Goal: Task Accomplishment & Management: Manage account settings

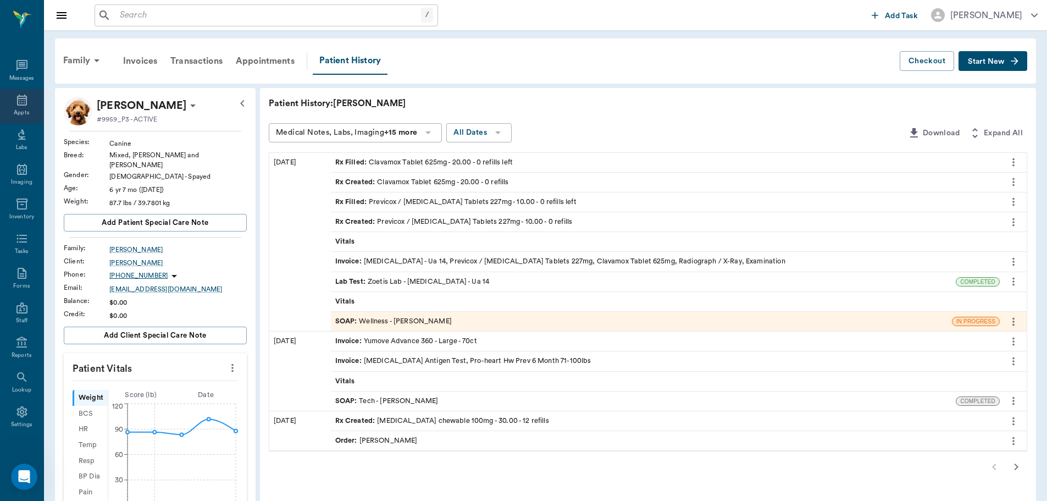
click at [15, 95] on icon at bounding box center [21, 99] width 13 height 13
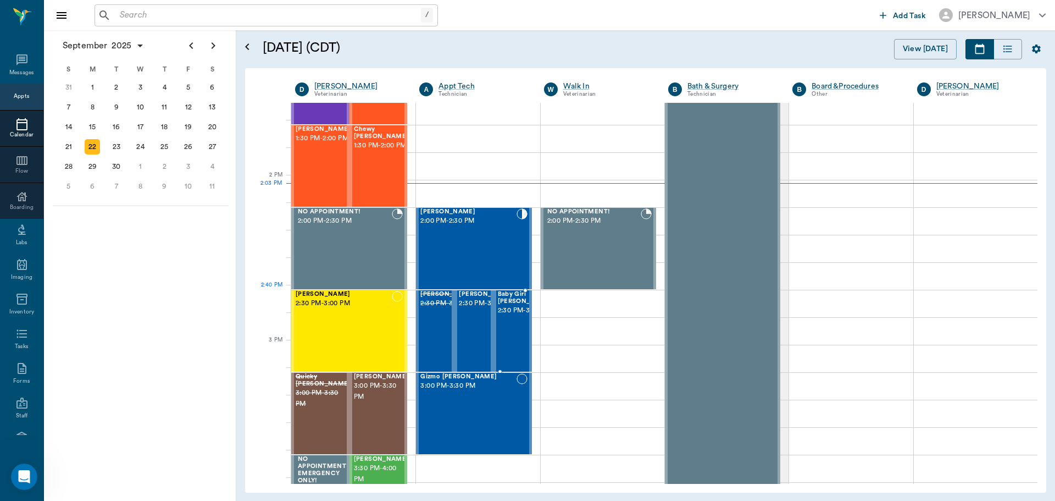
scroll to position [880, 0]
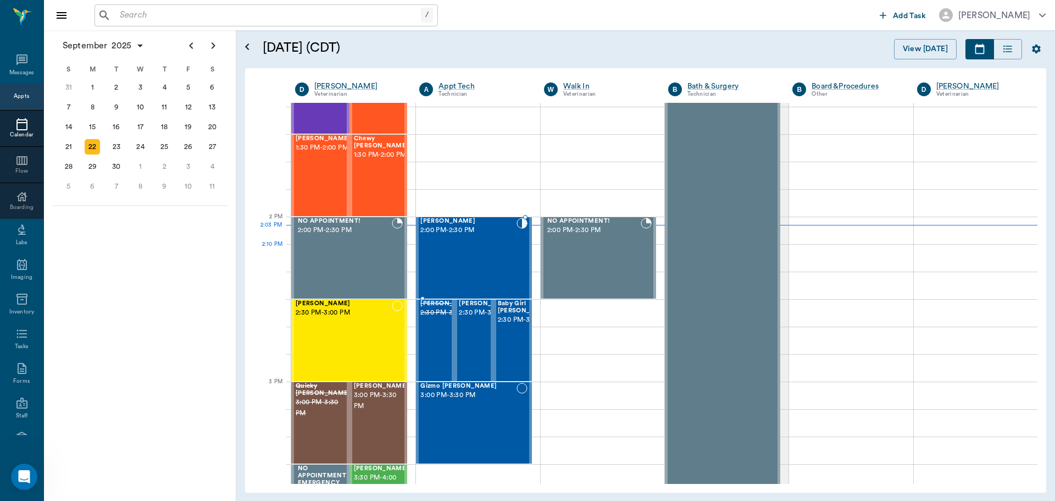
click at [483, 255] on div "Brownie Endsley 2:00 PM - 2:30 PM" at bounding box center [469, 258] width 96 height 80
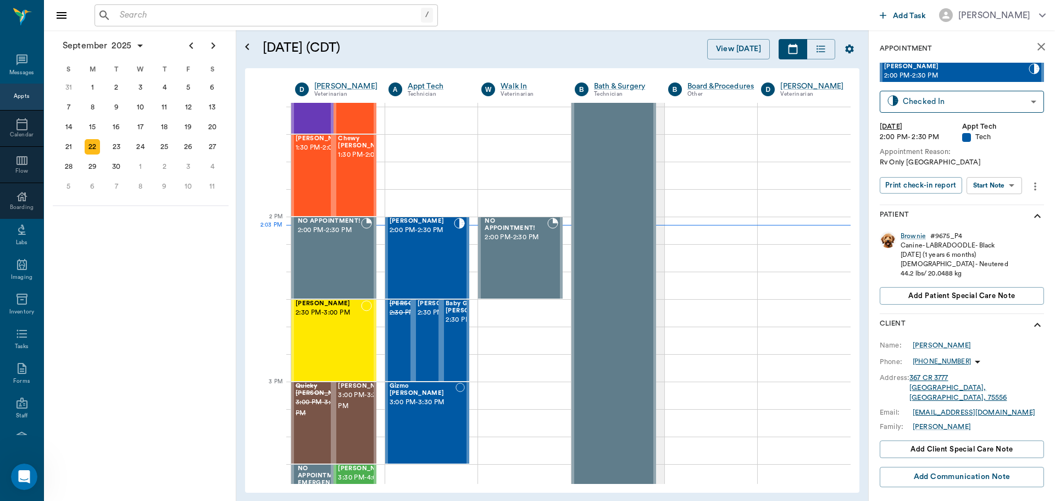
click at [1015, 189] on body "/ ​ Add Task Dr. Bert Ellsworth Nectar Messages Appts Calendar Flow Boarding La…" at bounding box center [527, 250] width 1055 height 501
click at [1006, 203] on li "Start SOAP" at bounding box center [995, 207] width 76 height 18
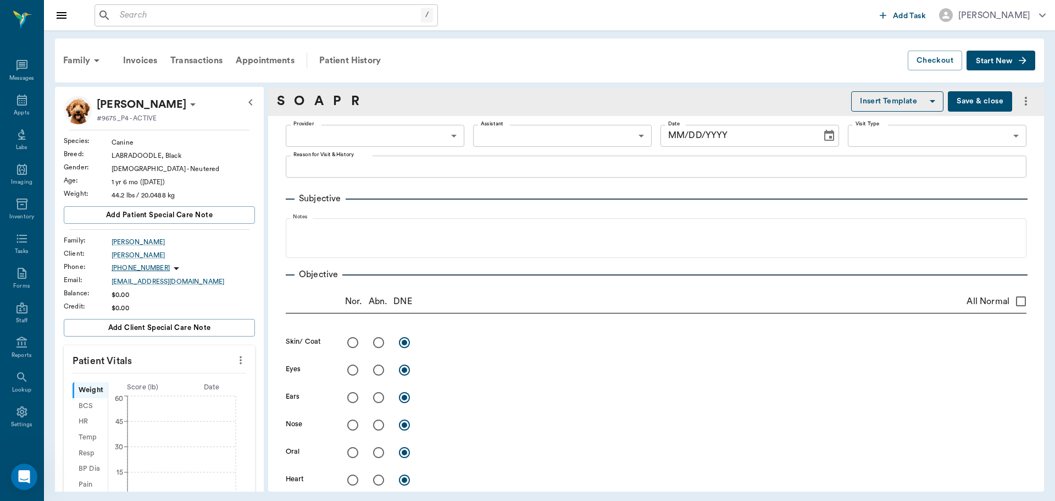
type input "63ec2f075fda476ae8351a4c"
type input "65d2be4f46e3a538d89b8c1a"
type textarea "Rv Only Caryn"
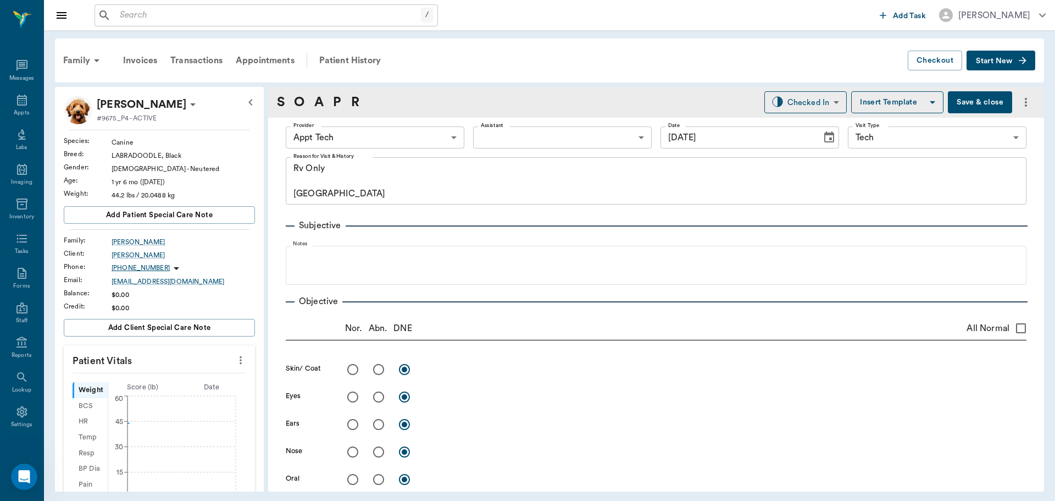
type input "[DATE]"
click at [408, 128] on body "/ ​ Add Task Dr. Bert Ellsworth Nectar Messages Appts Labs Imaging Inventory Ta…" at bounding box center [527, 250] width 1055 height 501
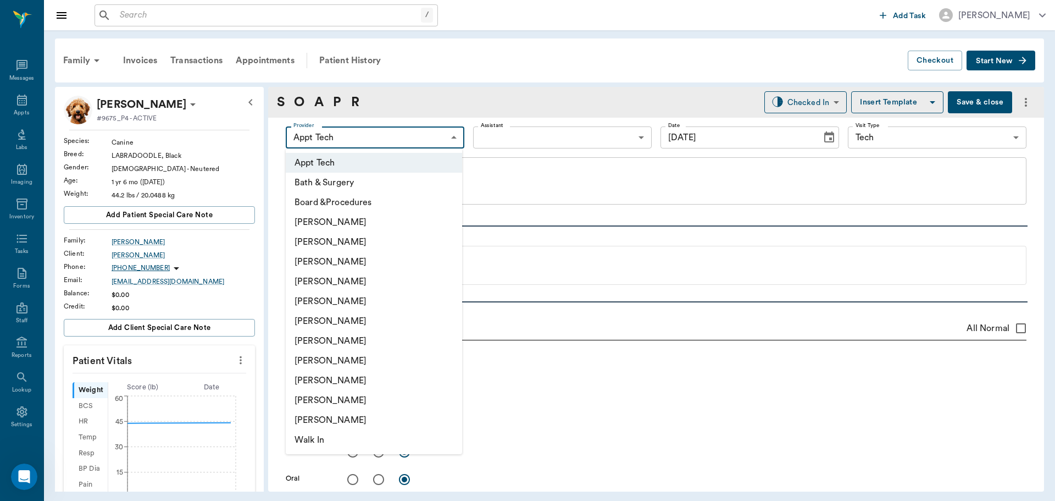
click at [375, 262] on li "[PERSON_NAME]" at bounding box center [374, 262] width 176 height 20
type input "642ef10e332a41444de2bad1"
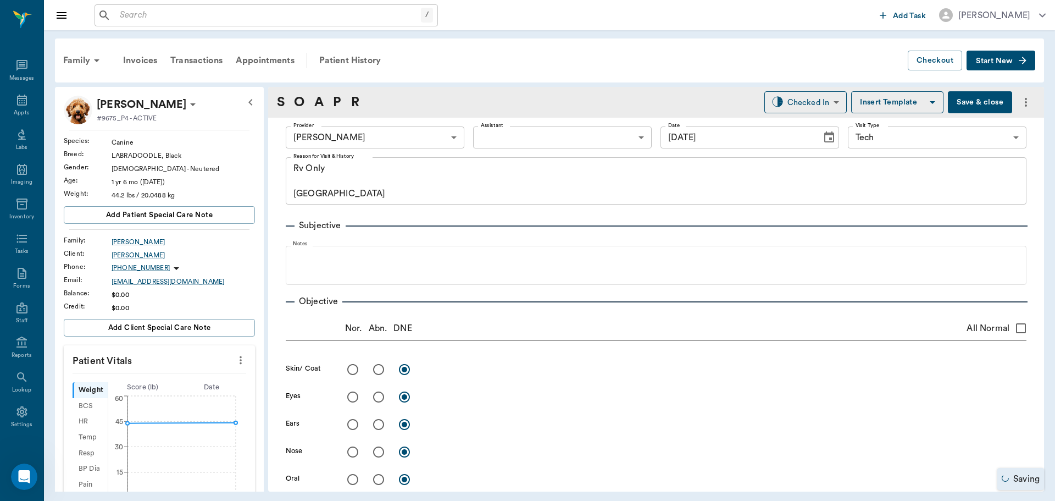
click at [237, 356] on icon "more" at bounding box center [241, 359] width 12 height 13
click at [201, 374] on span "Enter Vitals" at bounding box center [186, 379] width 92 height 12
click at [147, 394] on input "text" at bounding box center [159, 393] width 96 height 22
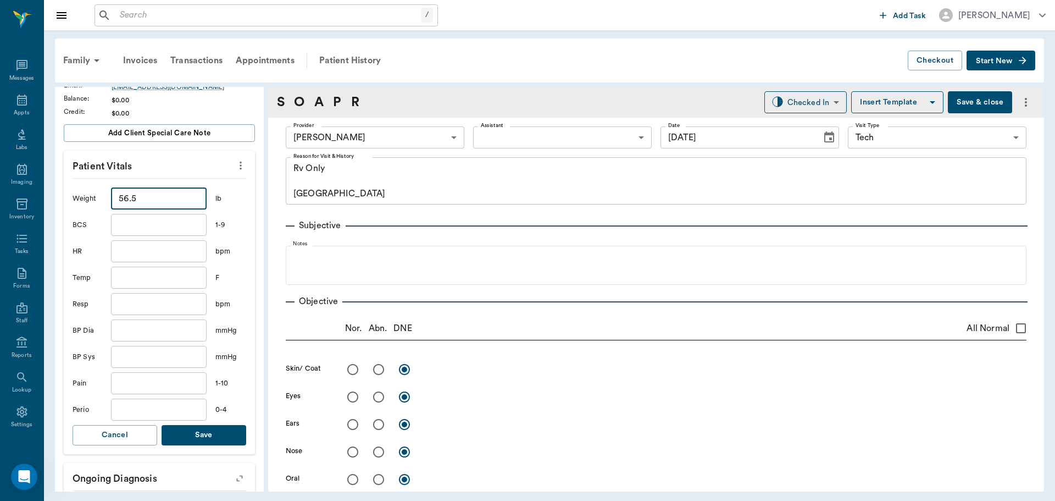
scroll to position [220, 0]
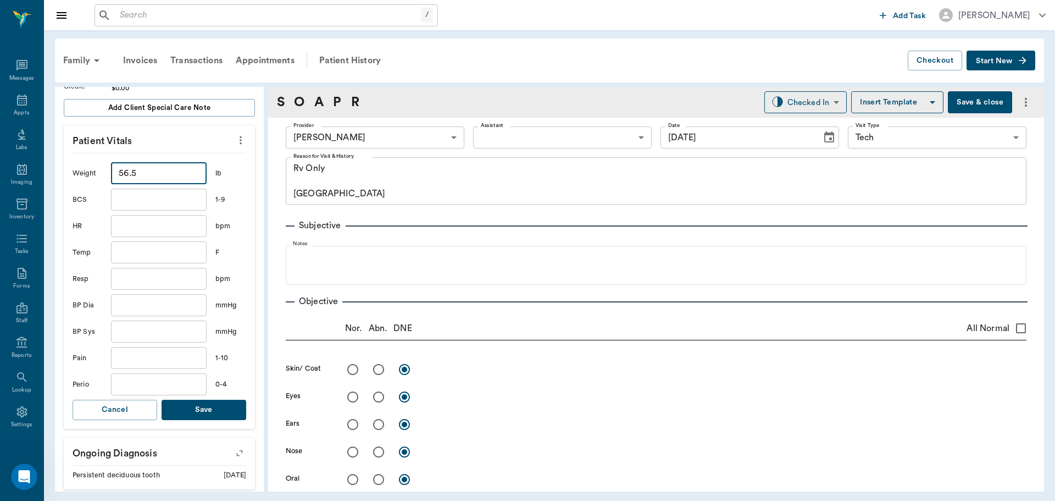
type input "56.5"
click at [213, 405] on button "Save" at bounding box center [204, 410] width 85 height 20
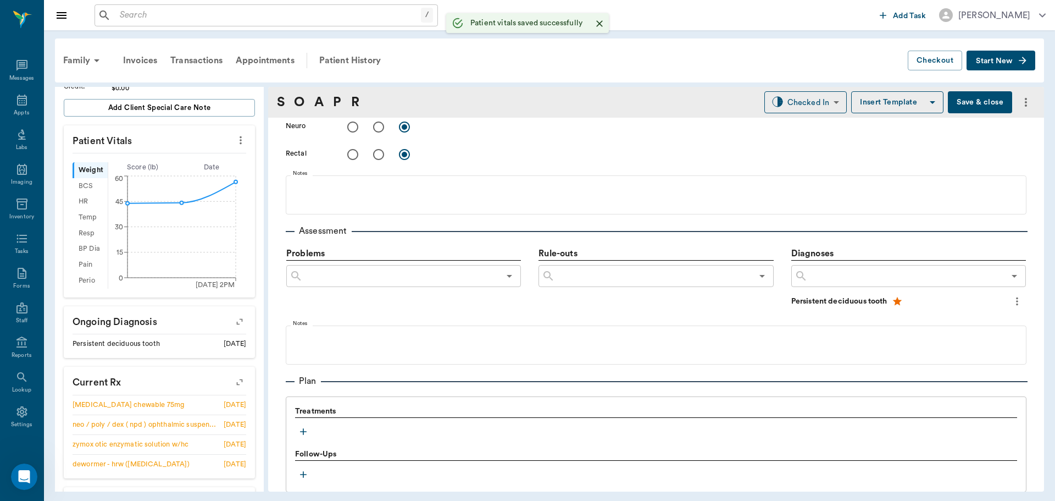
scroll to position [550, 0]
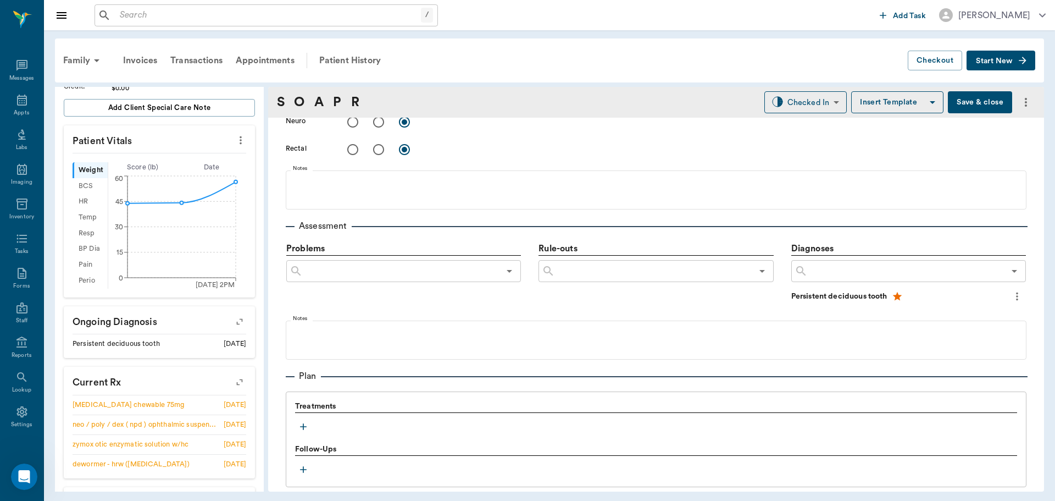
click at [301, 428] on icon "button" at bounding box center [303, 426] width 11 height 11
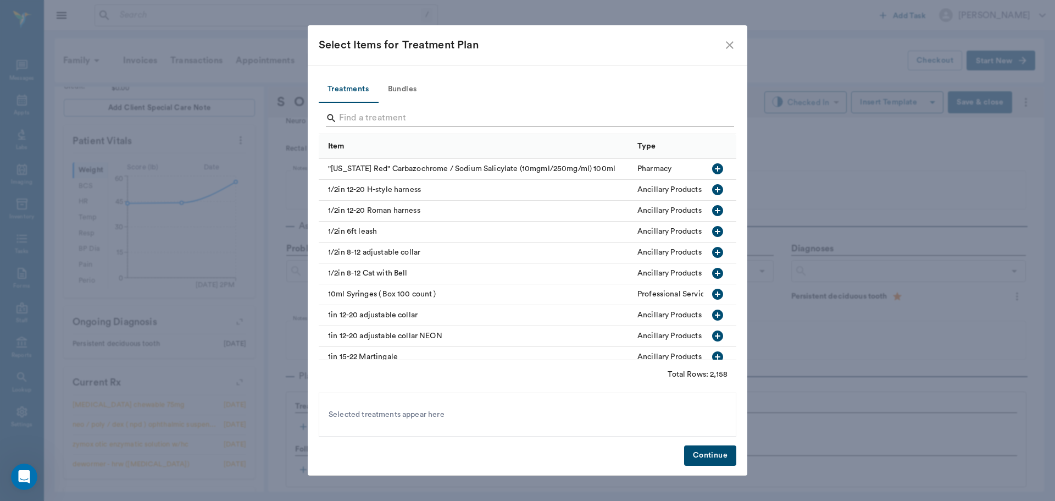
click at [397, 115] on input "Search" at bounding box center [528, 118] width 379 height 18
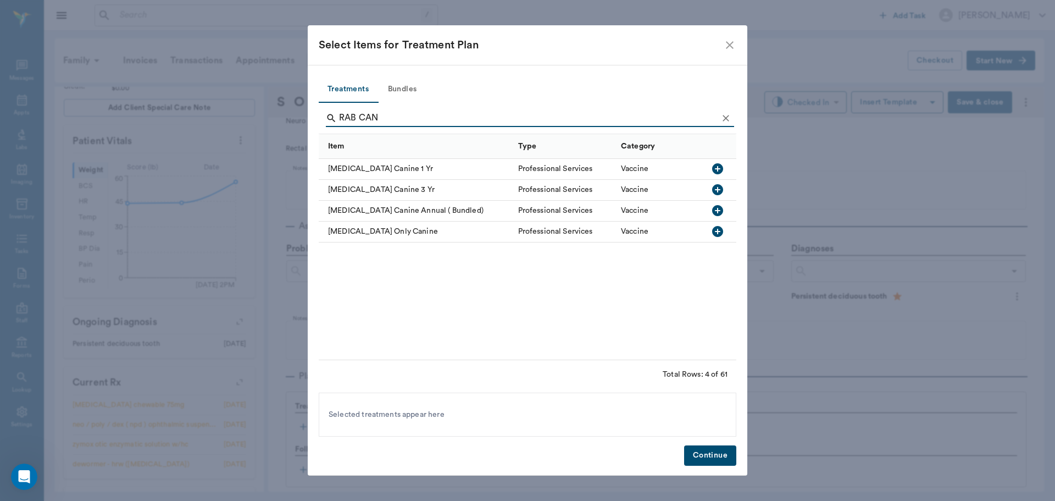
type input "RAB CAN"
click at [722, 231] on icon "button" at bounding box center [717, 231] width 11 height 11
click at [725, 454] on button "Continue" at bounding box center [710, 455] width 52 height 20
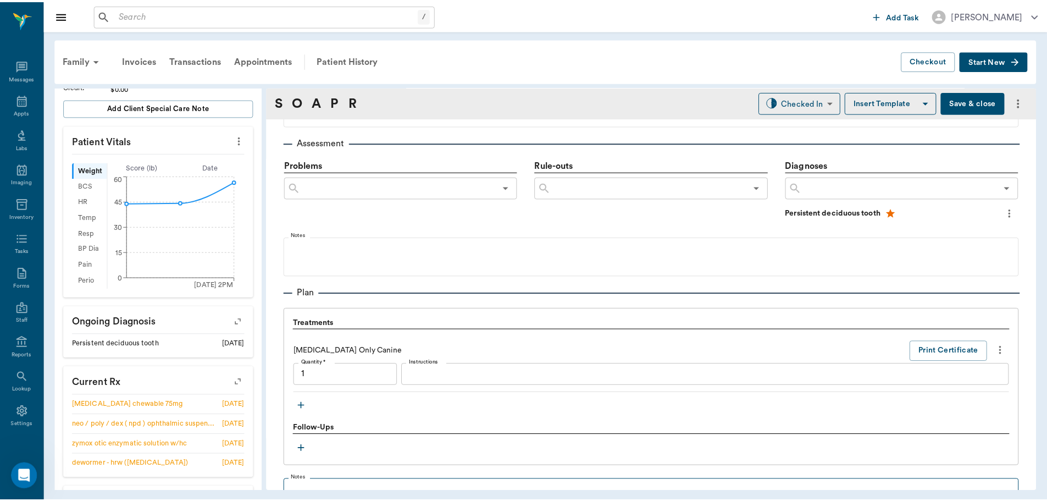
scroll to position [763, 0]
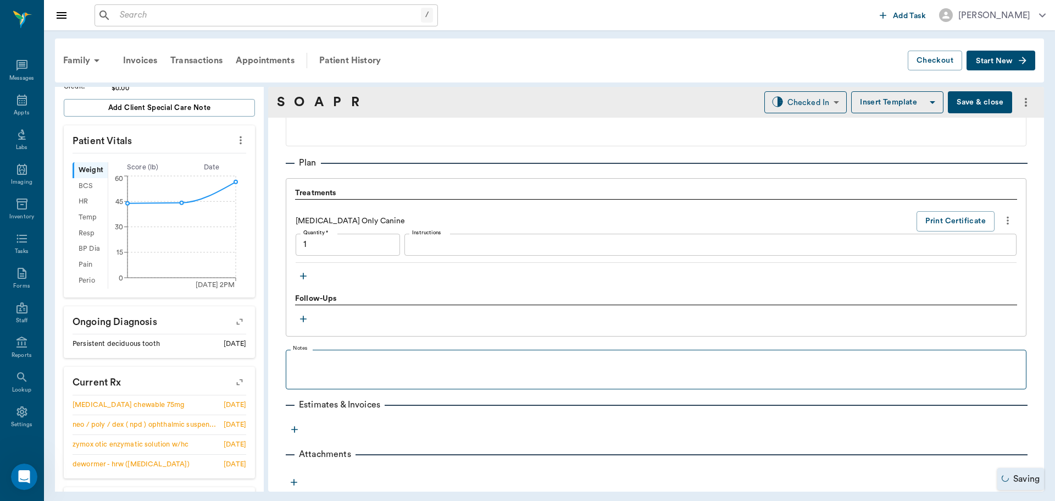
type input "1.00"
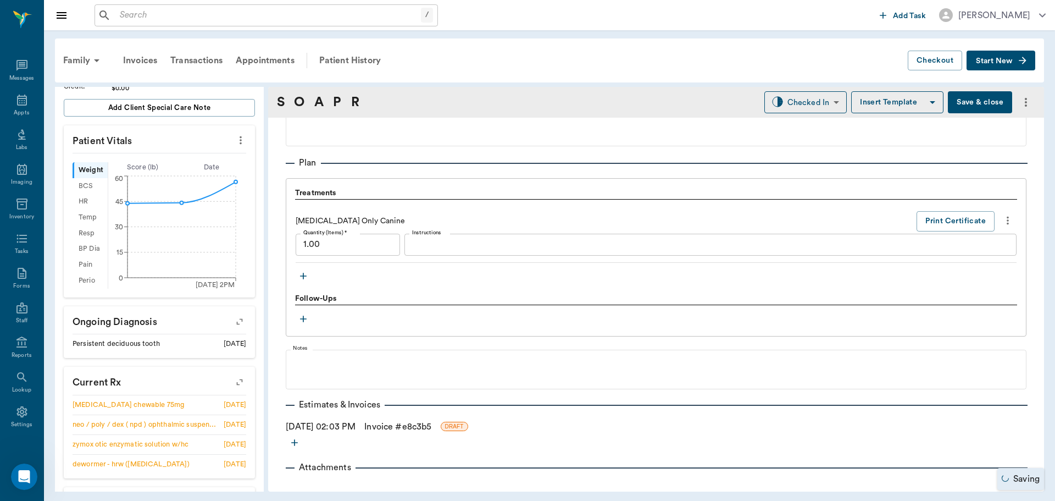
click at [405, 421] on link "Invoice # e8c3b5" at bounding box center [397, 426] width 67 height 13
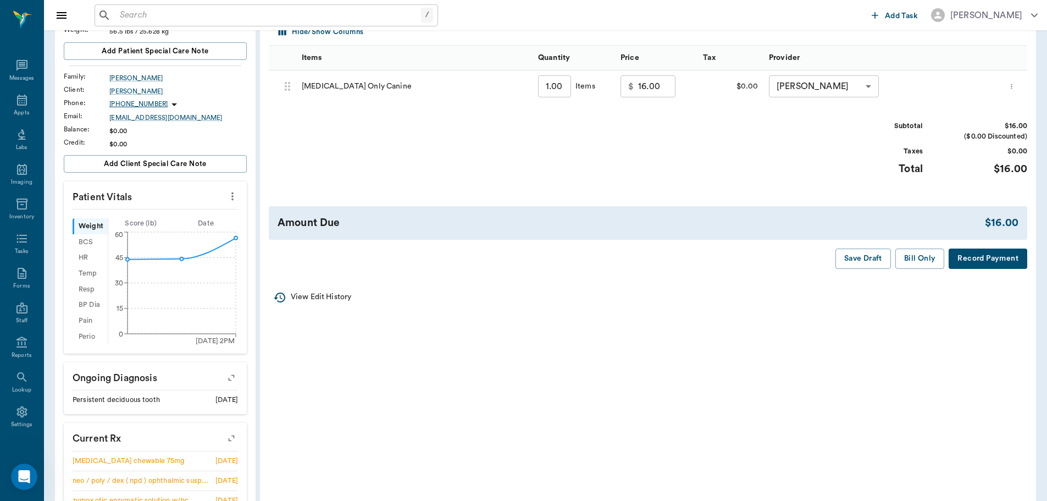
scroll to position [165, 0]
click at [921, 255] on button "Bill Only" at bounding box center [920, 257] width 49 height 20
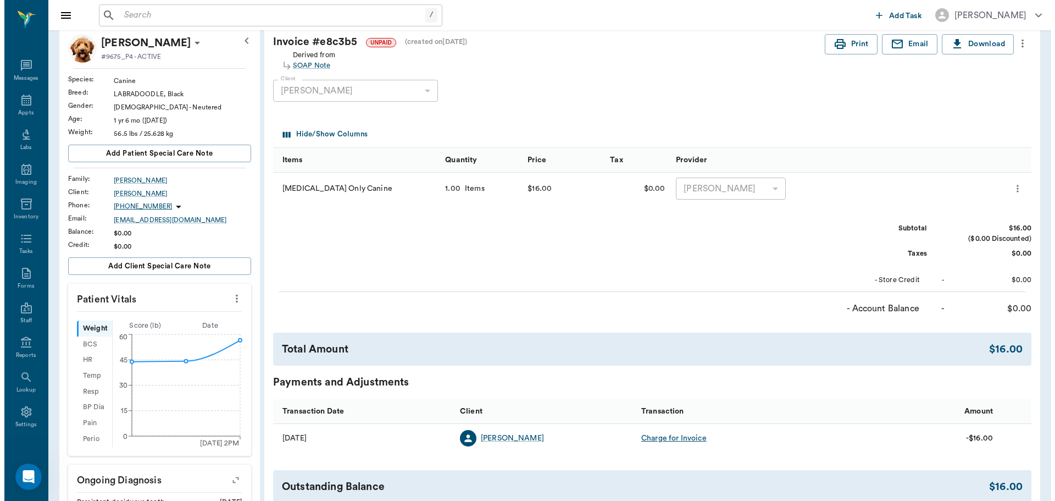
scroll to position [0, 0]
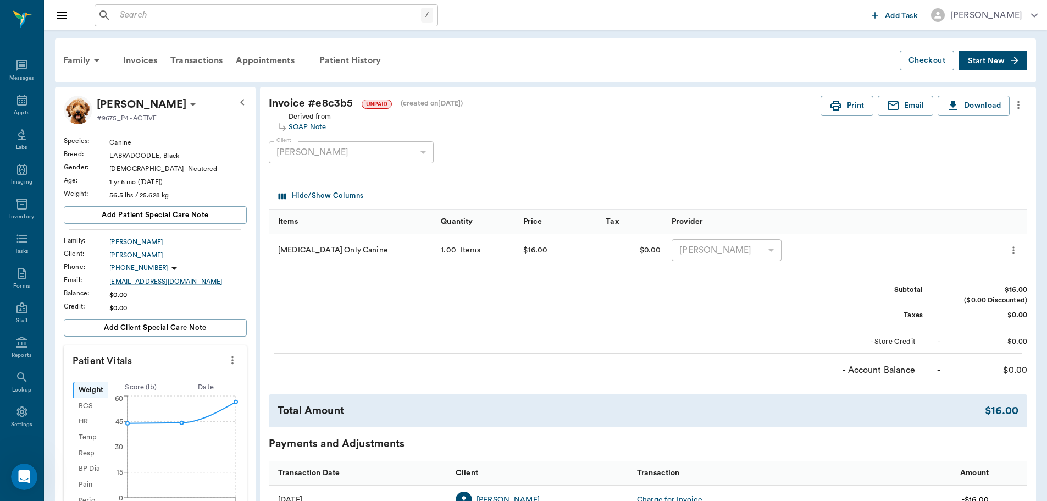
click at [1015, 104] on icon "more" at bounding box center [1019, 104] width 12 height 13
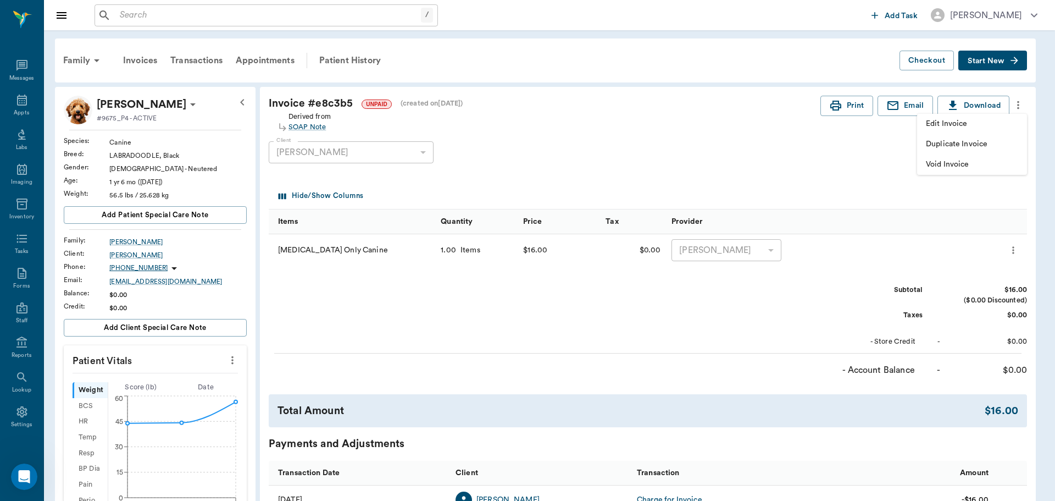
click at [1008, 125] on span "Edit Invoice" at bounding box center [972, 124] width 92 height 12
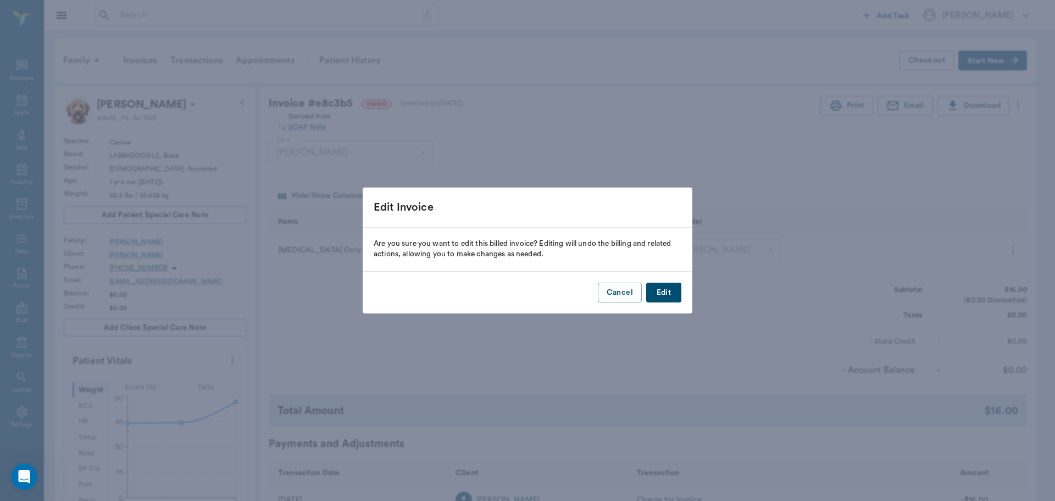
click at [667, 290] on button "Edit" at bounding box center [663, 293] width 35 height 20
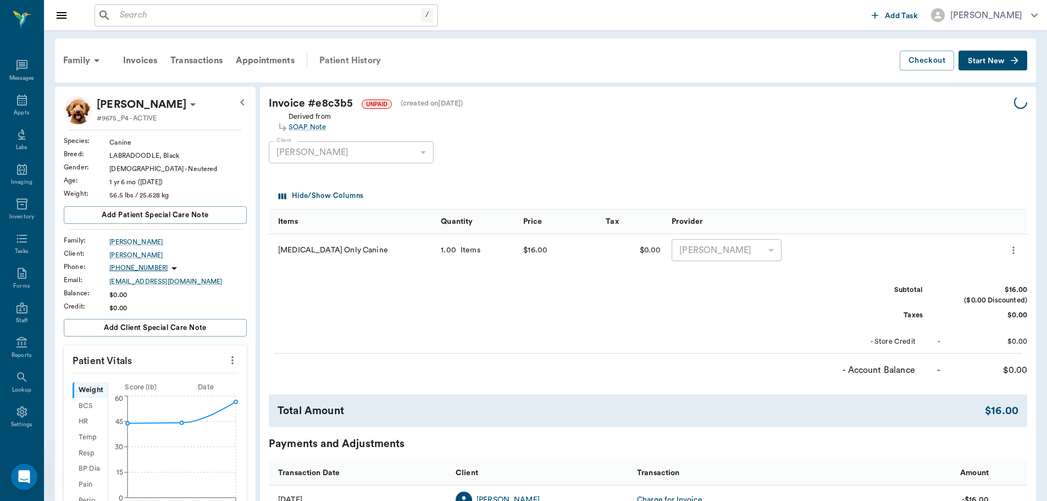
click at [352, 62] on div "Patient History" at bounding box center [350, 60] width 75 height 26
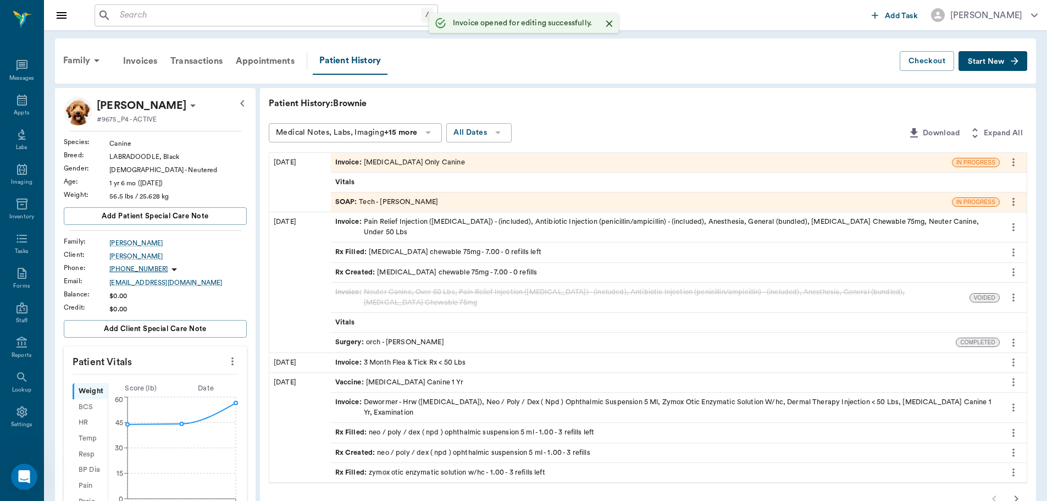
click at [382, 202] on div "SOAP : Tech - Daniel Virnala" at bounding box center [386, 202] width 103 height 10
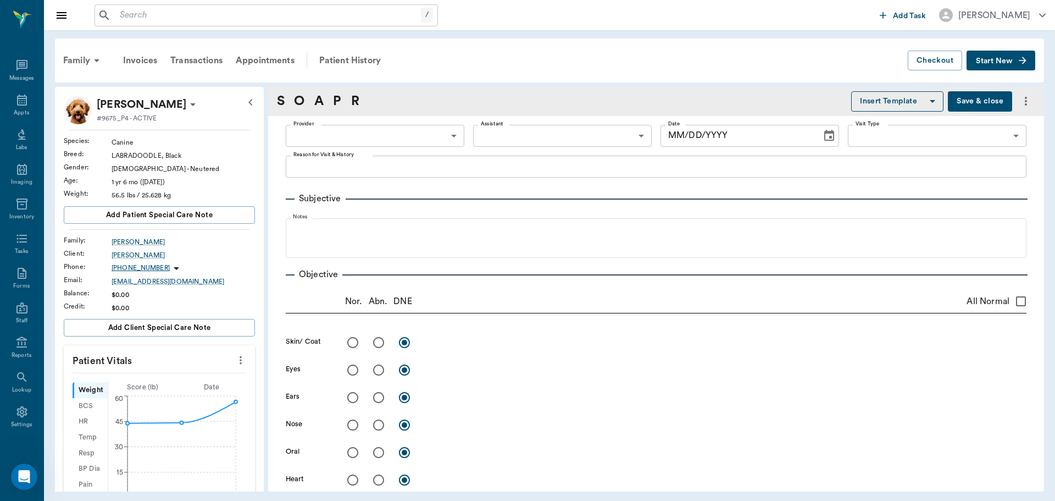
type input "642ef10e332a41444de2bad1"
type input "65d2be4f46e3a538d89b8c1a"
type textarea "Rv Only Caryn"
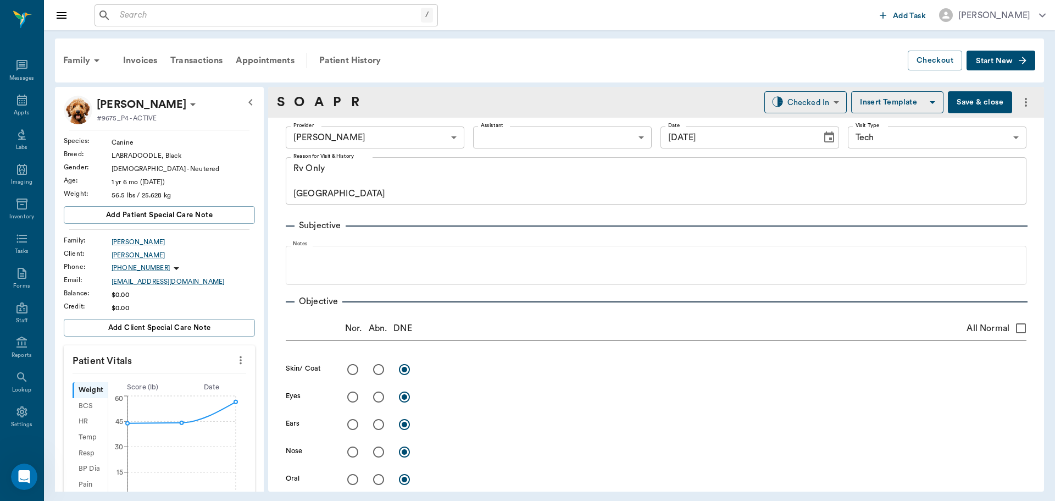
type input "[DATE]"
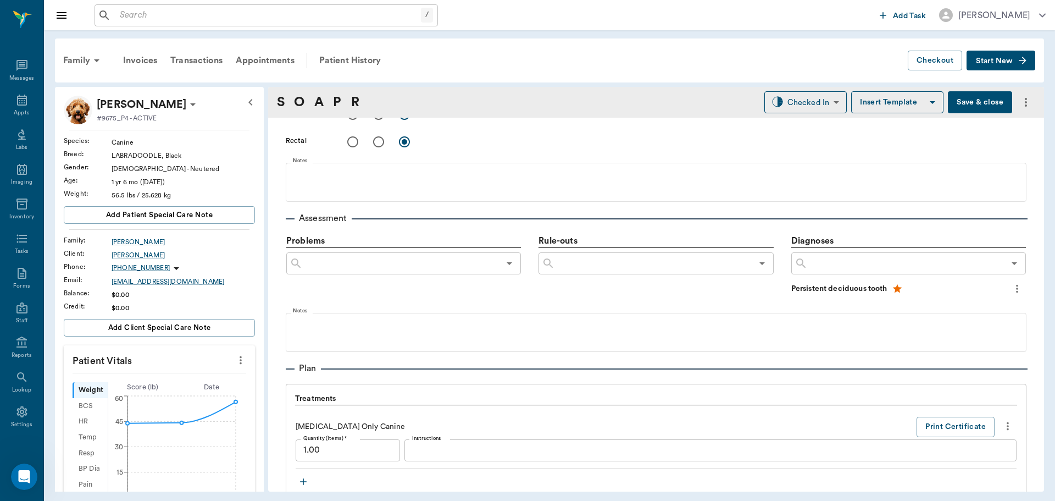
scroll to position [715, 0]
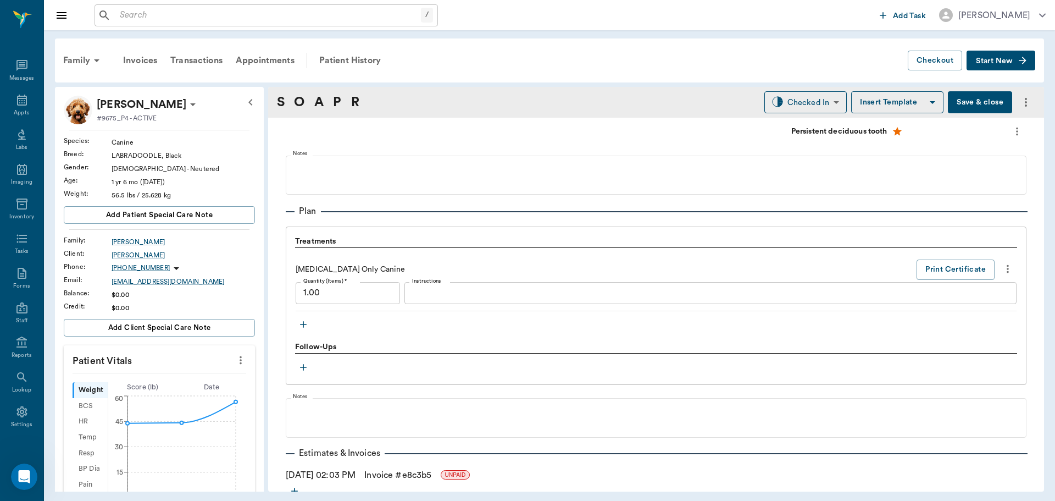
click at [309, 328] on button "button" at bounding box center [303, 324] width 16 height 16
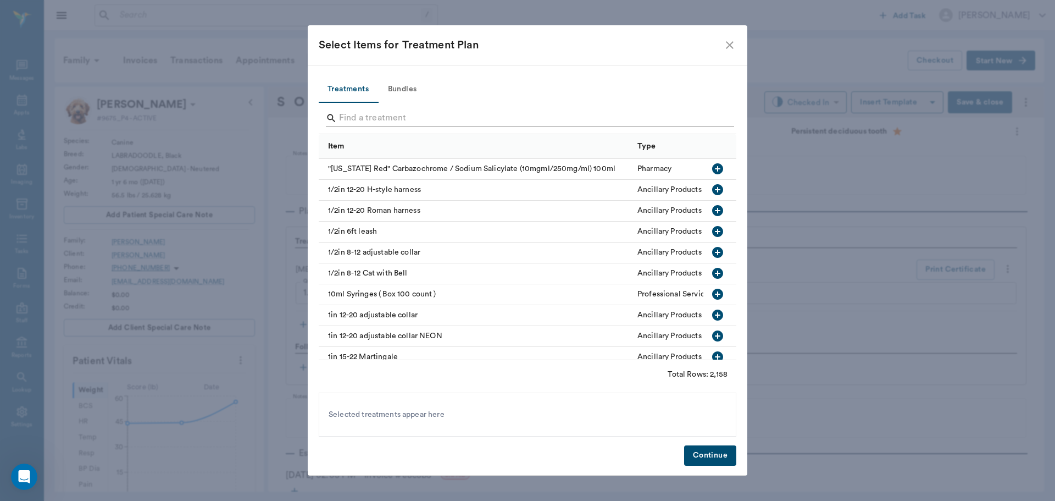
click at [476, 110] on input "Search" at bounding box center [528, 118] width 379 height 18
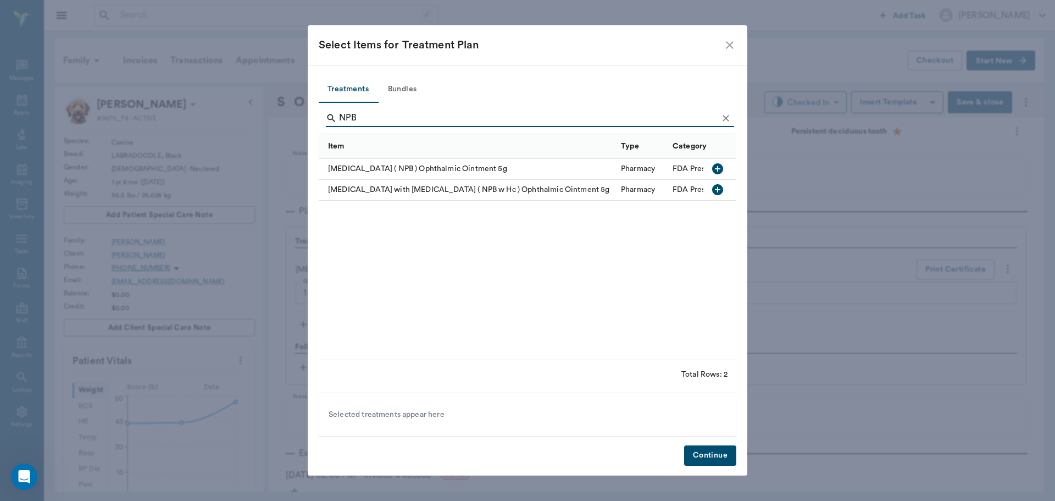
type input "NPB"
click at [716, 164] on icon "button" at bounding box center [717, 168] width 11 height 11
click at [714, 460] on button "Continue" at bounding box center [710, 455] width 52 height 20
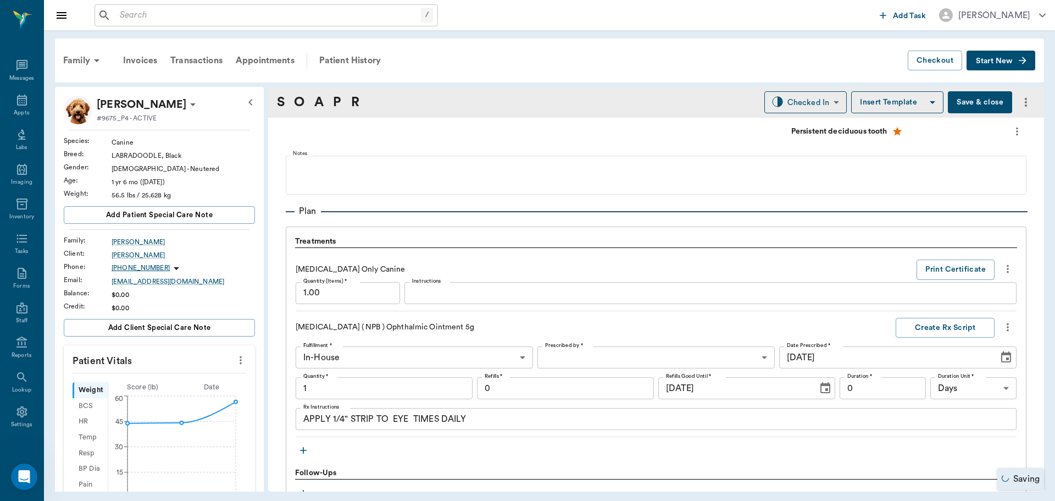
type input "1.00"
click at [390, 414] on textarea "APPLY 1/4" STRIP TO EYE TIMES DAILY" at bounding box center [656, 419] width 706 height 13
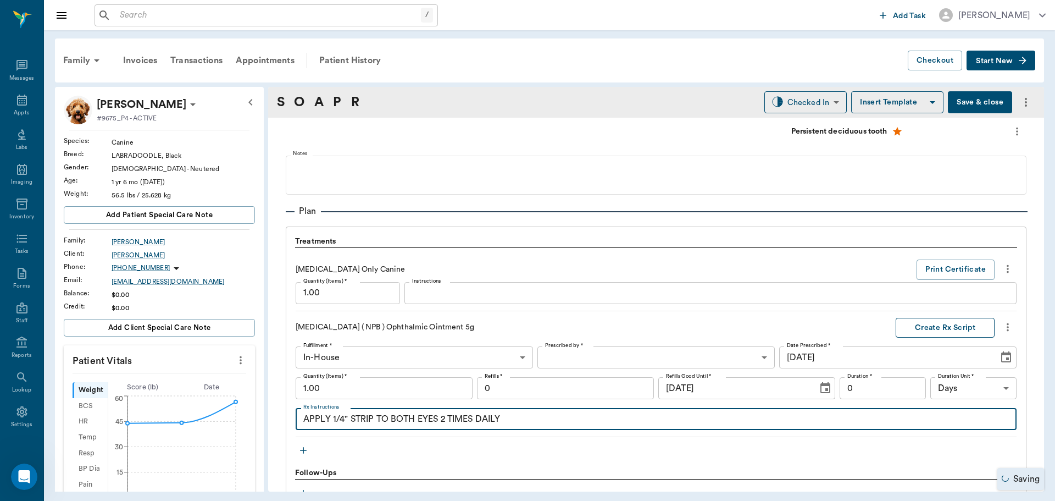
type textarea "APPLY 1/4" STRIP TO BOTH EYES 2 TIMES DAILY"
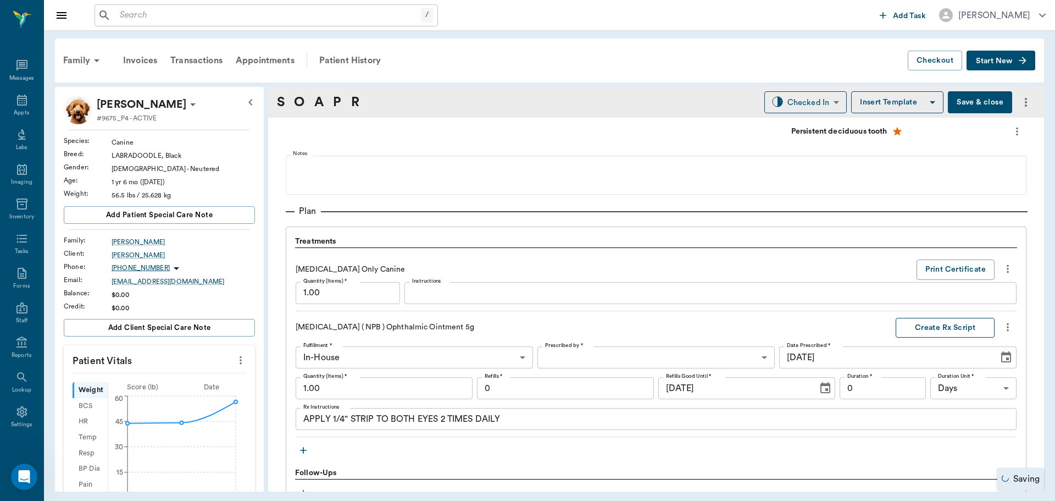
click at [922, 322] on button "Create Rx Script" at bounding box center [945, 328] width 99 height 20
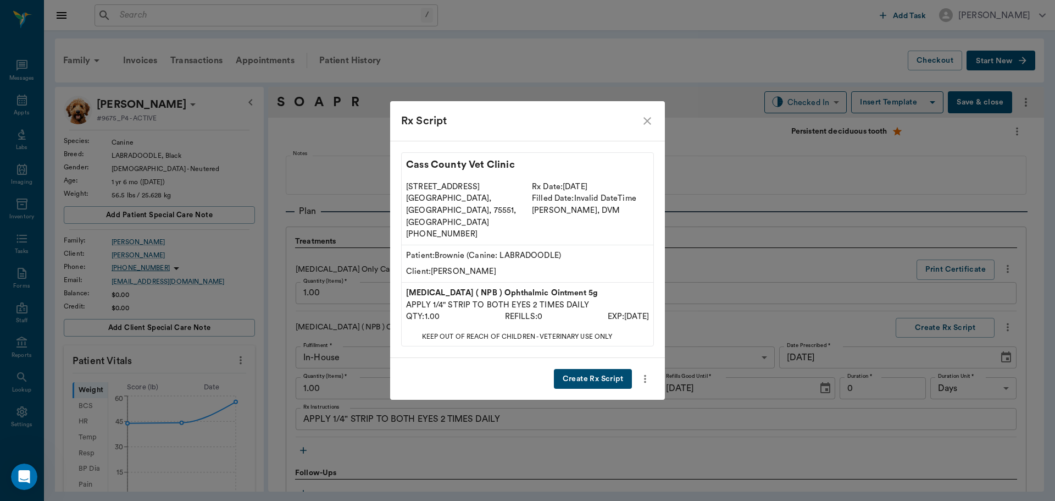
click at [594, 369] on button "Create Rx Script" at bounding box center [593, 379] width 78 height 20
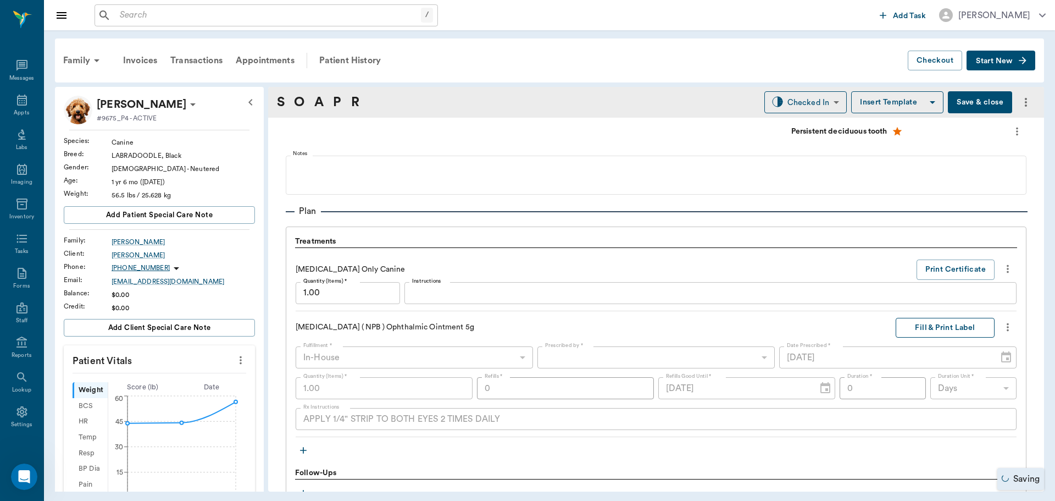
click at [904, 330] on button "Fill & Print Label" at bounding box center [945, 328] width 99 height 20
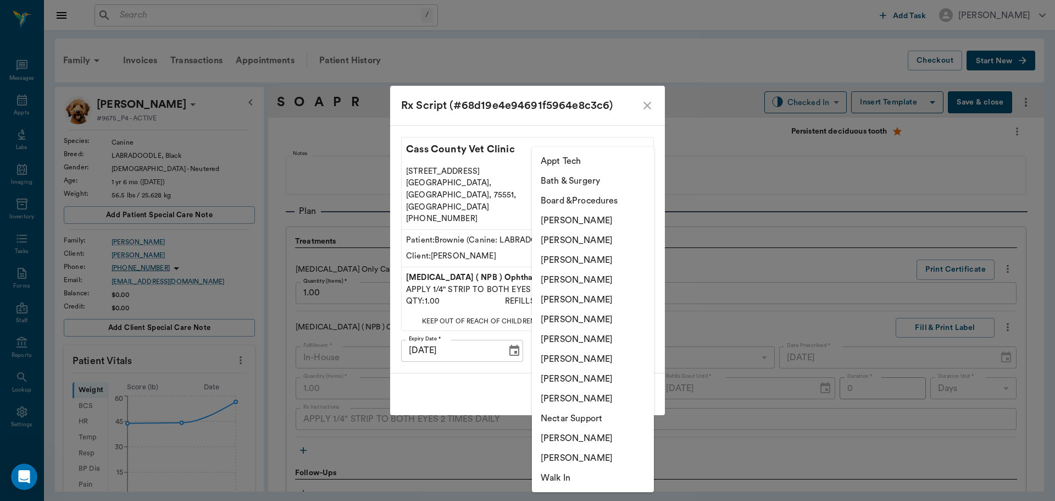
click at [611, 335] on body "/ ​ Add Task Dr. Bert Ellsworth Nectar Messages Appts Labs Imaging Inventory Ta…" at bounding box center [527, 250] width 1055 height 501
click at [586, 262] on li "[PERSON_NAME]" at bounding box center [593, 260] width 122 height 20
type input "642ef10e332a41444de2bad1"
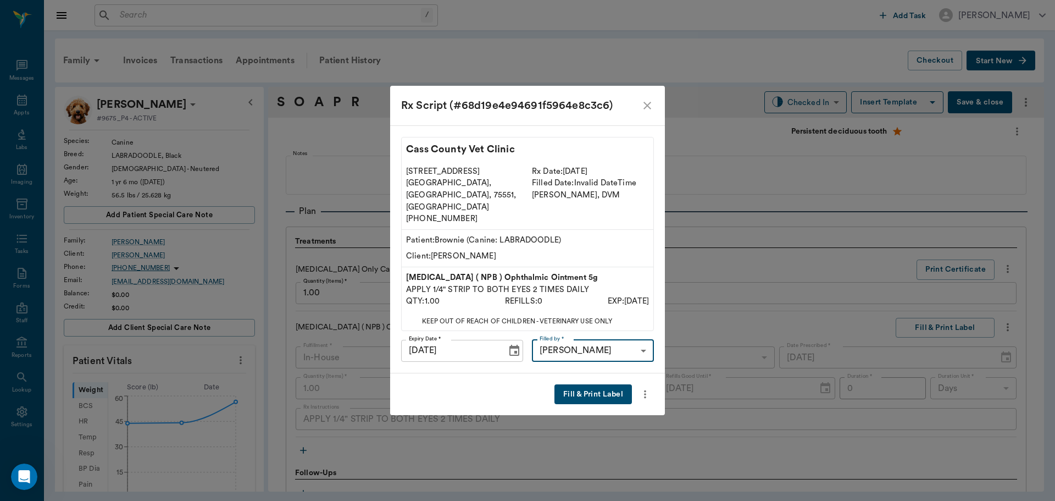
click at [596, 384] on button "Fill & Print Label" at bounding box center [594, 394] width 78 height 20
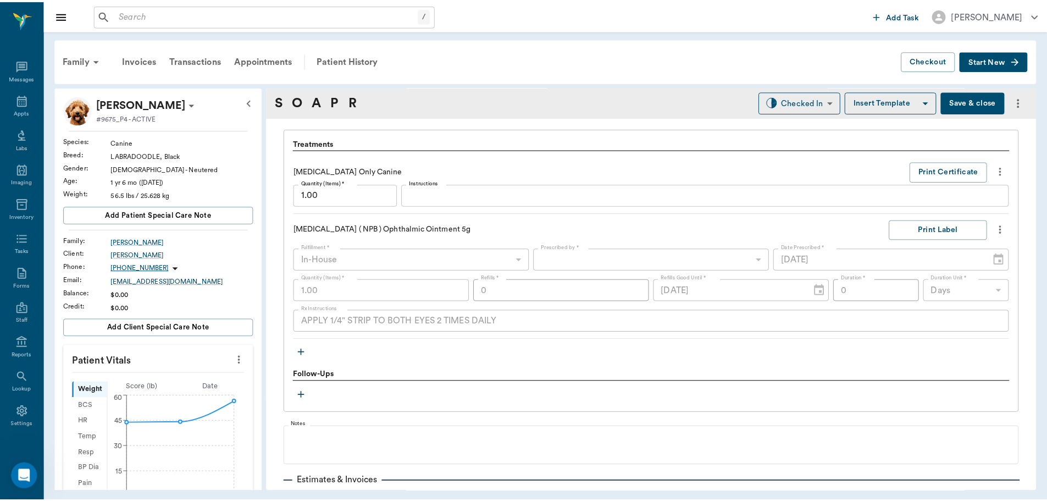
scroll to position [902, 0]
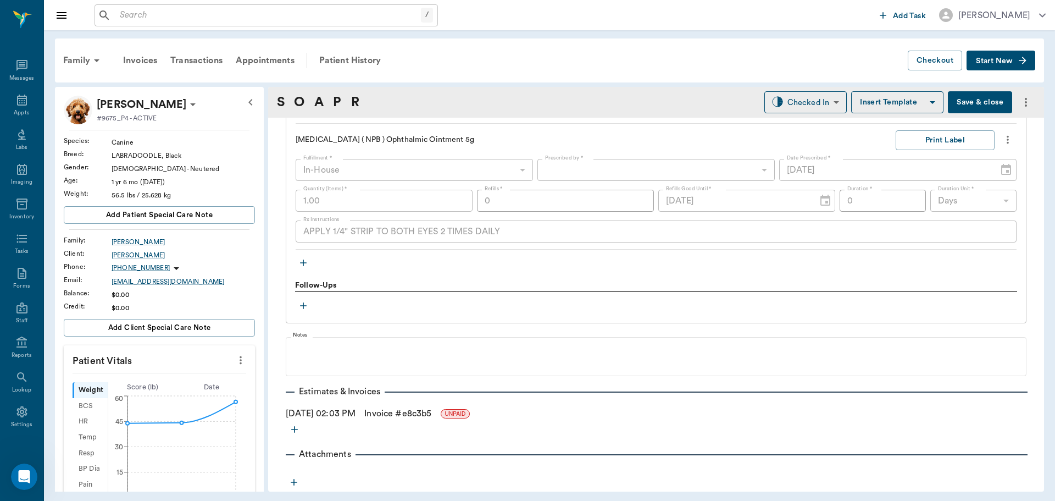
click at [421, 417] on link "Invoice # e8c3b5" at bounding box center [397, 413] width 67 height 13
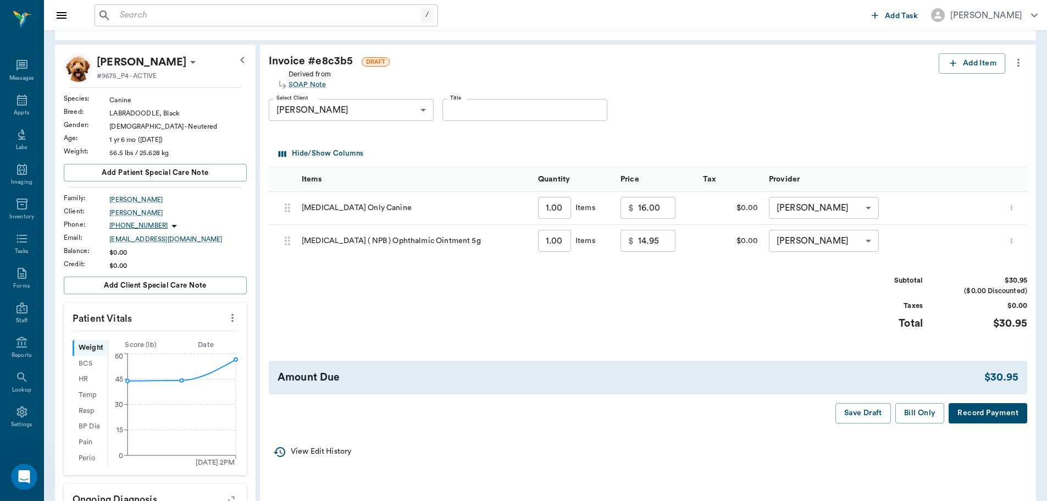
scroll to position [55, 0]
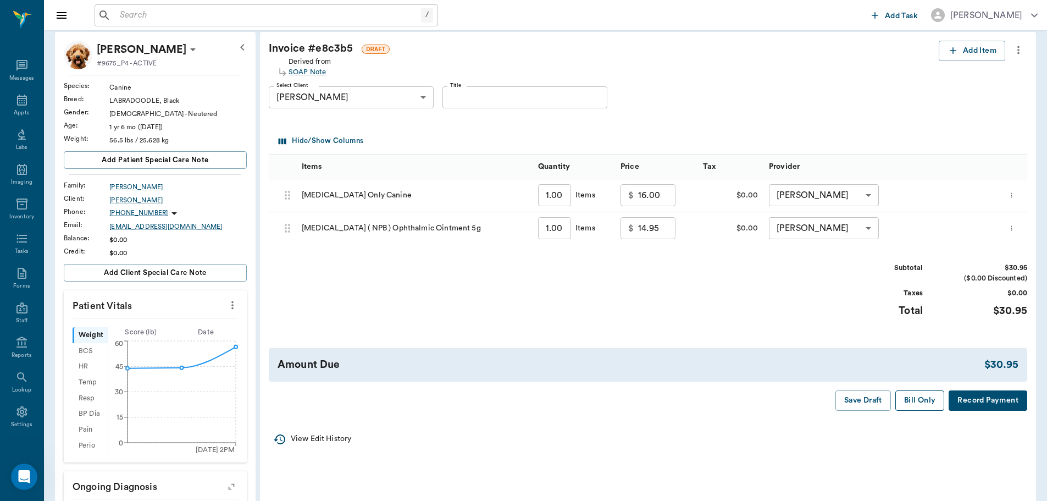
click at [929, 396] on button "Bill Only" at bounding box center [920, 400] width 49 height 20
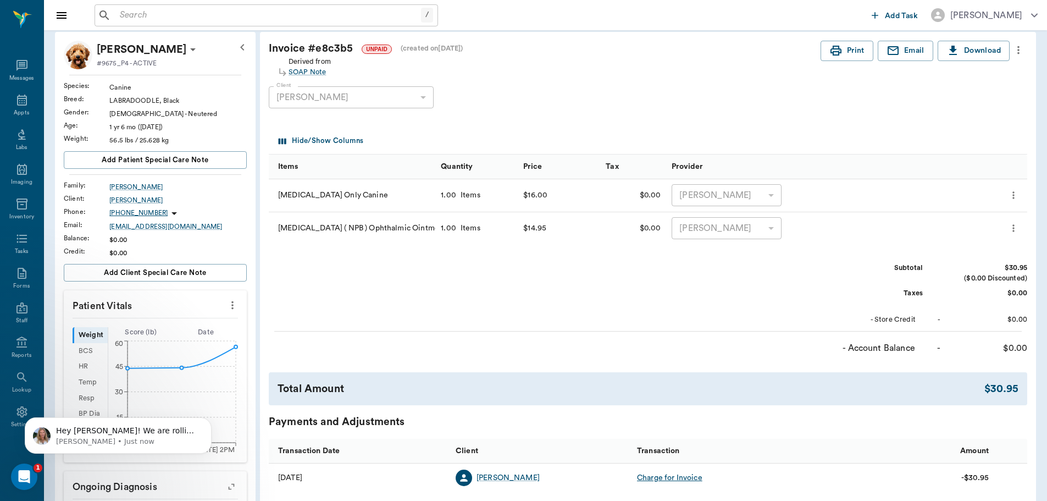
scroll to position [0, 0]
click at [14, 109] on div "Appts" at bounding box center [21, 113] width 15 height 8
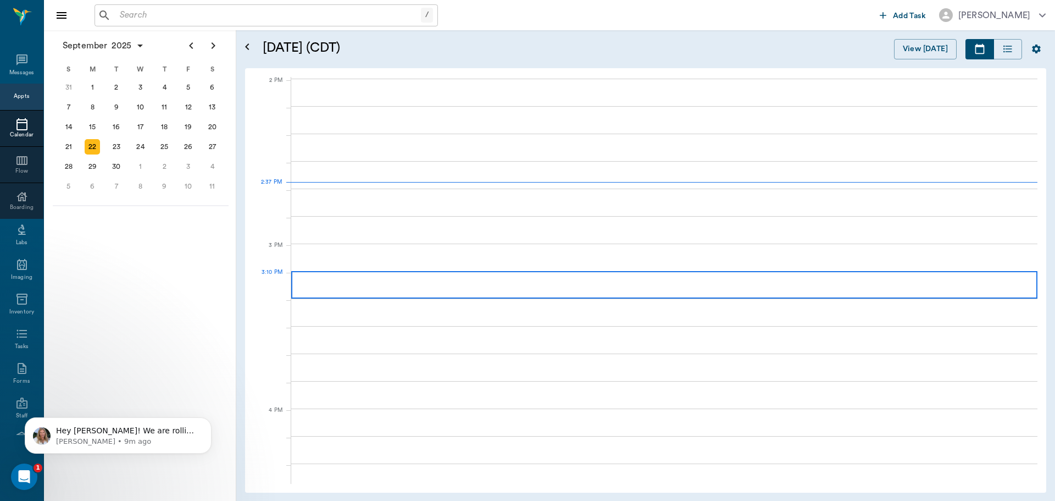
scroll to position [991, 0]
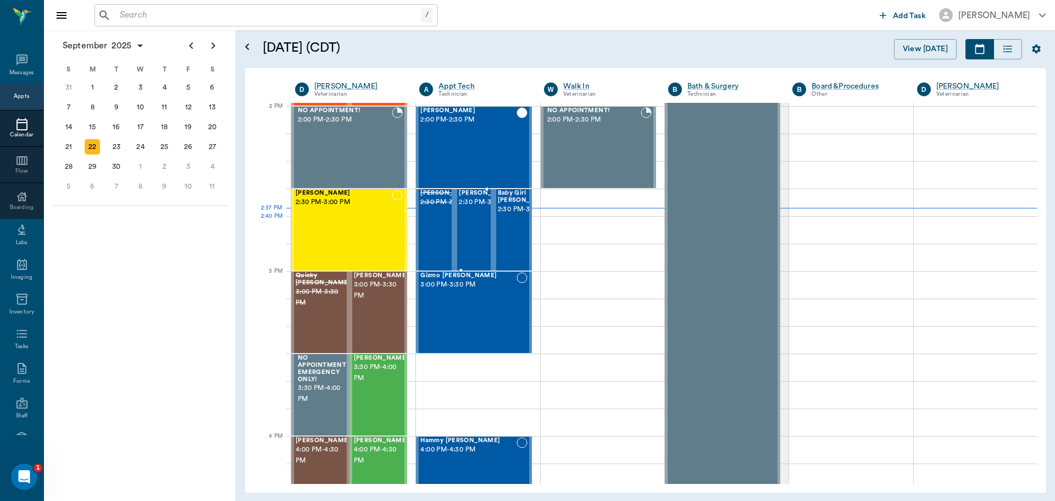
click at [461, 208] on span "2:30 PM - 3:00 PM" at bounding box center [486, 202] width 55 height 11
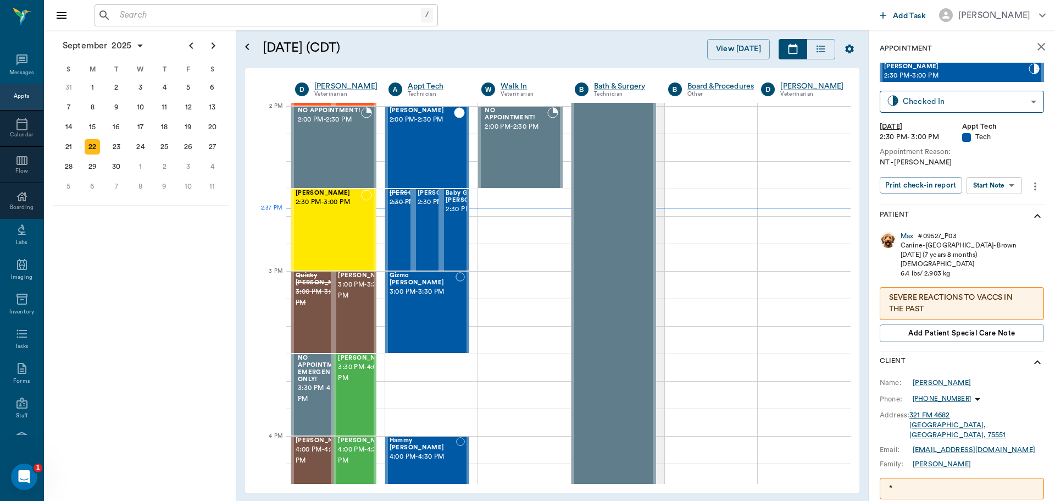
click at [1011, 180] on body "/ ​ Add Task Dr. Bert Ellsworth Nectar Messages Appts Calendar Flow Boarding La…" at bounding box center [527, 250] width 1055 height 501
click at [1015, 205] on li "Start SOAP" at bounding box center [995, 207] width 76 height 18
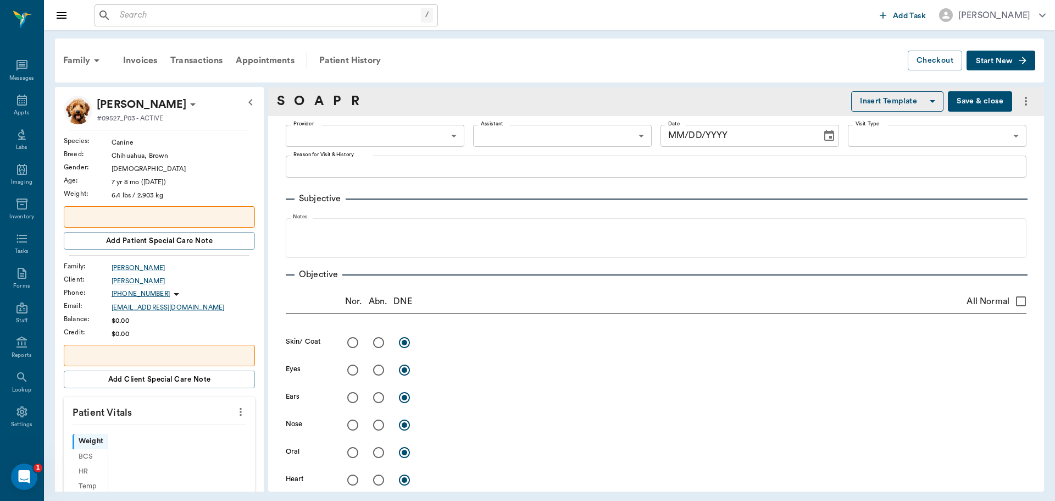
type input "63ec2f075fda476ae8351a4c"
type input "65d2be4f46e3a538d89b8c1a"
type textarea "NT -LORY"
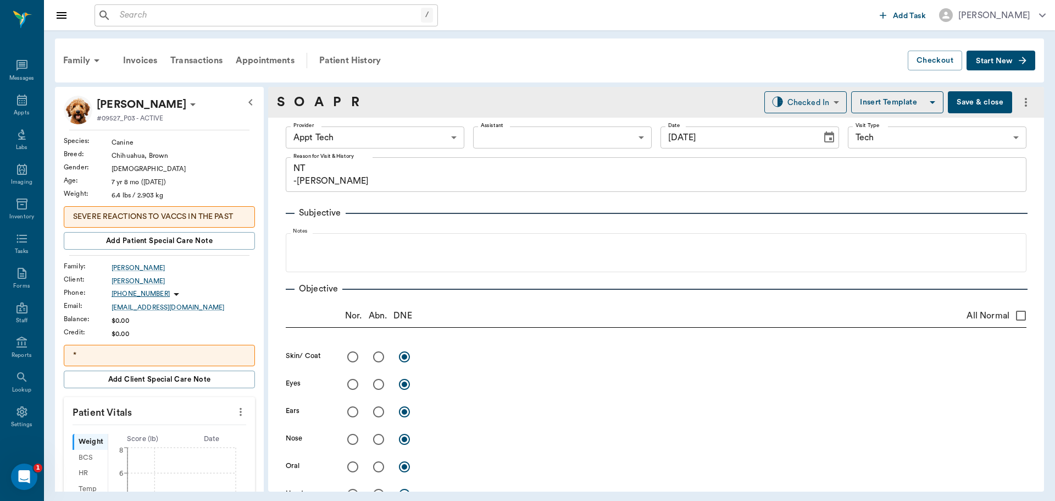
type input "[DATE]"
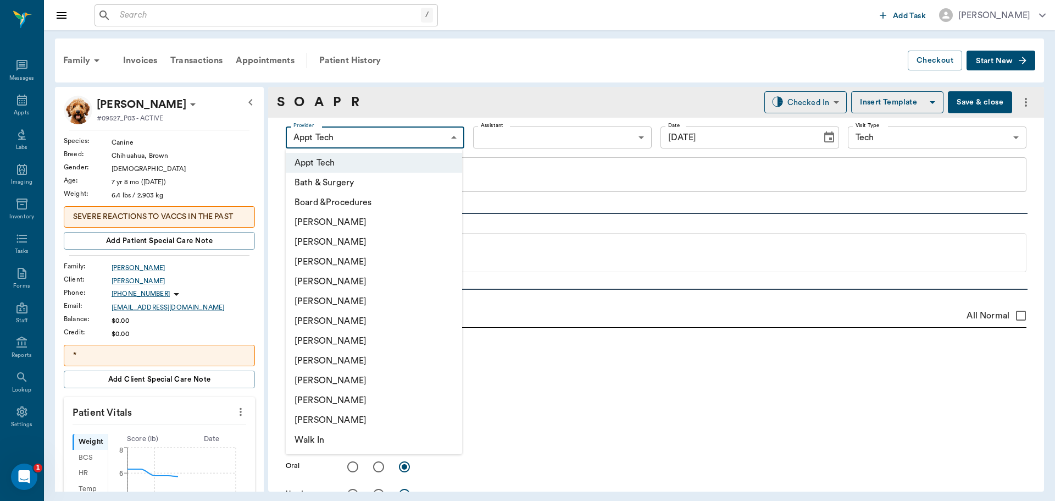
click at [432, 129] on body "/ ​ Add Task Dr. Bert Ellsworth Nectar Messages Appts Labs Imaging Inventory Ta…" at bounding box center [527, 250] width 1055 height 501
click at [383, 337] on li "[PERSON_NAME]" at bounding box center [374, 341] width 176 height 20
type input "682b670d8bdc6f7f8feef3db"
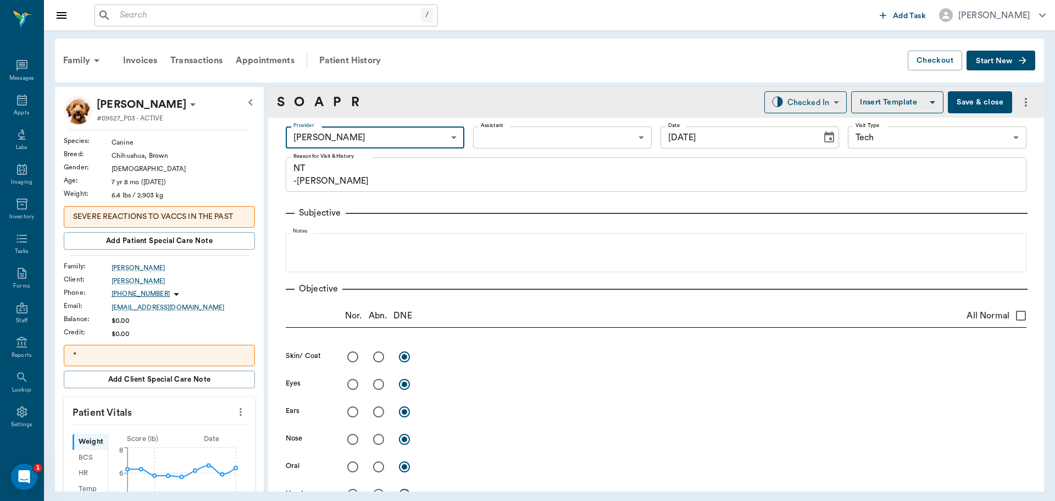
click at [597, 130] on body "/ ​ Add Task Dr. Bert Ellsworth Nectar Messages Appts Labs Imaging Inventory Ta…" at bounding box center [527, 250] width 1055 height 501
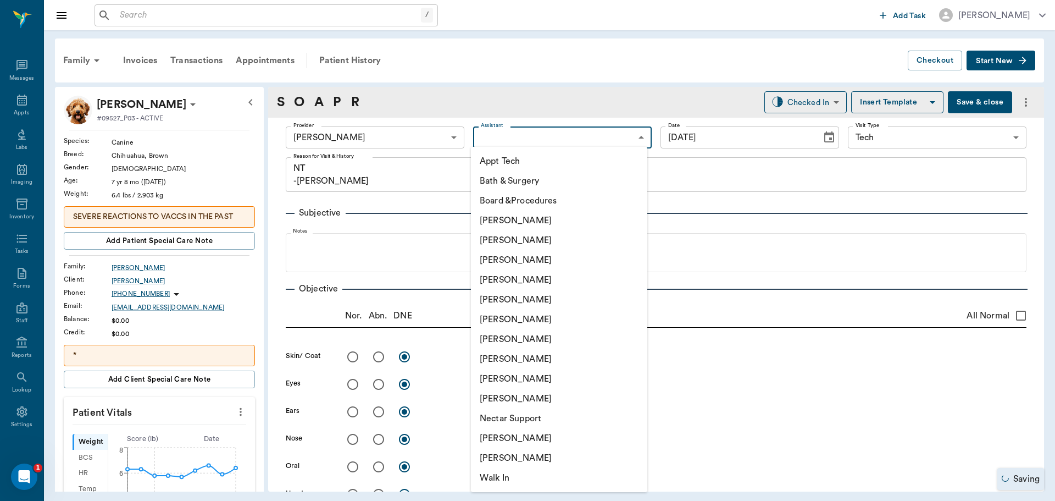
click at [552, 261] on li "[PERSON_NAME]" at bounding box center [559, 260] width 176 height 20
type input "642ef10e332a41444de2bad1"
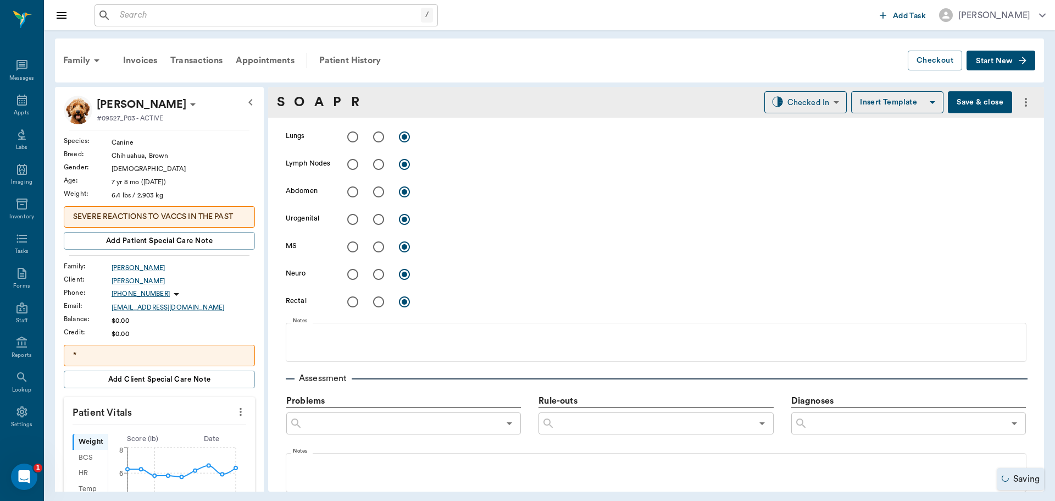
scroll to position [660, 0]
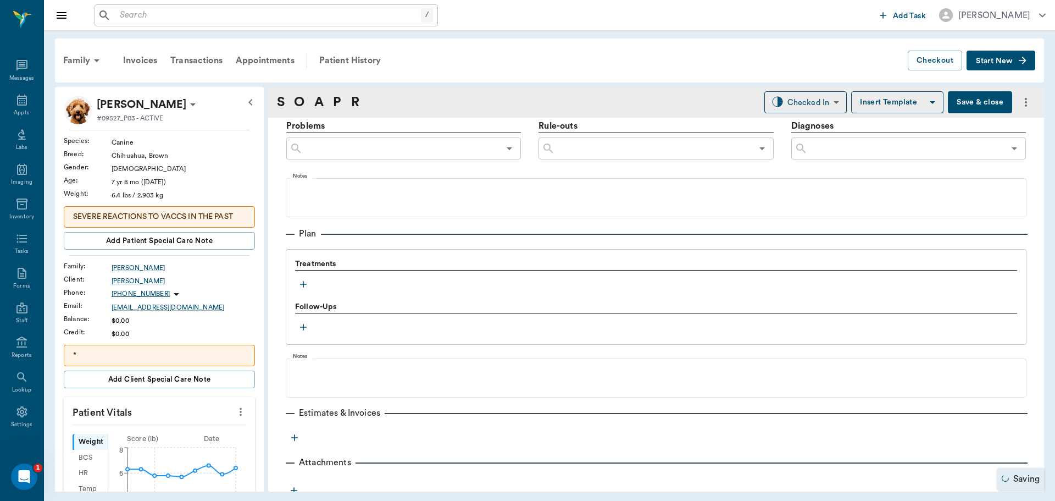
click at [303, 283] on icon "button" at bounding box center [303, 284] width 11 height 11
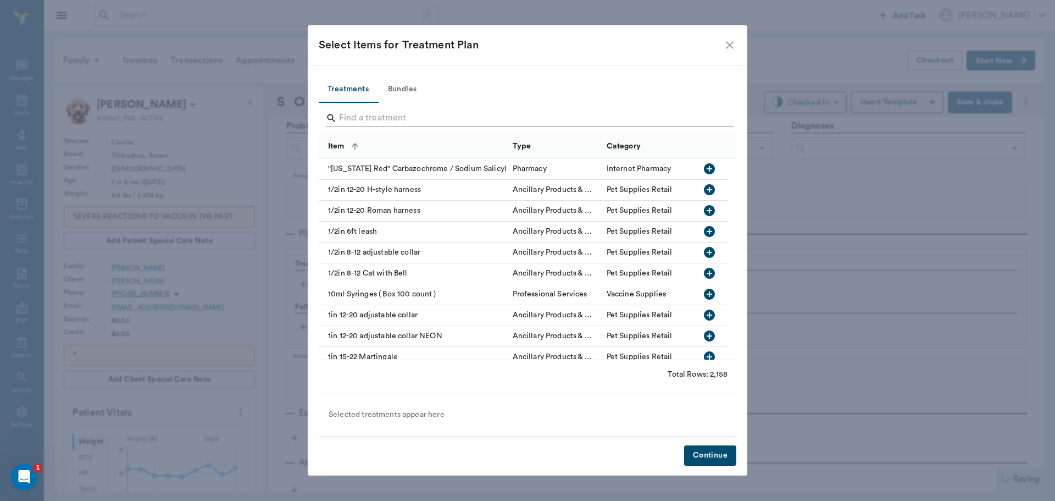
click at [442, 124] on input "Search" at bounding box center [528, 118] width 379 height 18
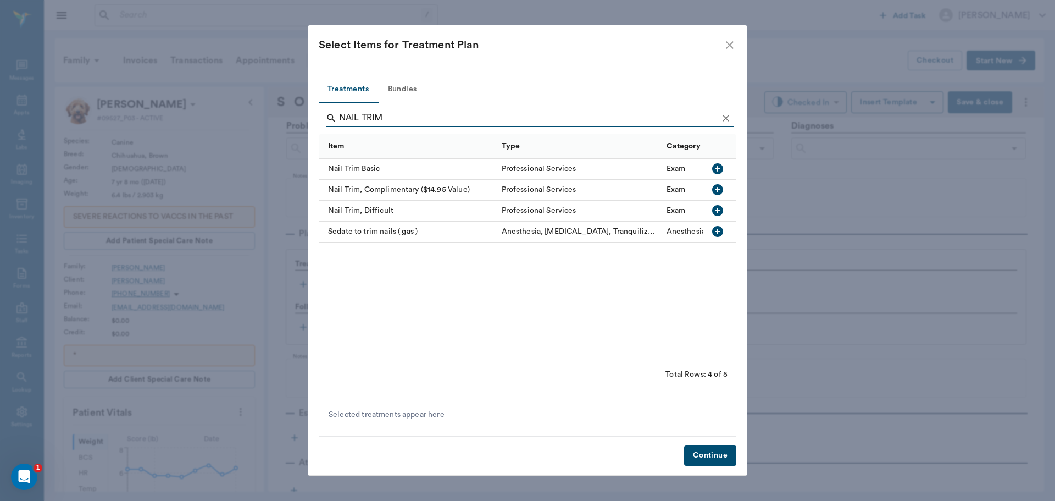
type input "NAIL TRIM"
click at [719, 163] on icon "button" at bounding box center [717, 168] width 13 height 13
click at [733, 448] on button "Continue" at bounding box center [710, 455] width 52 height 20
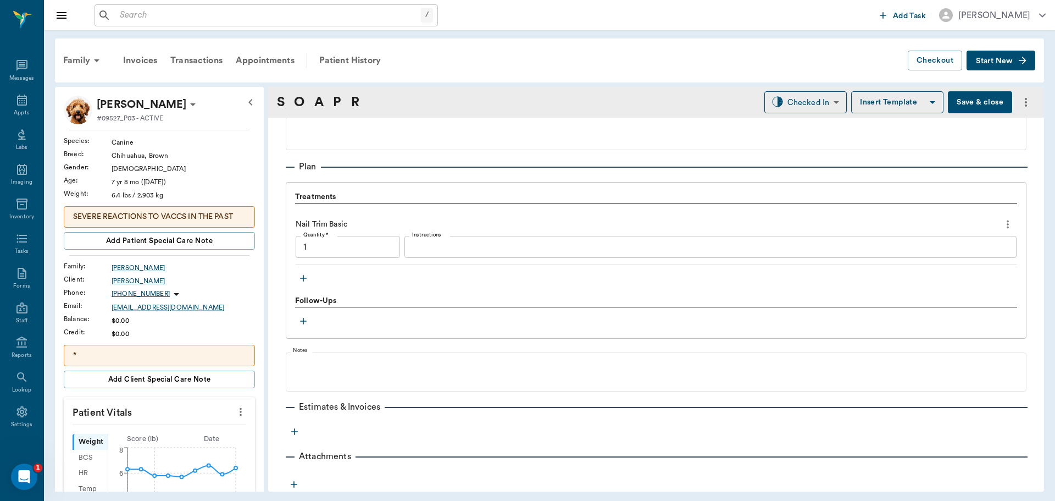
scroll to position [729, 0]
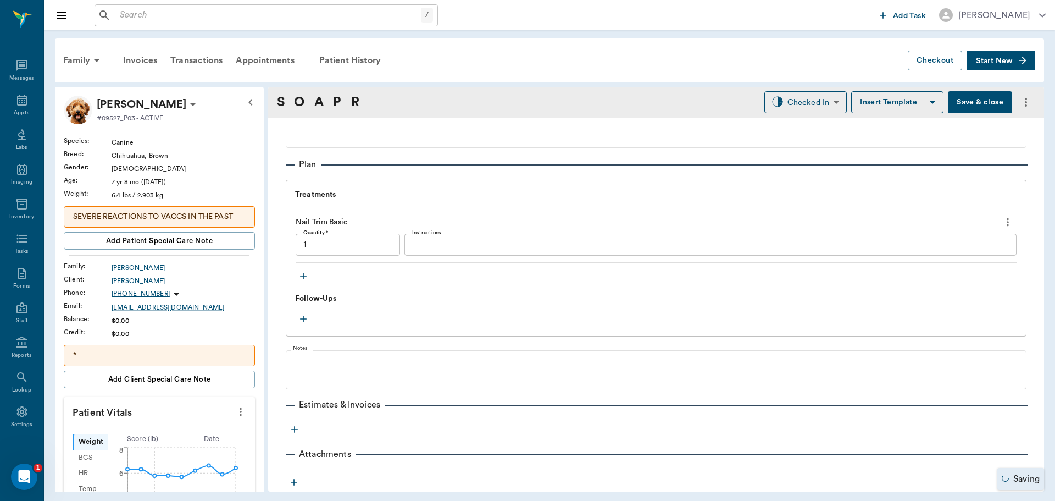
type input "1.00"
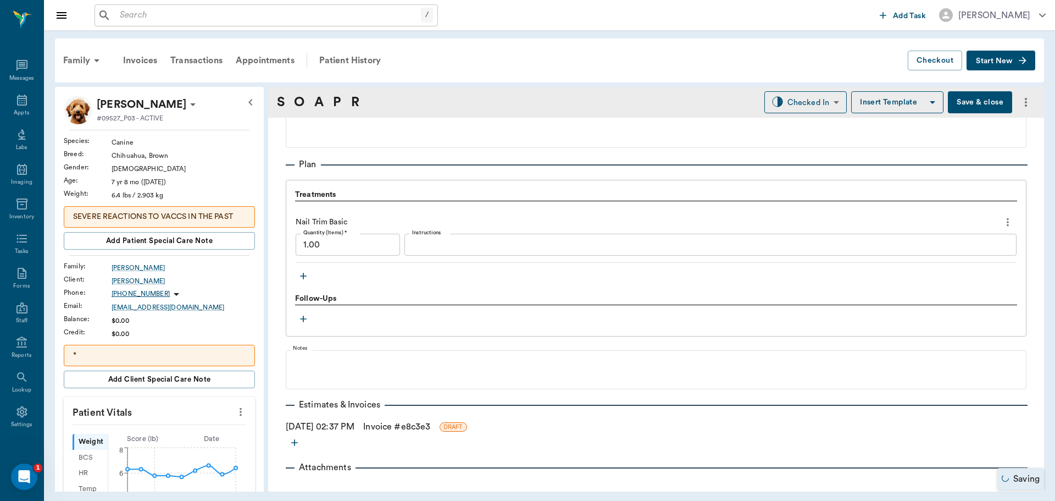
click at [422, 426] on link "Invoice # e8c3e3" at bounding box center [396, 426] width 67 height 13
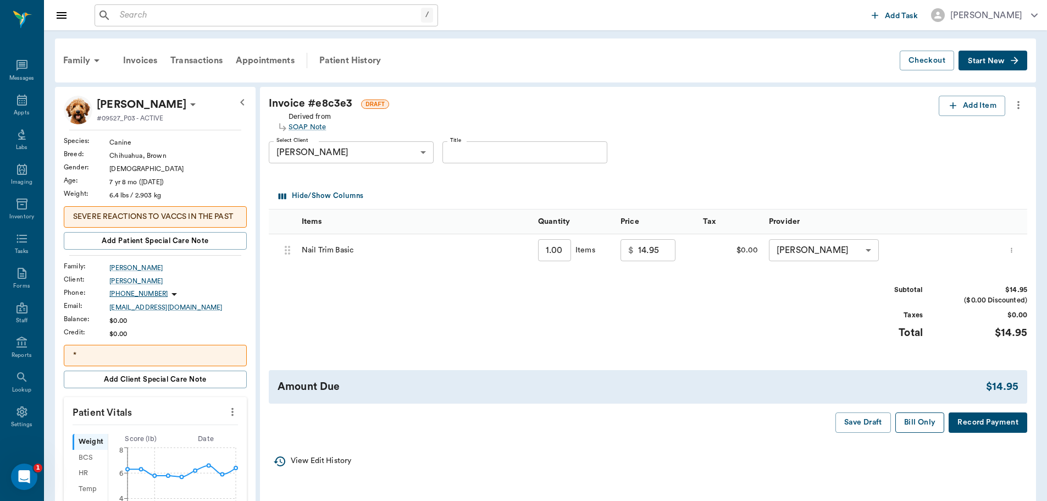
click at [939, 422] on button "Bill Only" at bounding box center [920, 422] width 49 height 20
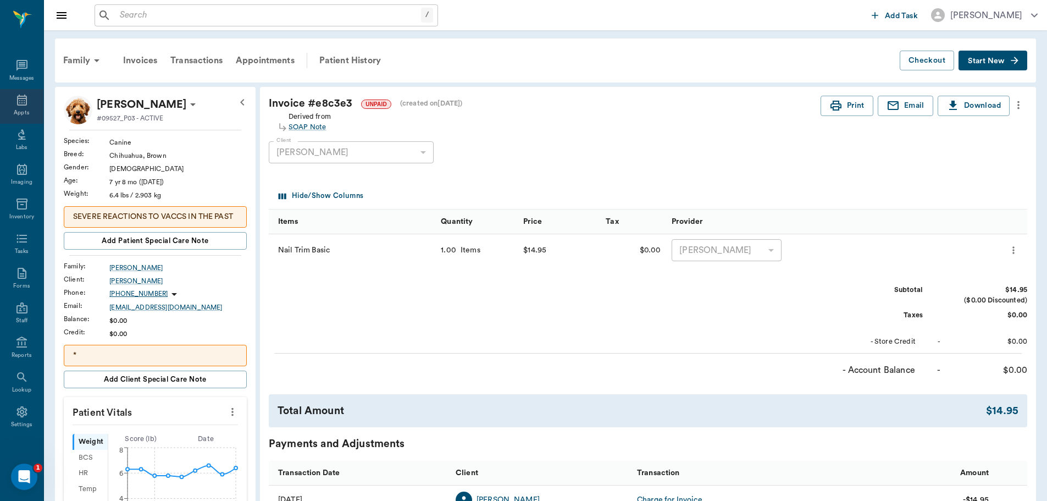
click at [18, 102] on icon at bounding box center [22, 100] width 10 height 11
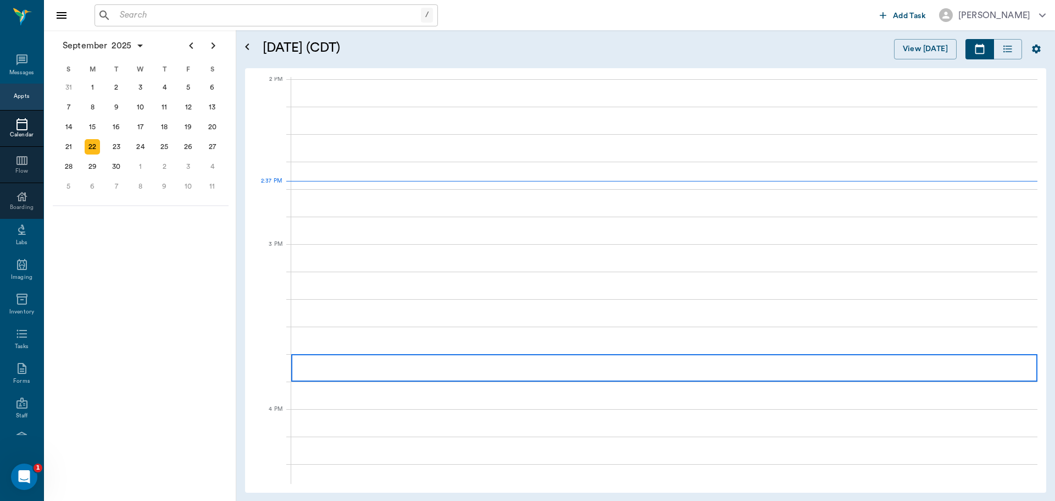
scroll to position [992, 0]
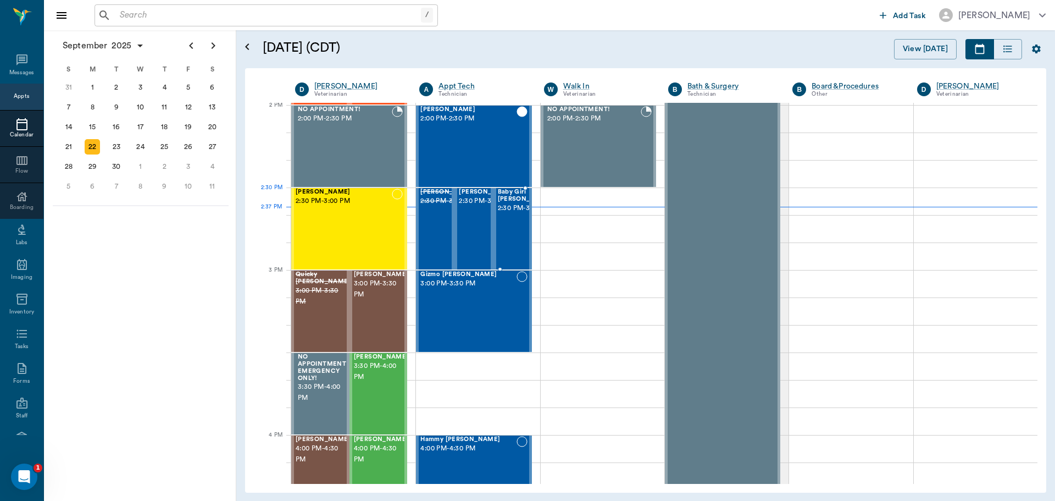
click at [512, 214] on span "2:30 PM - 3:00 PM" at bounding box center [525, 208] width 55 height 11
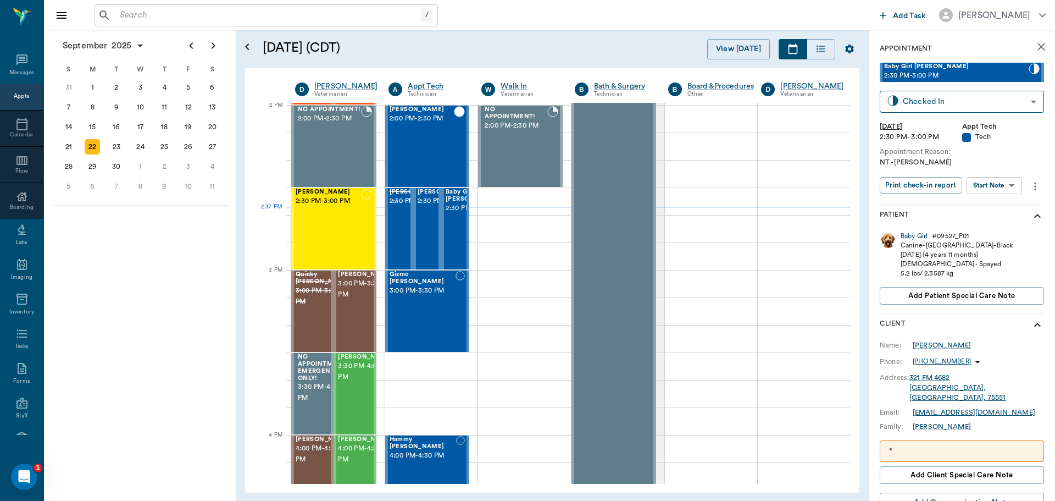
click at [1009, 185] on body "/ ​ Add Task Dr. Bert Ellsworth Nectar Messages Appts Calendar Flow Boarding La…" at bounding box center [527, 250] width 1055 height 501
click at [1007, 201] on li "Start SOAP" at bounding box center [995, 207] width 76 height 18
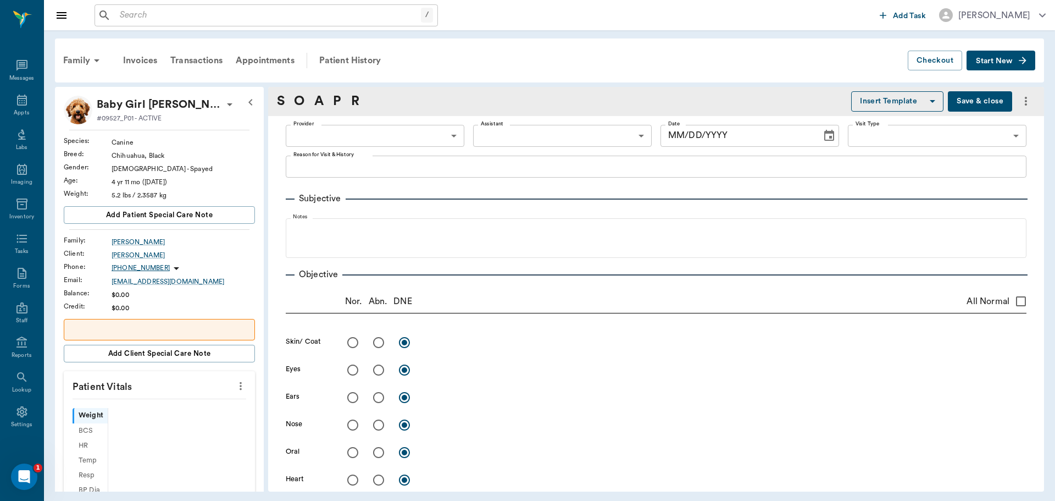
type input "63ec2f075fda476ae8351a4c"
type input "65d2be4f46e3a538d89b8c1a"
type textarea "NT -LORY"
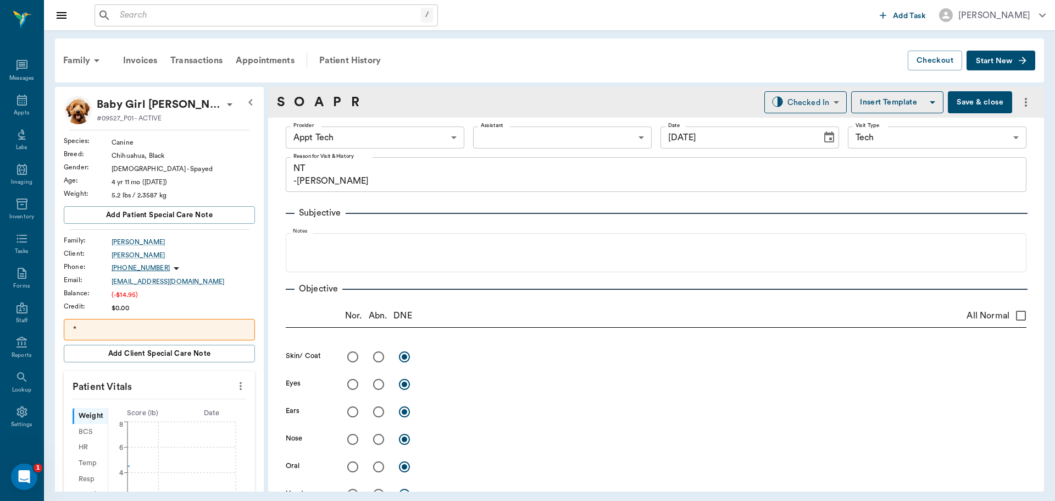
type input "[DATE]"
click at [401, 139] on body "/ ​ Add Task Dr. Bert Ellsworth Nectar Messages Appts Labs Imaging Inventory Ta…" at bounding box center [527, 250] width 1055 height 501
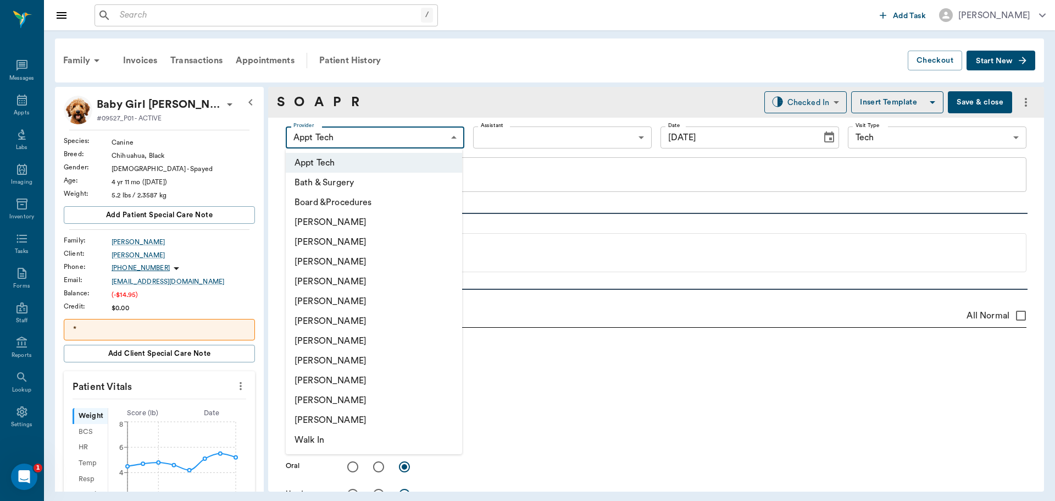
drag, startPoint x: 374, startPoint y: 338, endPoint x: 473, endPoint y: 207, distance: 164.5
click at [374, 339] on li "[PERSON_NAME]" at bounding box center [374, 341] width 176 height 20
type input "682b670d8bdc6f7f8feef3db"
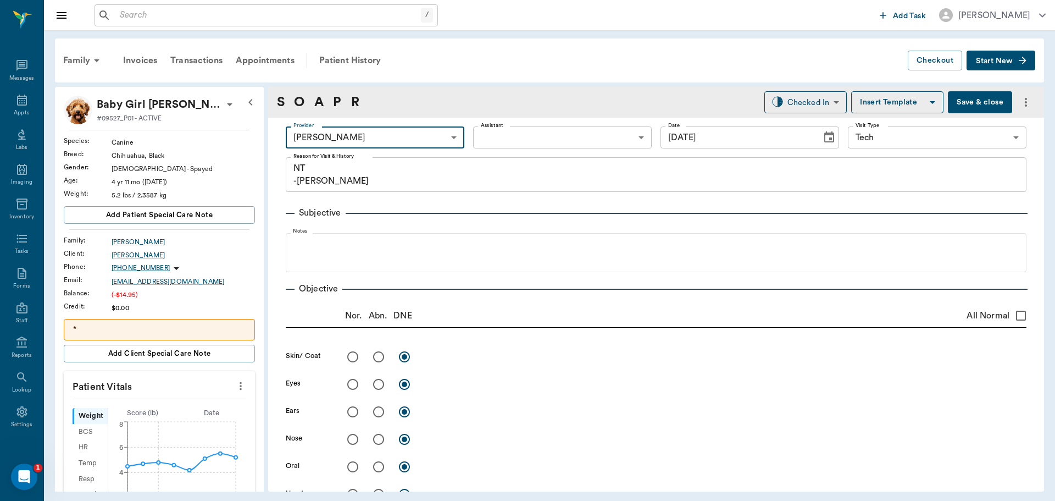
click at [540, 139] on body "/ ​ Add Task Dr. Bert Ellsworth Nectar Messages Appts Labs Imaging Inventory Ta…" at bounding box center [527, 250] width 1055 height 501
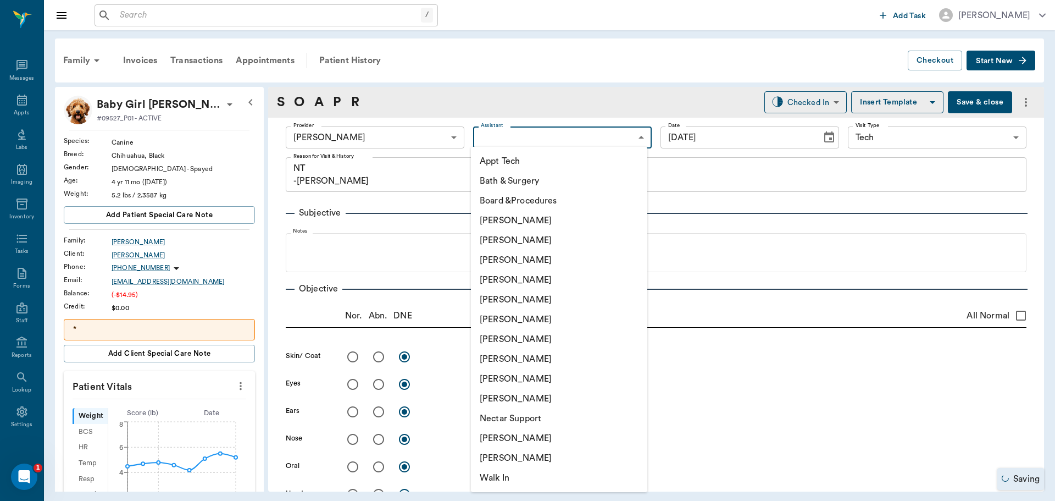
click at [555, 258] on li "[PERSON_NAME]" at bounding box center [559, 260] width 176 height 20
type input "642ef10e332a41444de2bad1"
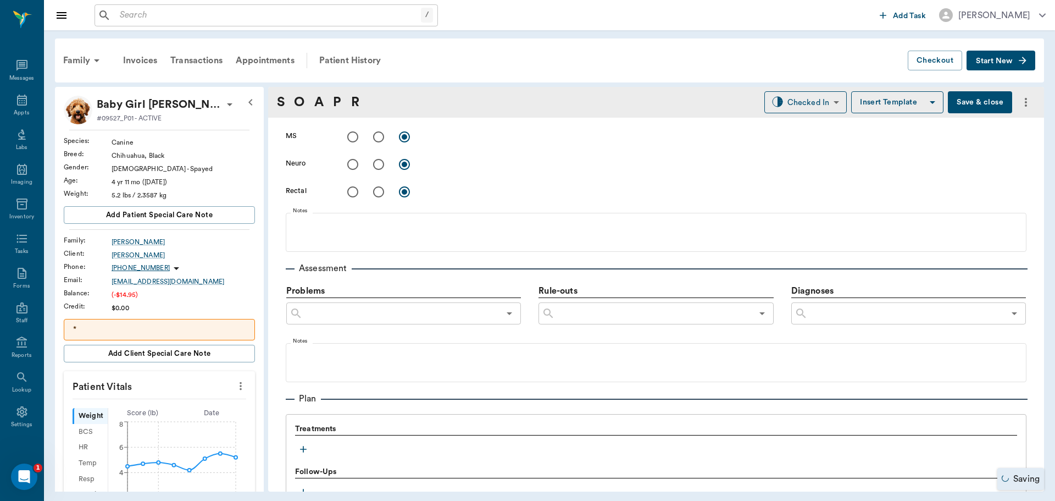
scroll to position [668, 0]
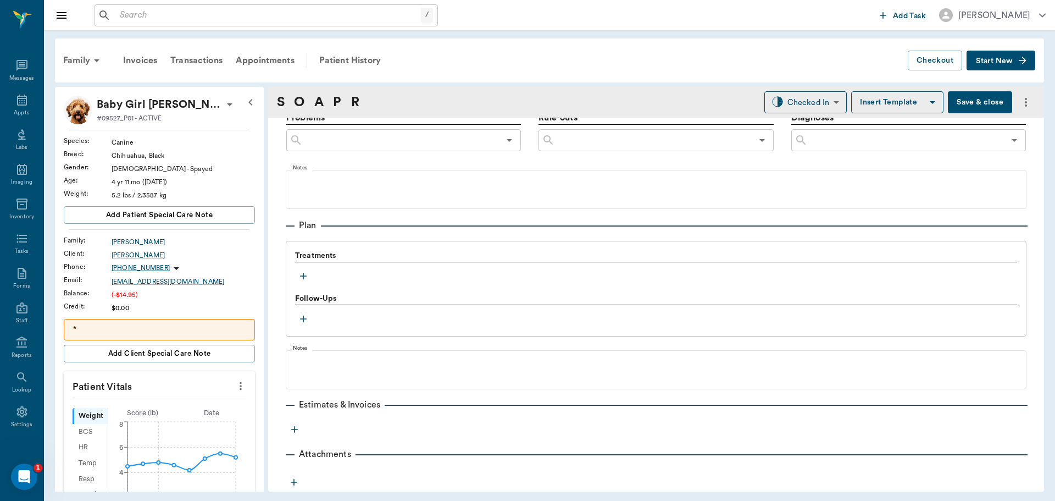
click at [305, 274] on icon "button" at bounding box center [303, 275] width 11 height 11
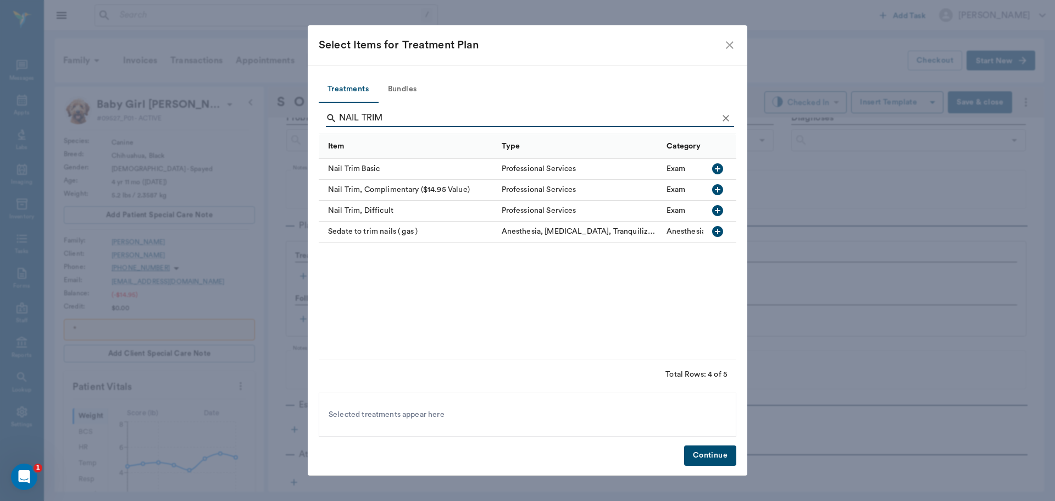
type input "NAIL TRIM"
click at [721, 163] on icon "button" at bounding box center [717, 168] width 13 height 13
click at [709, 454] on button "Continue" at bounding box center [710, 455] width 52 height 20
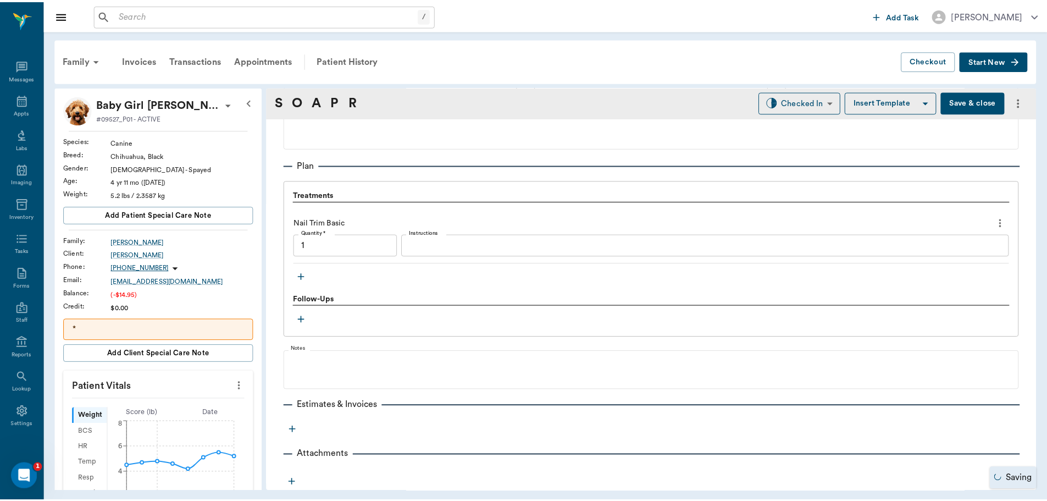
scroll to position [729, 0]
type input "1.00"
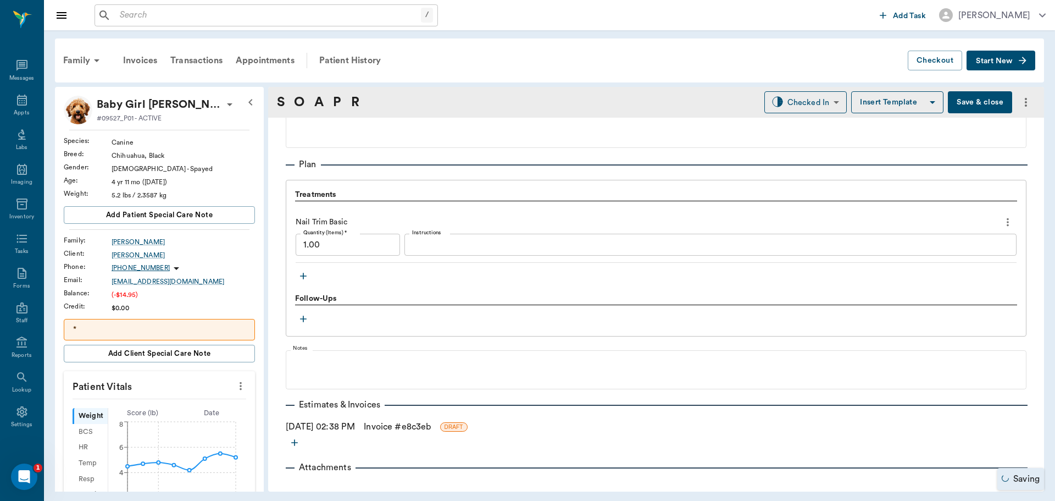
click at [424, 432] on link "Invoice # e8c3eb" at bounding box center [397, 426] width 67 height 13
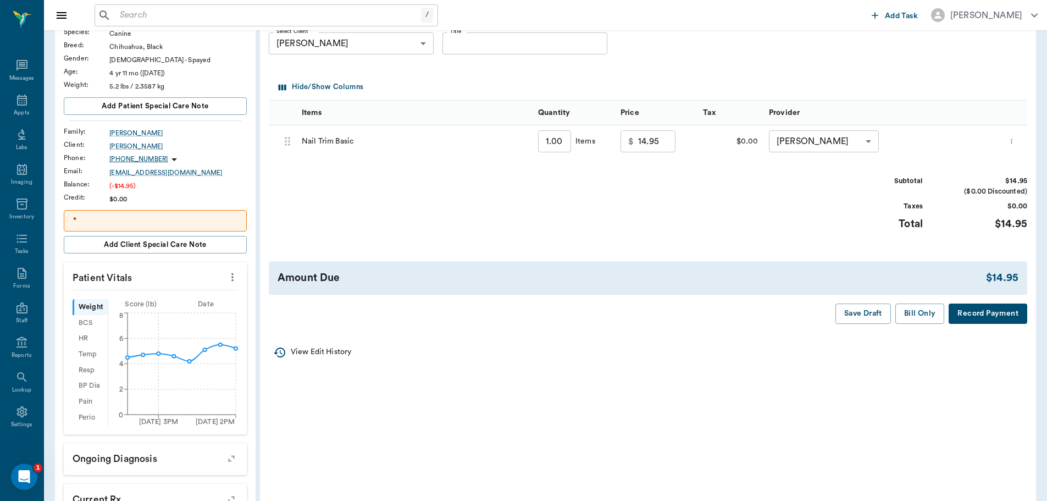
scroll to position [110, 0]
click at [922, 309] on button "Bill Only" at bounding box center [920, 312] width 49 height 20
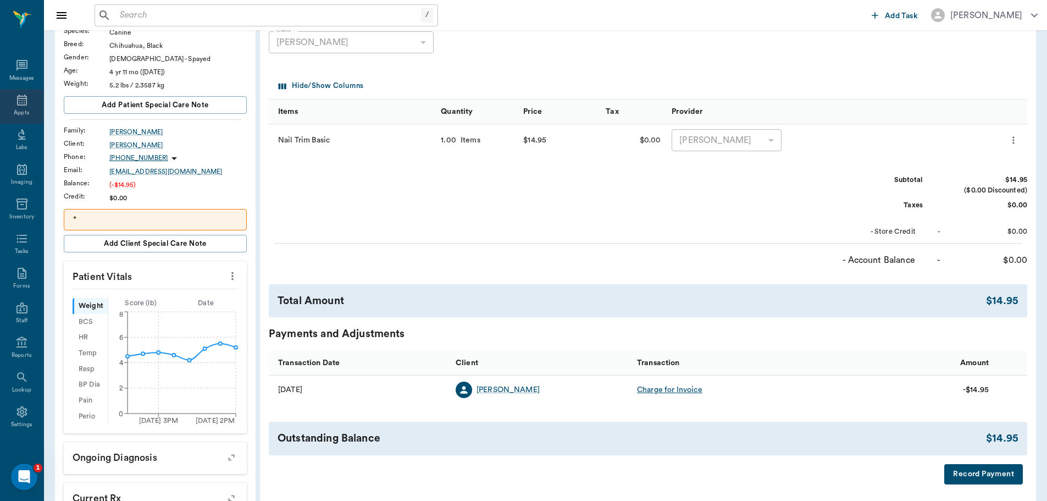
click at [17, 98] on icon at bounding box center [22, 100] width 10 height 11
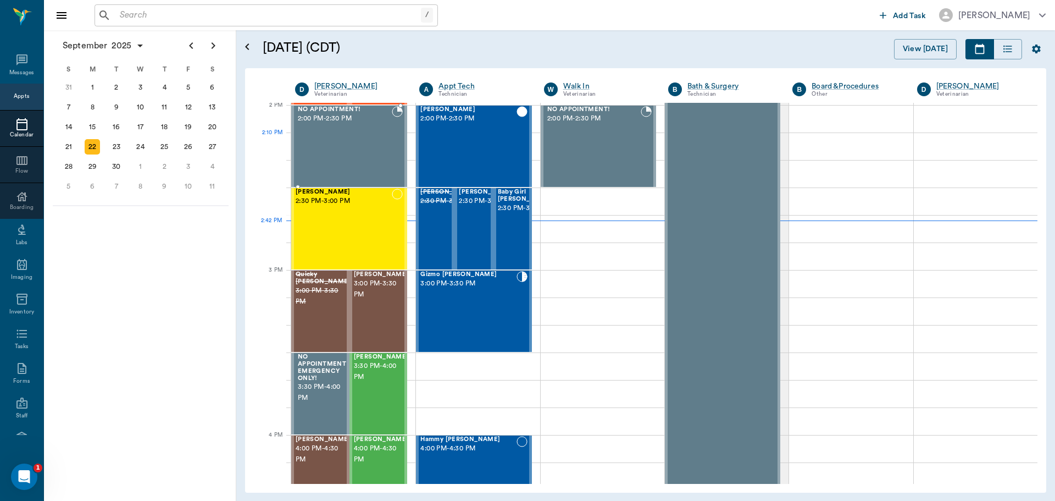
scroll to position [991, 0]
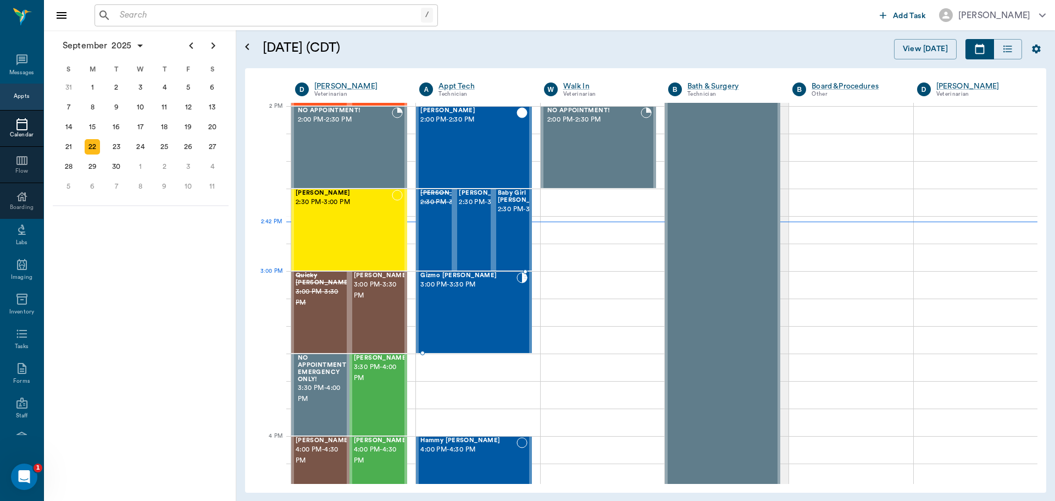
click at [474, 287] on span "3:00 PM - 3:30 PM" at bounding box center [469, 284] width 96 height 11
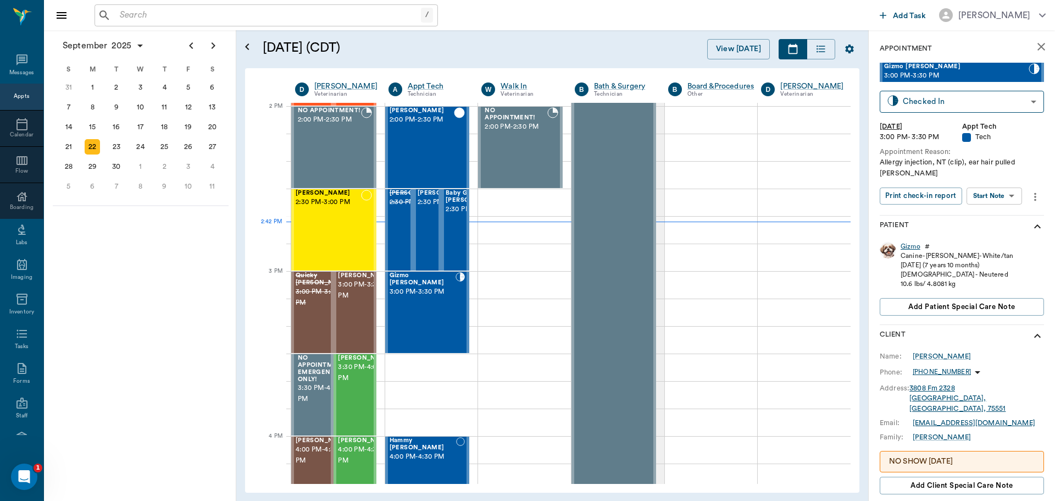
click at [915, 247] on div "Gizmo" at bounding box center [911, 246] width 20 height 9
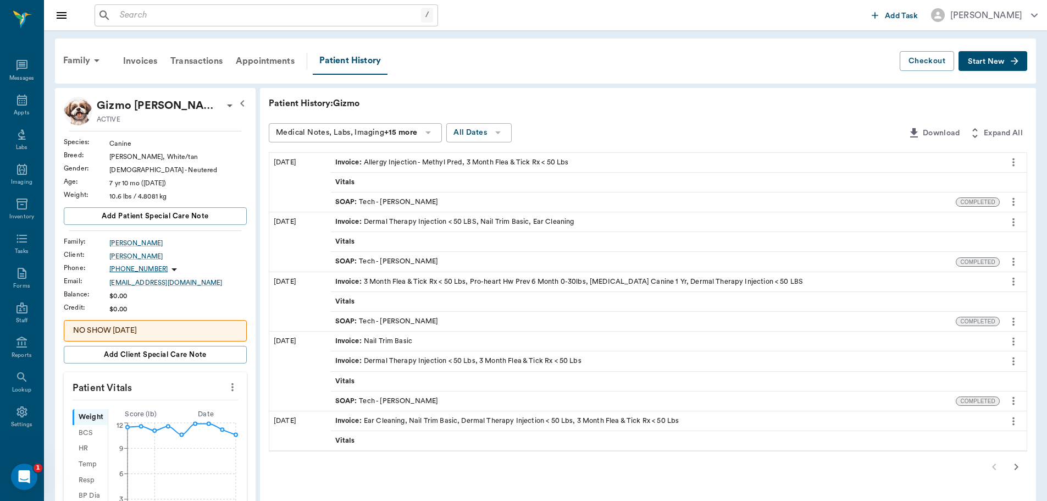
click at [433, 199] on div "SOAP : Tech - Daniel Virnala" at bounding box center [644, 201] width 626 height 19
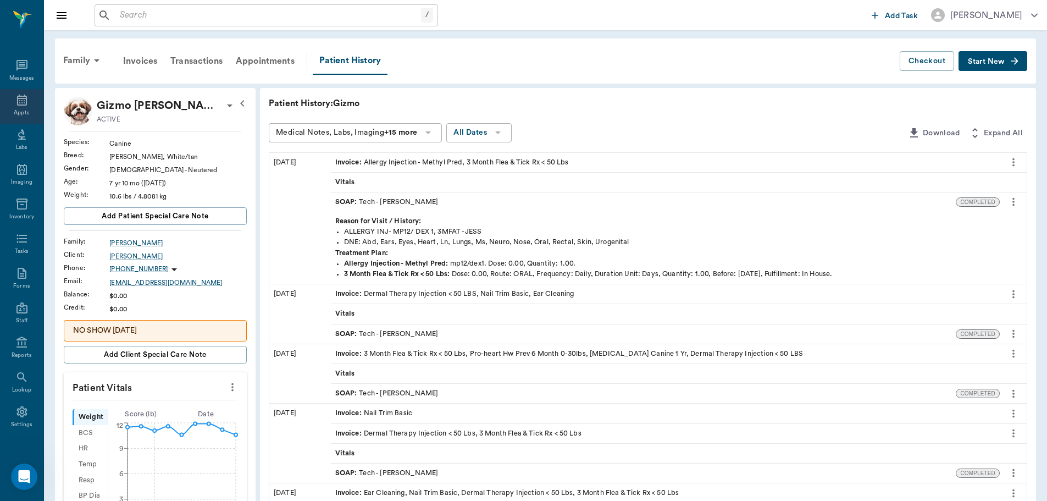
click at [12, 107] on div "Appts" at bounding box center [21, 106] width 43 height 35
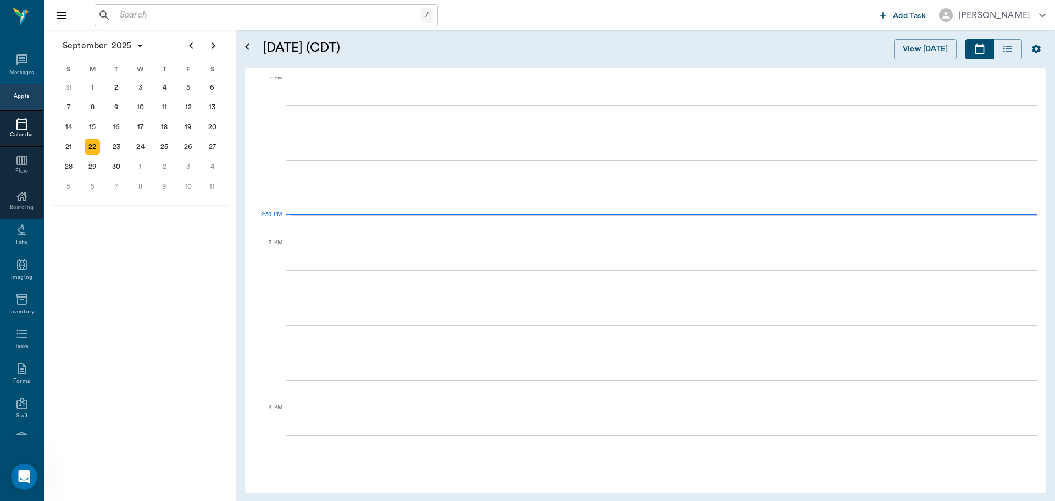
scroll to position [992, 0]
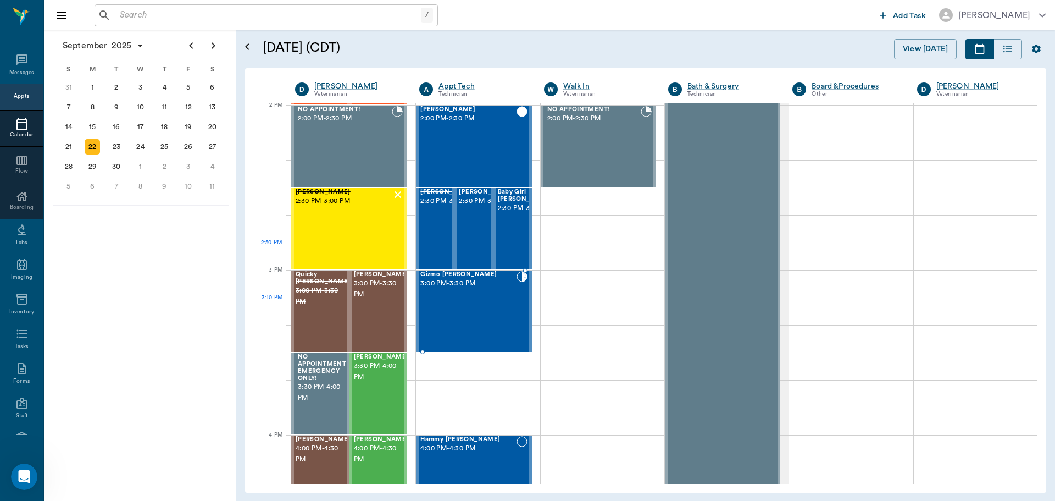
click at [462, 316] on div "Gizmo Fishman 3:00 PM - 3:30 PM" at bounding box center [469, 311] width 96 height 80
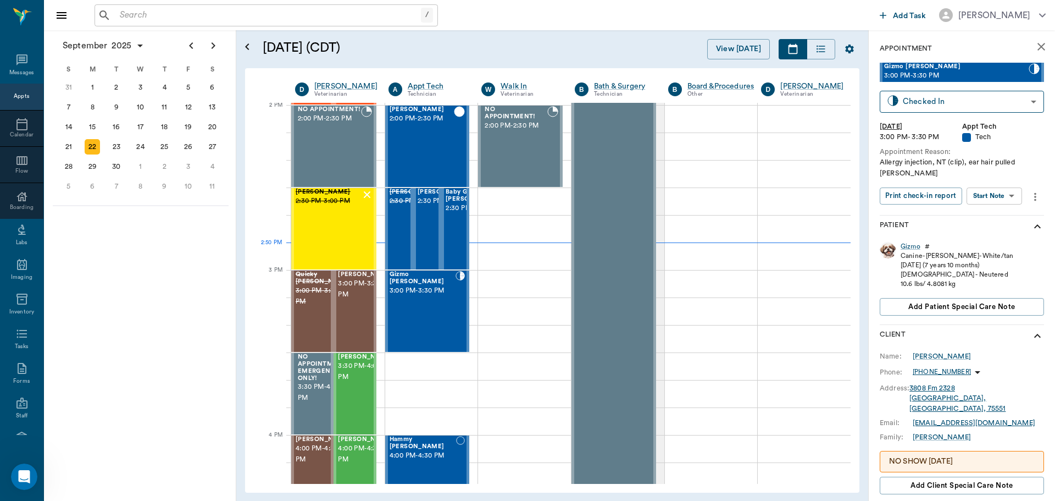
click at [1015, 200] on body "/ ​ Add Task Dr. Bert Ellsworth Nectar Messages Appts Calendar Flow Boarding La…" at bounding box center [527, 250] width 1055 height 501
click at [1001, 213] on button "Start SOAP" at bounding box center [982, 218] width 37 height 13
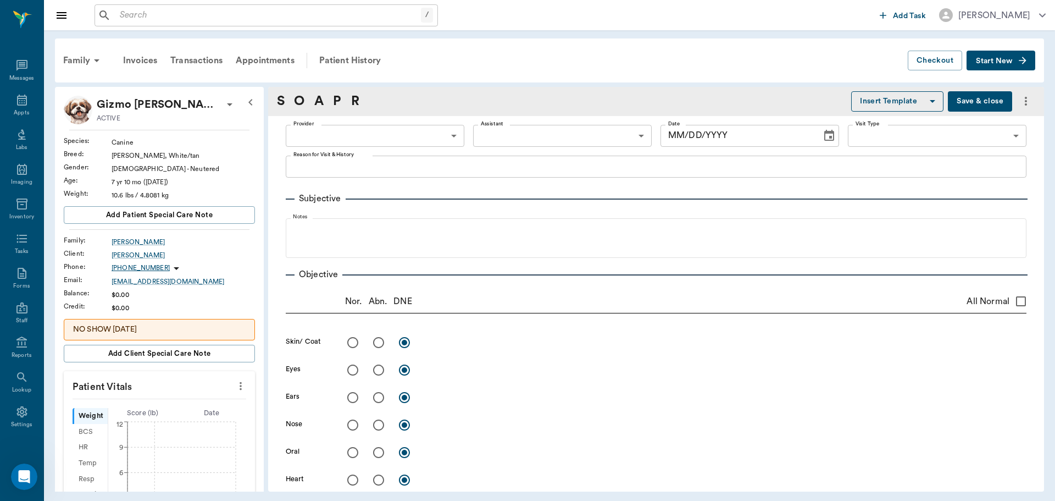
type input "63ec2f075fda476ae8351a4c"
type input "65d2be4f46e3a538d89b8c1a"
type textarea "Allergy injection, NT (clip), ear hair pulled Christy"
type input "[DATE]"
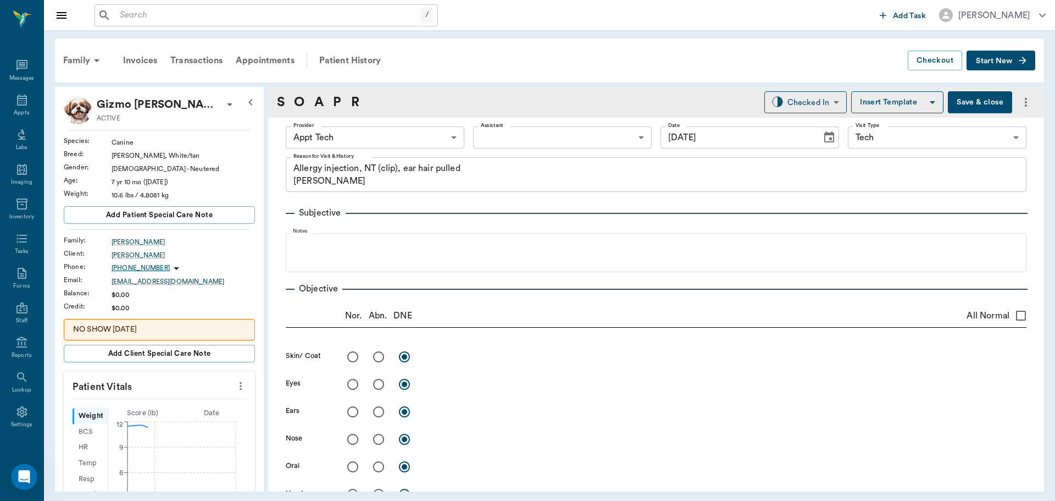
click at [410, 134] on body "/ ​ Add Task Dr. Bert Ellsworth Nectar Messages Appts Labs Imaging Inventory Ta…" at bounding box center [527, 250] width 1055 height 501
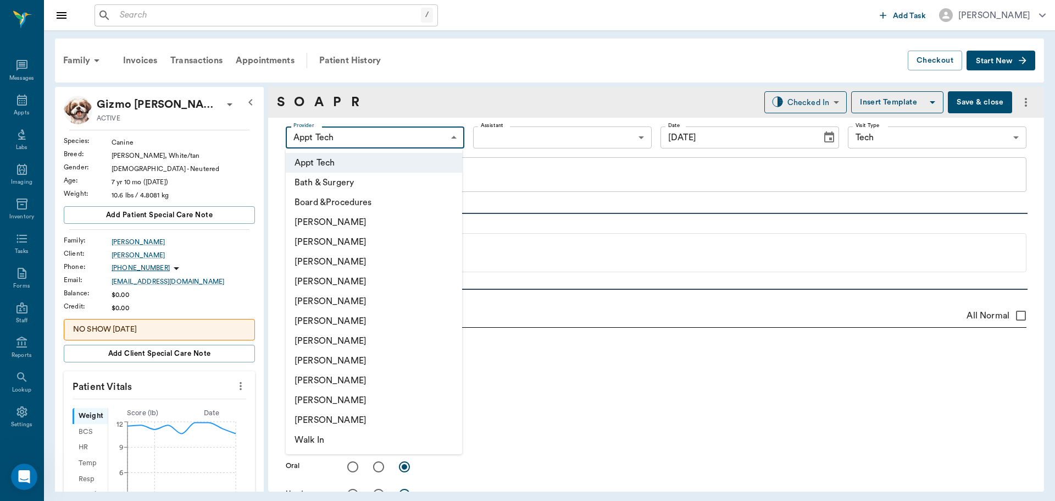
click at [389, 248] on li "[PERSON_NAME]" at bounding box center [374, 242] width 176 height 20
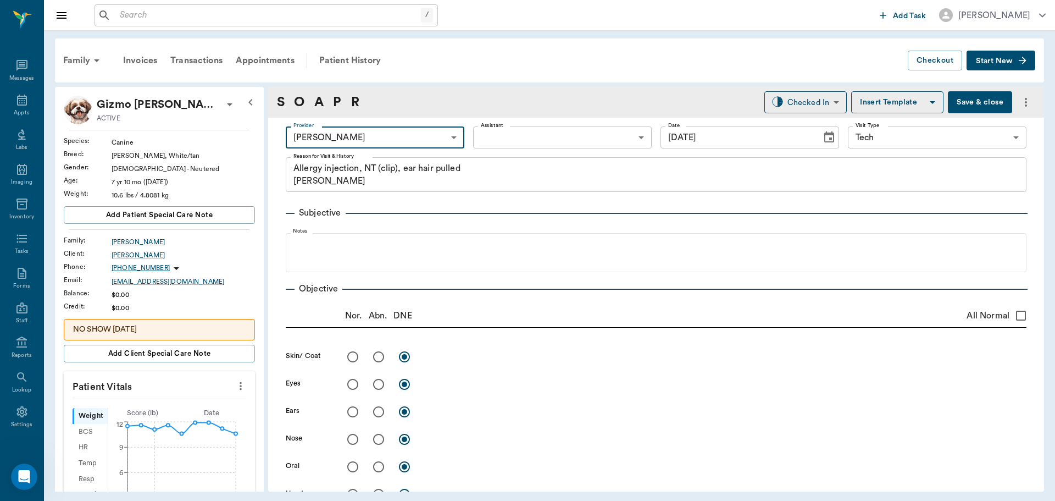
click at [406, 139] on body "/ ​ Add Task Dr. Bert Ellsworth Nectar Messages Appts Labs Imaging Inventory Ta…" at bounding box center [527, 250] width 1055 height 501
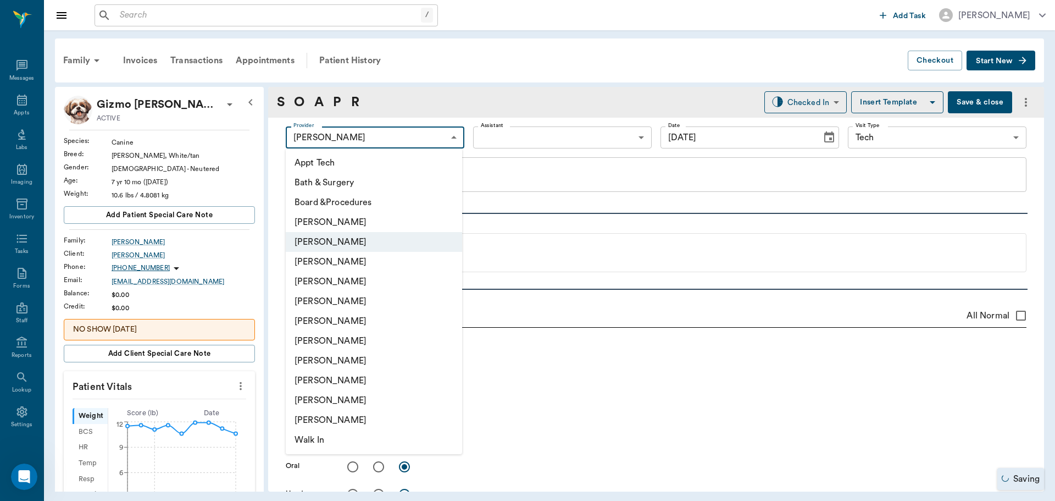
click at [381, 258] on li "[PERSON_NAME]" at bounding box center [374, 262] width 176 height 20
type input "642ef10e332a41444de2bad1"
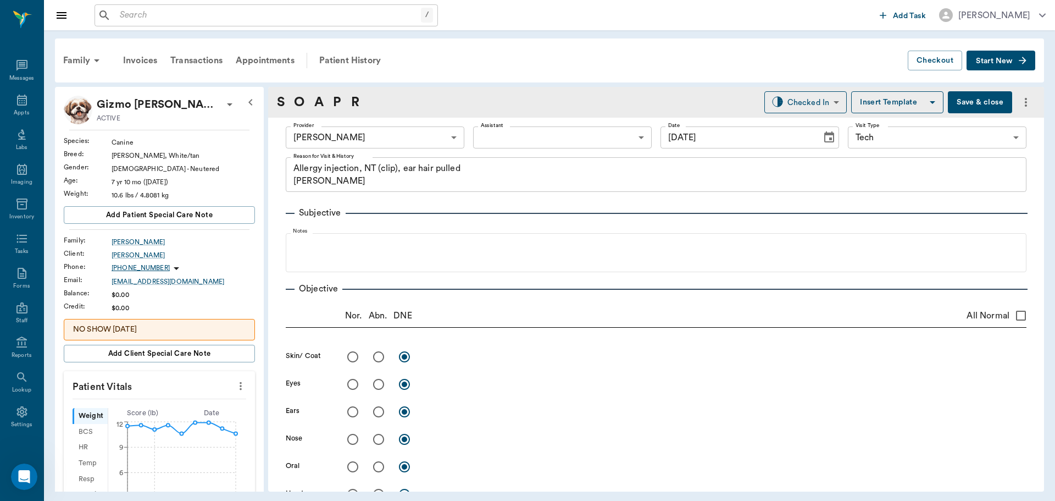
click at [607, 121] on div "Provider Daniel Virnala 642ef10e332a41444de2bad1 Provider Assistant ​ Assistant…" at bounding box center [656, 138] width 741 height 40
click at [607, 128] on body "/ ​ Add Task Dr. Bert Ellsworth Nectar Messages Appts Labs Imaging Inventory Ta…" at bounding box center [527, 250] width 1055 height 501
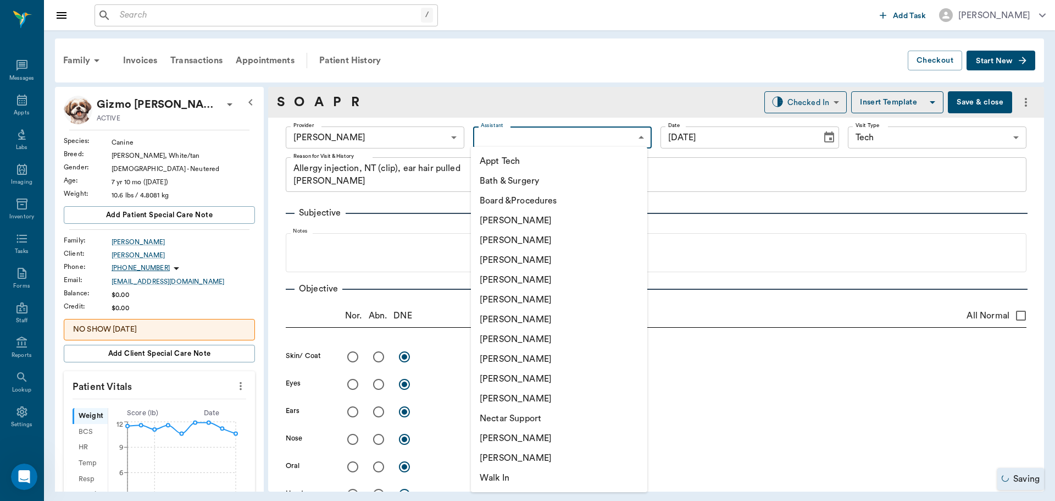
click at [538, 365] on li "[PERSON_NAME]" at bounding box center [559, 359] width 176 height 20
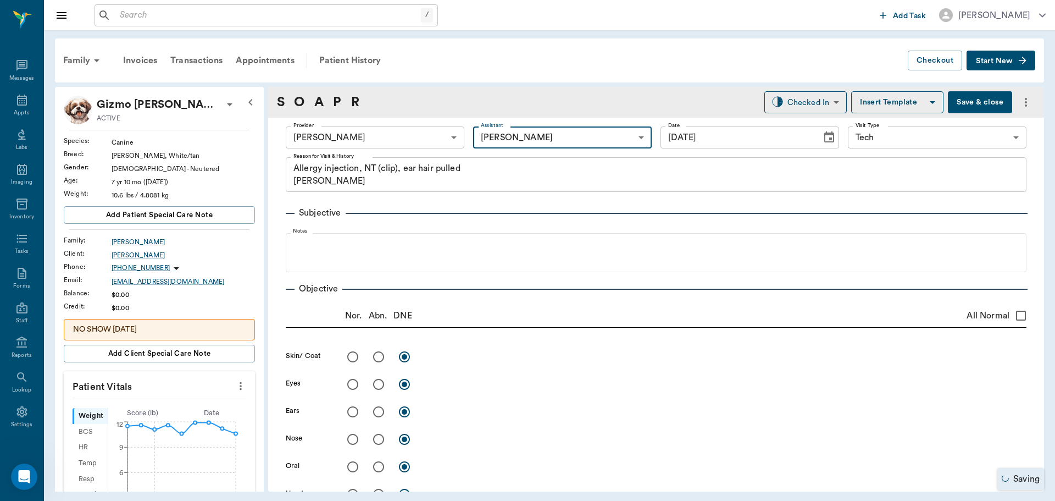
click at [587, 137] on body "/ ​ Add Task Dr. Bert Ellsworth Nectar Messages Appts Labs Imaging Inventory Ta…" at bounding box center [527, 250] width 1055 height 501
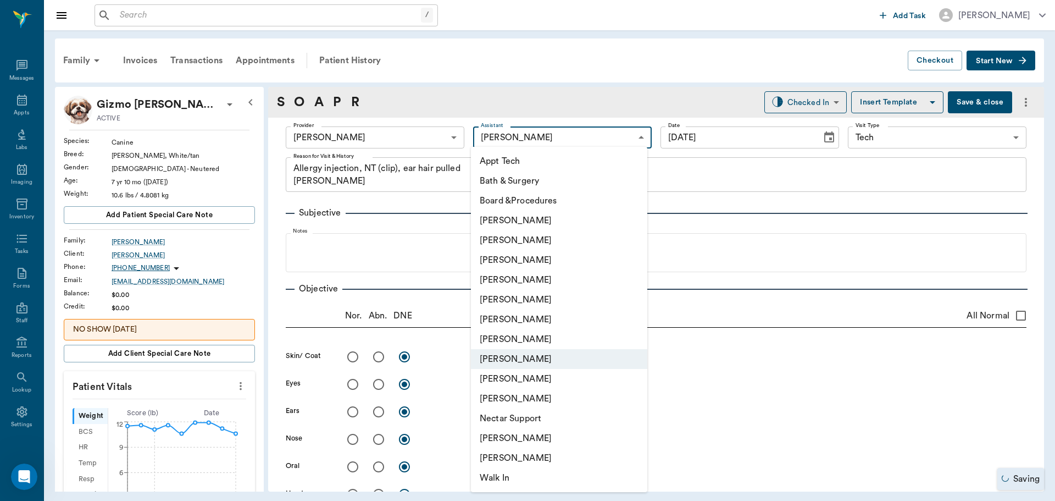
click at [574, 335] on li "[PERSON_NAME]" at bounding box center [559, 339] width 176 height 20
type input "682b670d8bdc6f7f8feef3db"
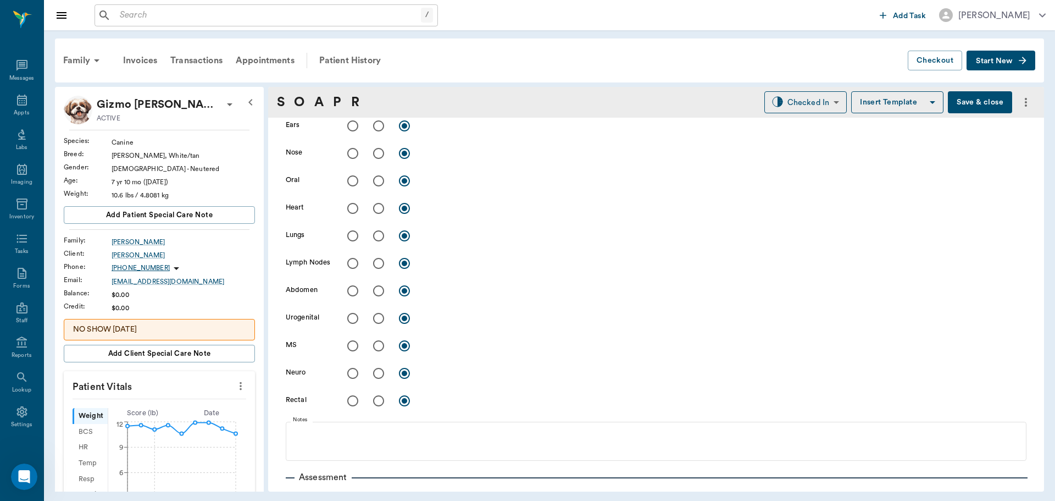
scroll to position [550, 0]
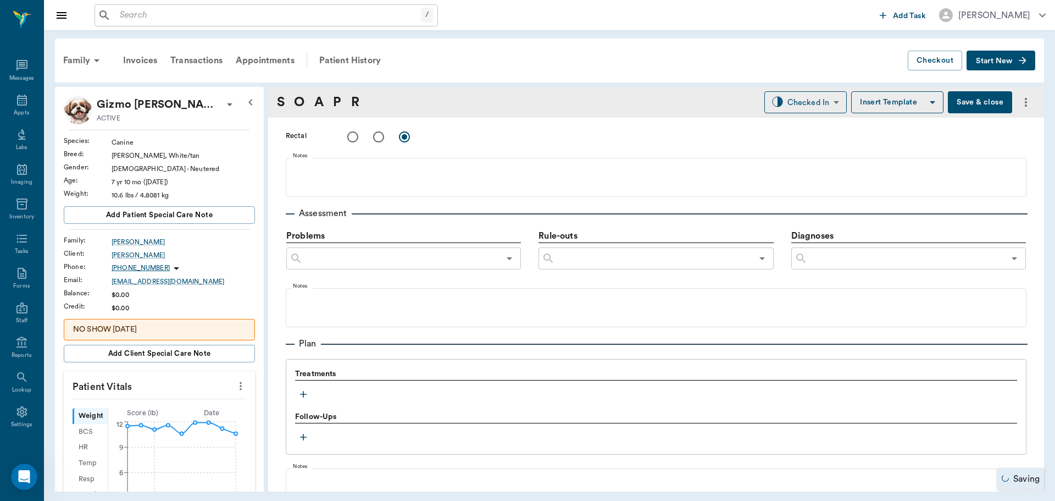
click at [301, 395] on icon "button" at bounding box center [303, 394] width 11 height 11
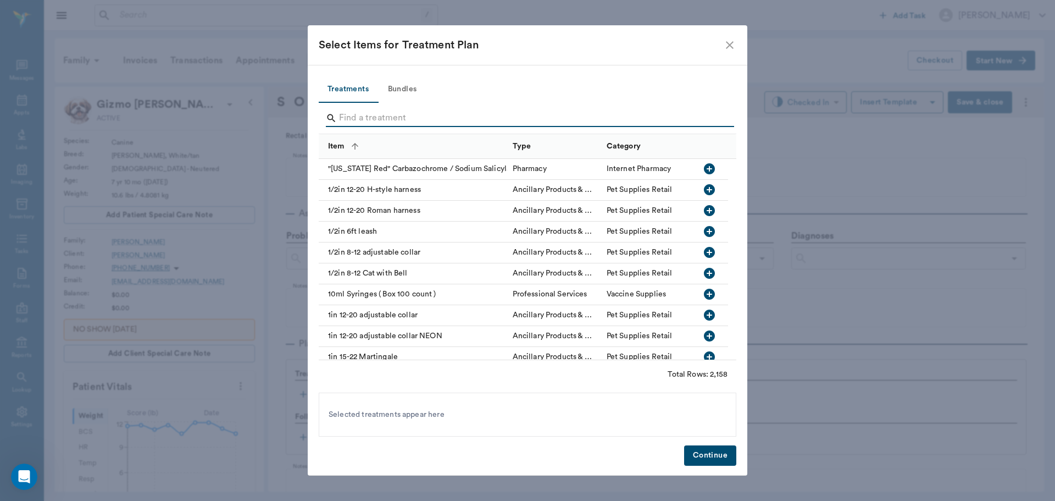
click at [479, 113] on input "Search" at bounding box center [528, 118] width 379 height 18
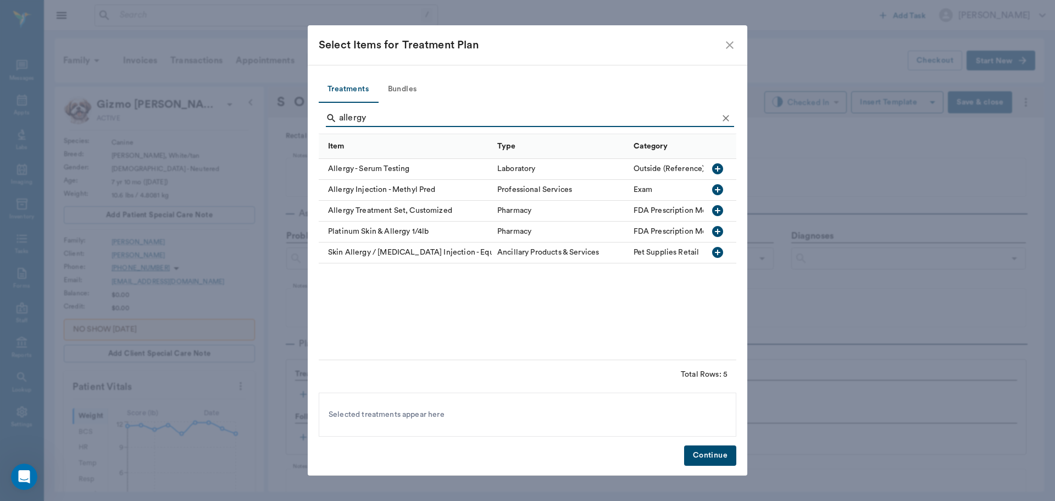
click at [722, 190] on icon "button" at bounding box center [717, 189] width 11 height 11
click at [617, 119] on input "allergy" at bounding box center [528, 118] width 379 height 18
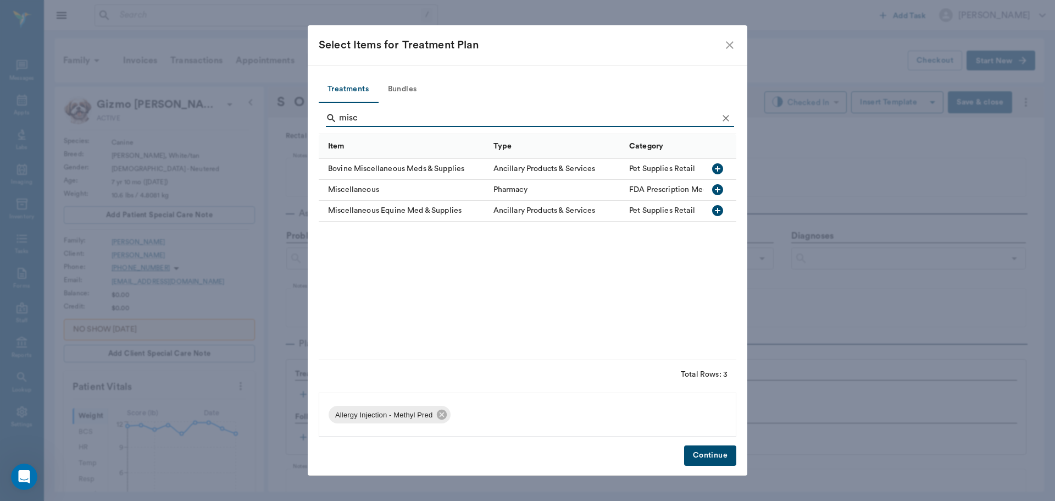
click at [720, 189] on icon "button" at bounding box center [717, 189] width 11 height 11
click at [516, 114] on input "misc" at bounding box center [528, 118] width 379 height 18
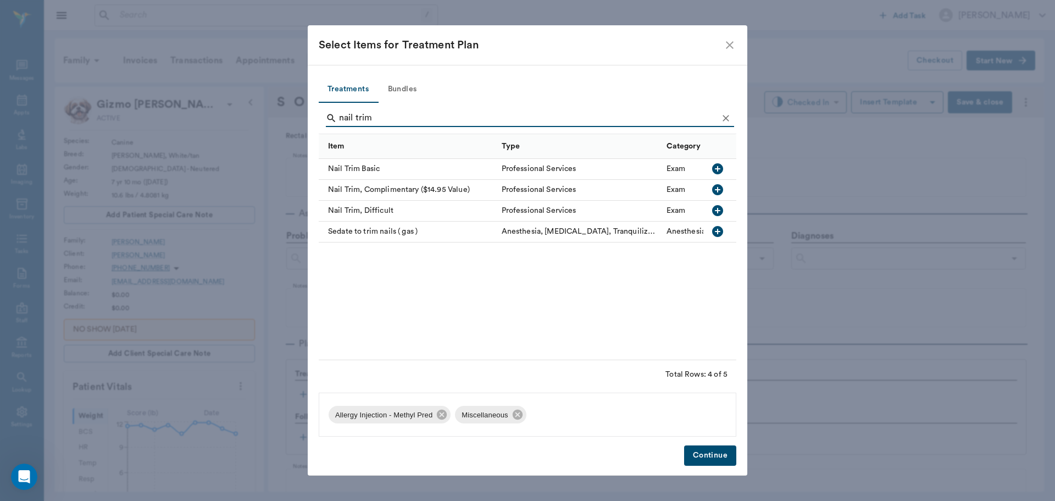
type input "nail trim"
click at [717, 171] on icon "button" at bounding box center [717, 168] width 11 height 11
click at [710, 449] on button "Continue" at bounding box center [710, 455] width 52 height 20
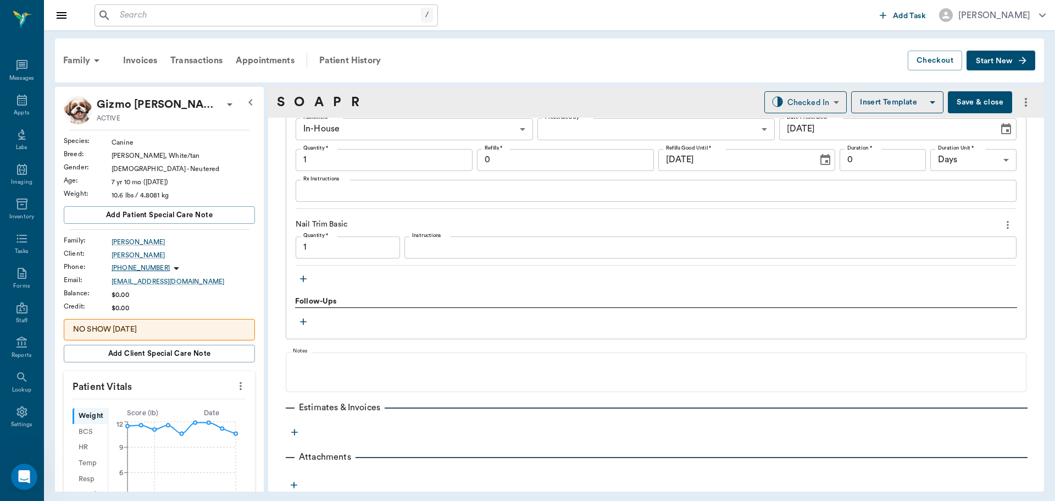
scroll to position [912, 0]
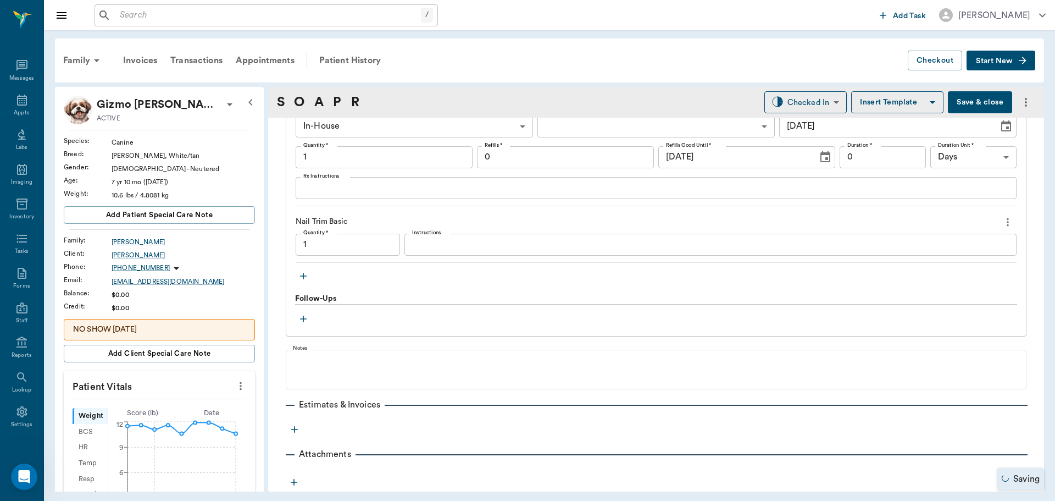
type input "1.00"
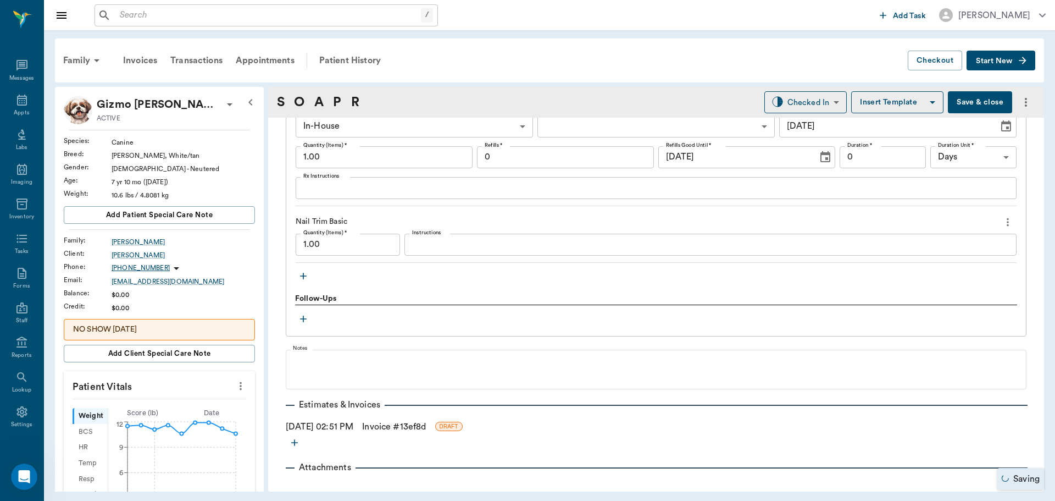
click at [393, 431] on link "Invoice # 13ef8d" at bounding box center [394, 426] width 64 height 13
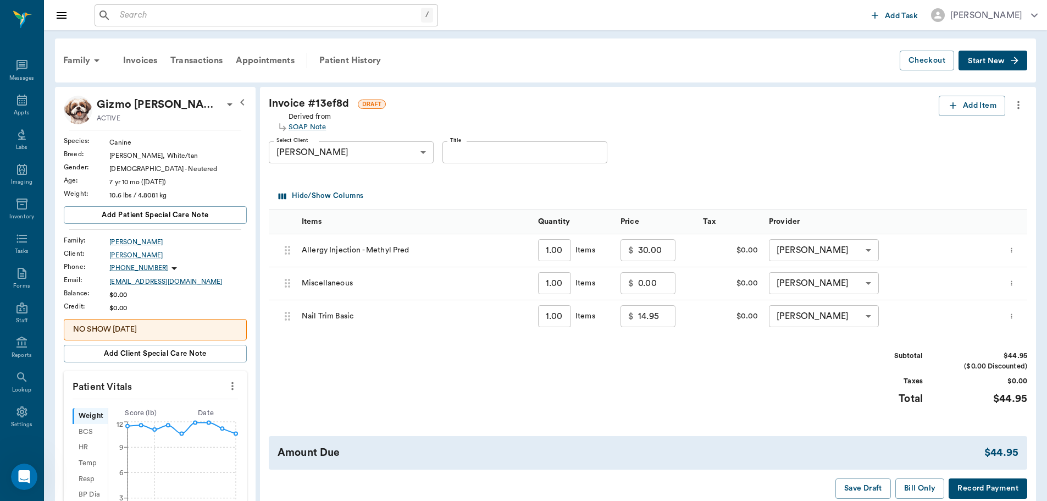
click at [647, 279] on input "0.00" at bounding box center [656, 283] width 37 height 22
type input "10.00"
click at [776, 422] on div "Invoice # 13ef8d DRAFT Derived from SOAP Note Add Item Select Client MARK Fishm…" at bounding box center [648, 297] width 776 height 421
click at [910, 489] on button "Bill Only" at bounding box center [920, 488] width 49 height 20
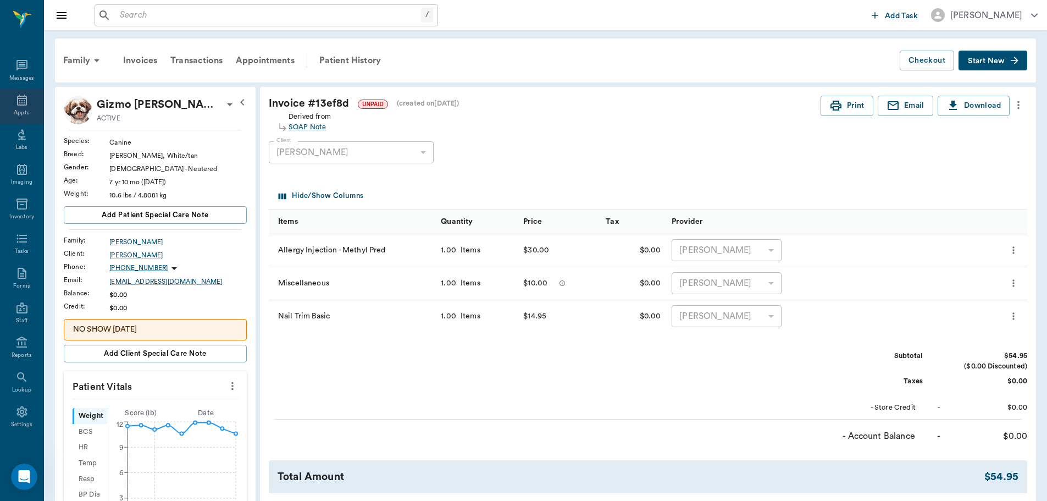
click at [15, 110] on div "Appts" at bounding box center [21, 113] width 15 height 8
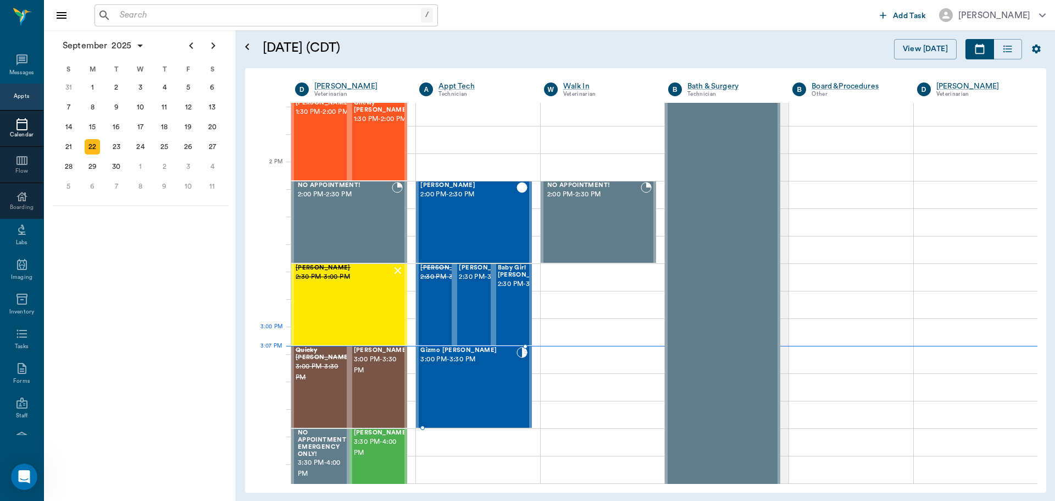
scroll to position [936, 0]
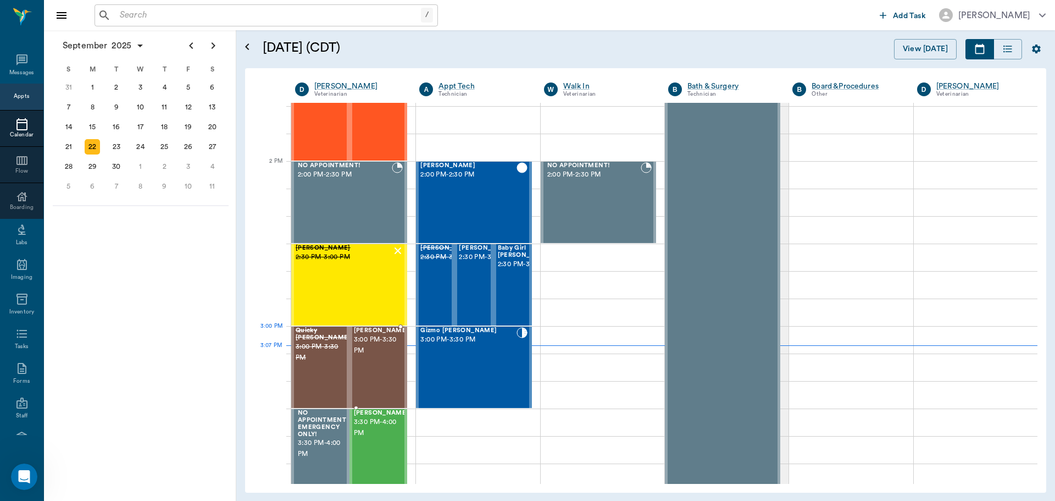
click at [378, 346] on span "3:00 PM - 3:30 PM" at bounding box center [381, 345] width 55 height 22
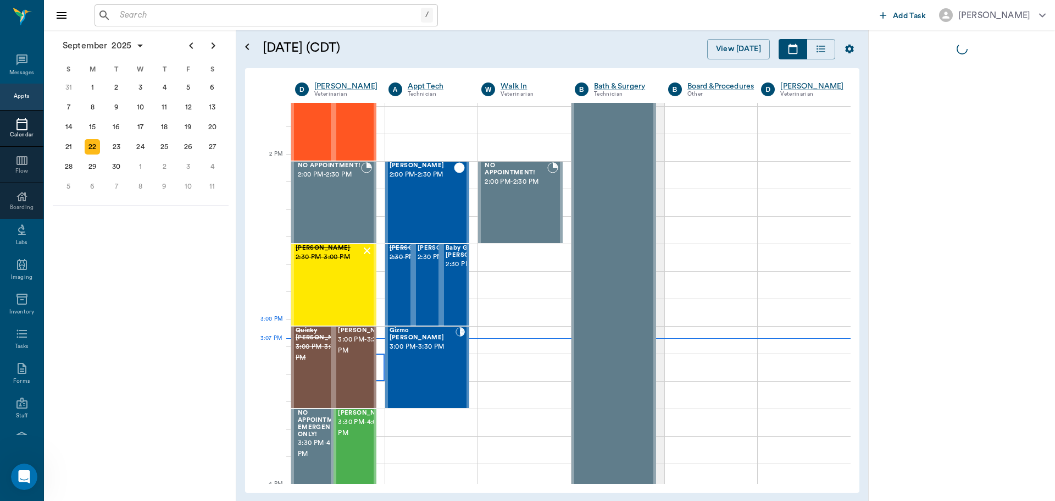
scroll to position [943, 0]
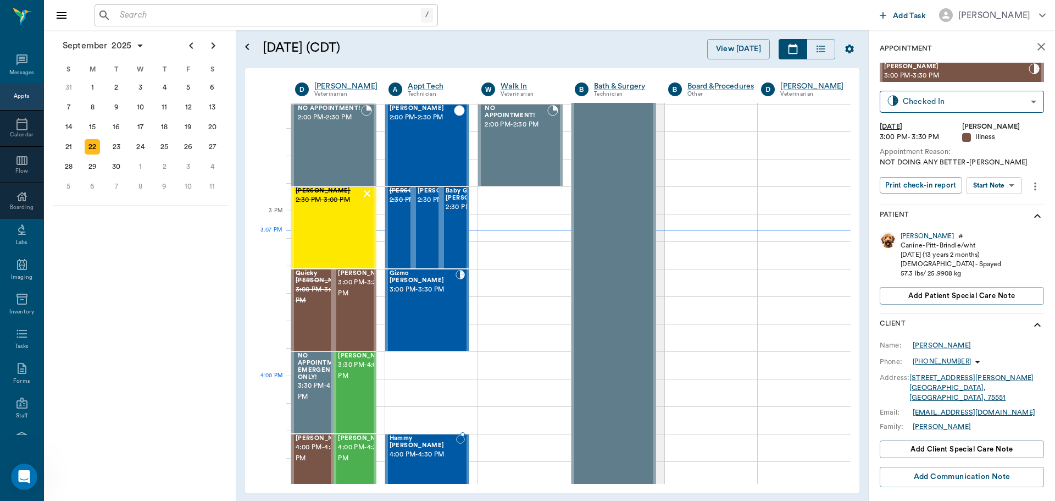
scroll to position [1108, 0]
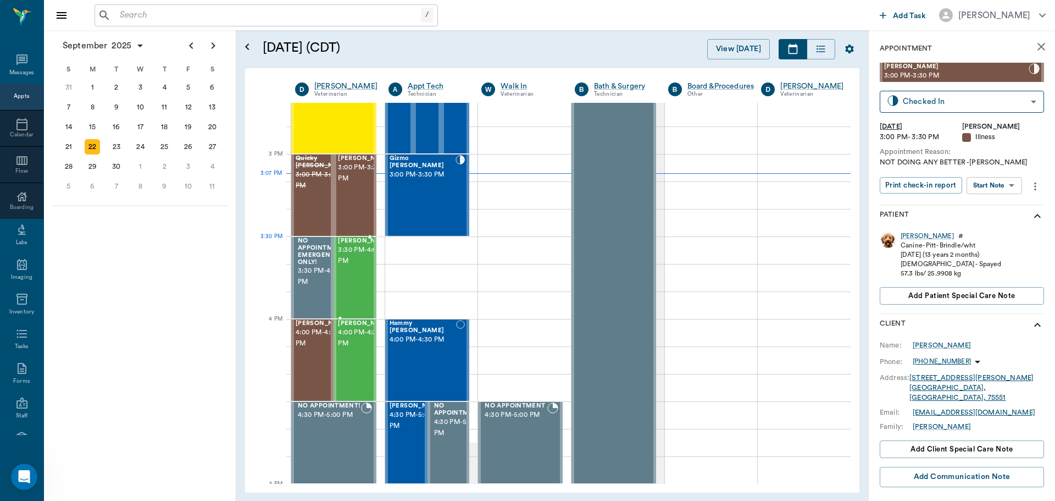
click at [346, 257] on span "3:30 PM - 4:00 PM" at bounding box center [365, 256] width 55 height 22
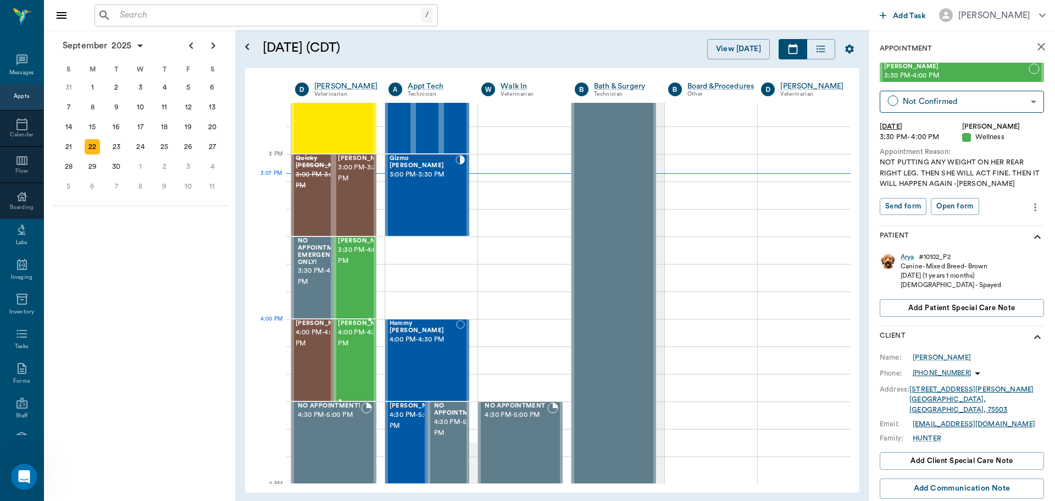
click at [356, 337] on span "4:00 PM - 4:30 PM" at bounding box center [365, 338] width 55 height 22
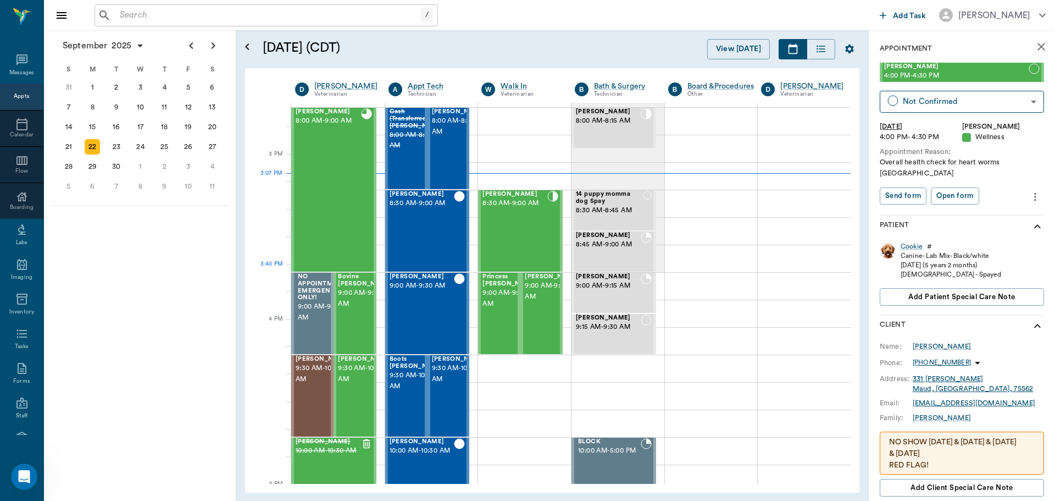
scroll to position [1108, 0]
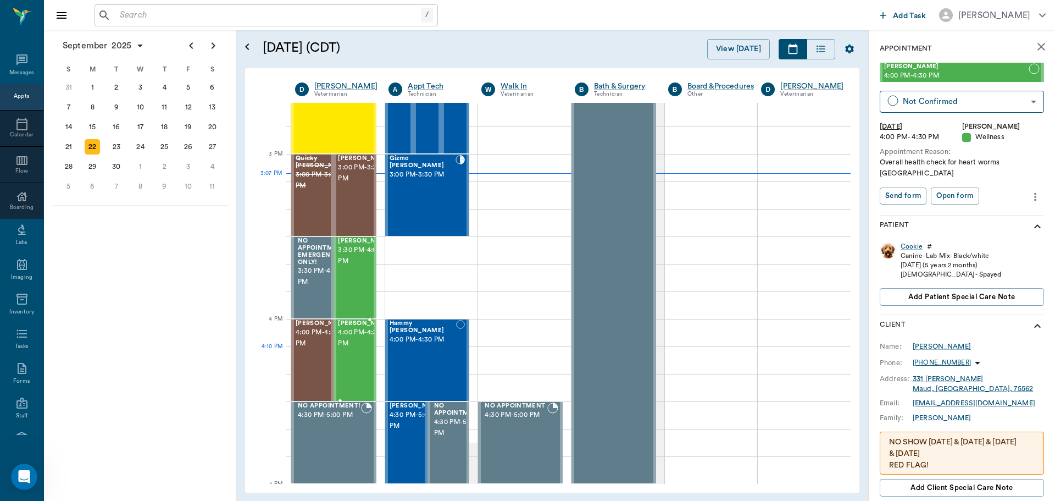
click at [346, 369] on div "Cookie [PERSON_NAME] 4:00 PM - 4:30 PM" at bounding box center [365, 360] width 55 height 80
click at [355, 204] on div "[PERSON_NAME] 3:00 PM - 3:30 PM" at bounding box center [365, 195] width 55 height 80
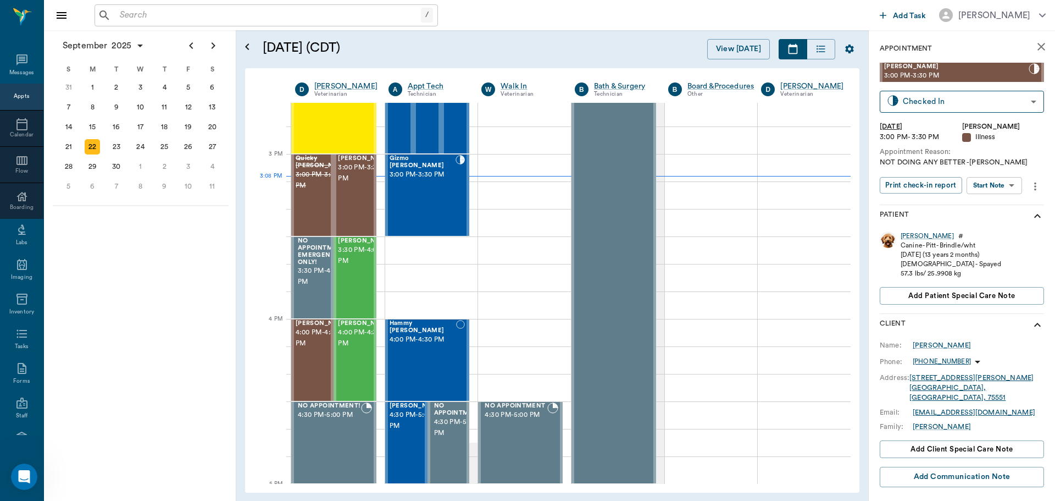
click at [982, 189] on body "/ ​ Add Task [PERSON_NAME] Nectar Messages Appts Calendar Flow Boarding Labs Im…" at bounding box center [527, 250] width 1055 height 501
click at [981, 208] on button "Start SOAP" at bounding box center [982, 208] width 37 height 13
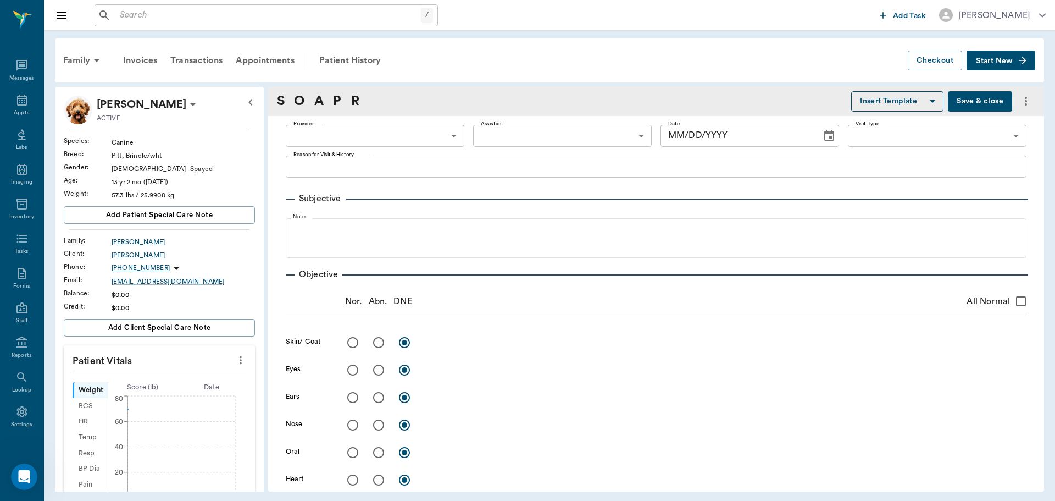
type input "63ec2f075fda476ae8351a4d"
type input "65d2be4f46e3a538d89b8c15"
type textarea "NOT DOING ANY BETTER -[PERSON_NAME]"
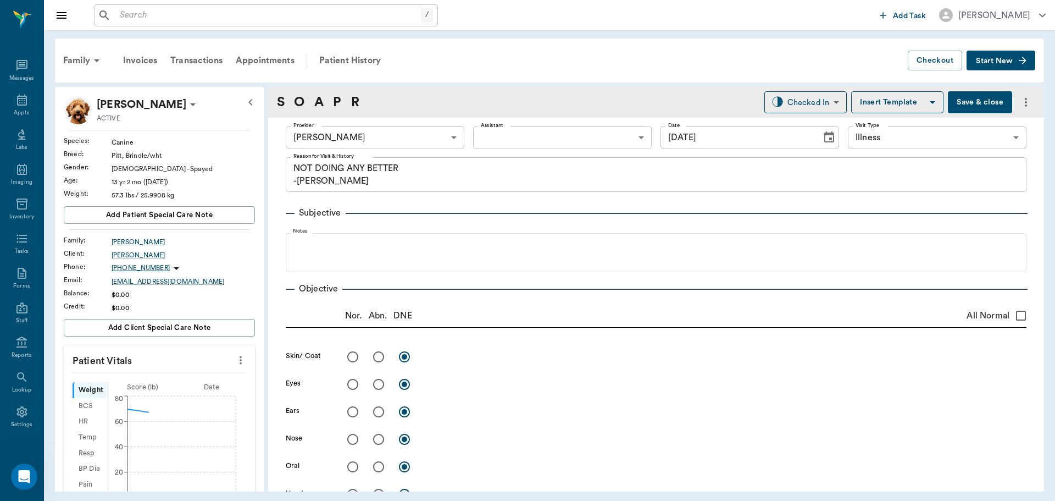
type input "[DATE]"
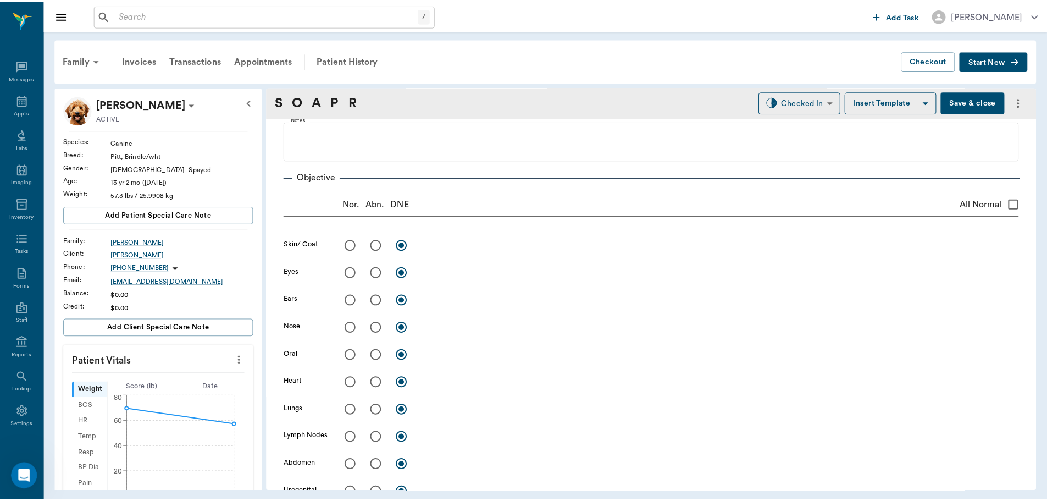
scroll to position [110, 0]
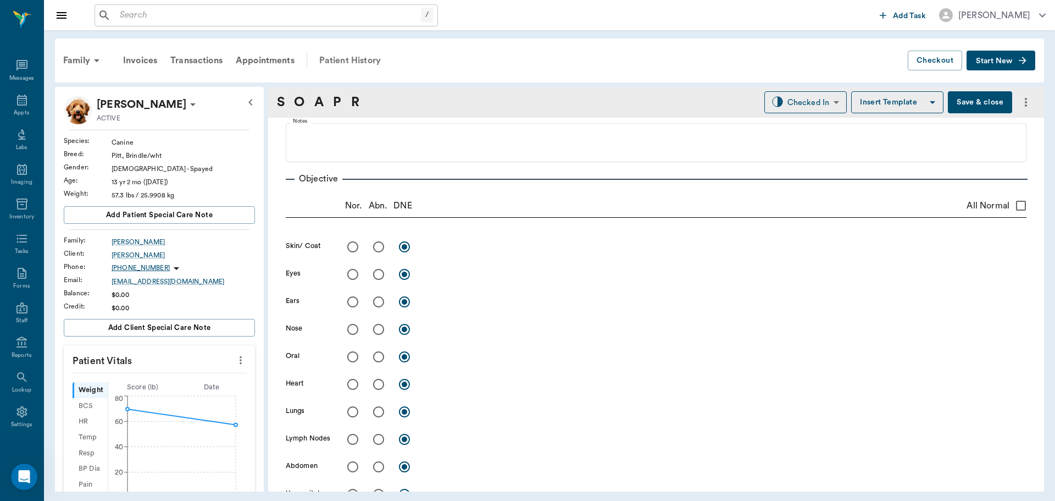
click at [351, 63] on div "Patient History" at bounding box center [350, 60] width 75 height 26
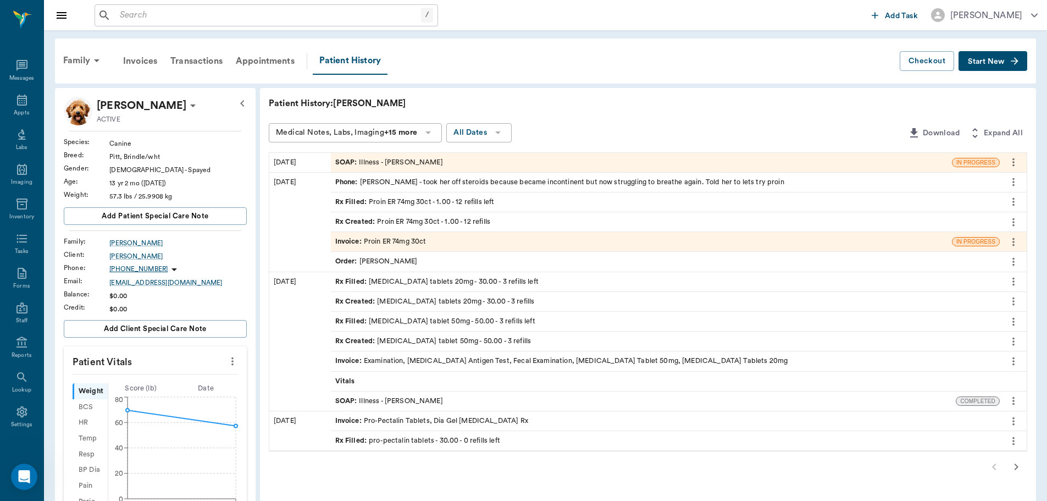
click at [383, 398] on div "SOAP : Illness - [PERSON_NAME]" at bounding box center [389, 401] width 108 height 10
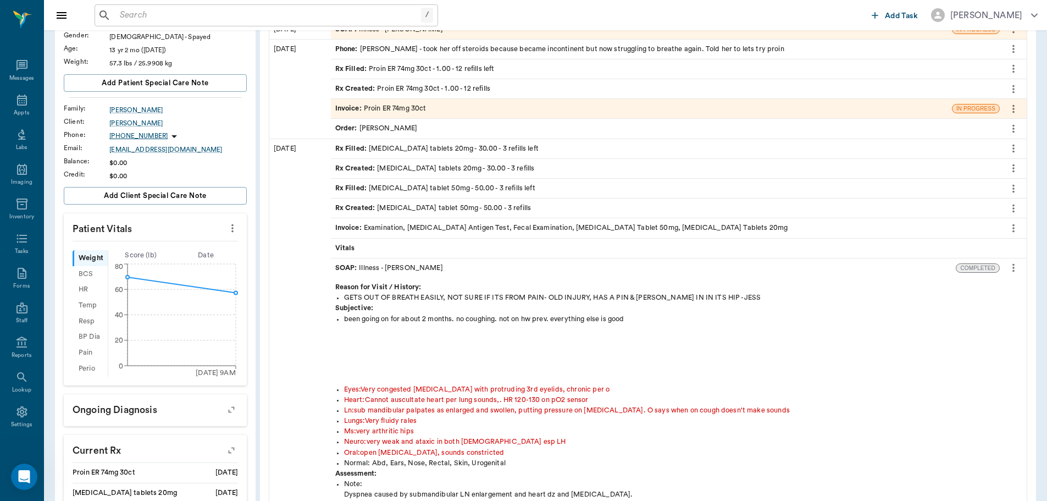
scroll to position [110, 0]
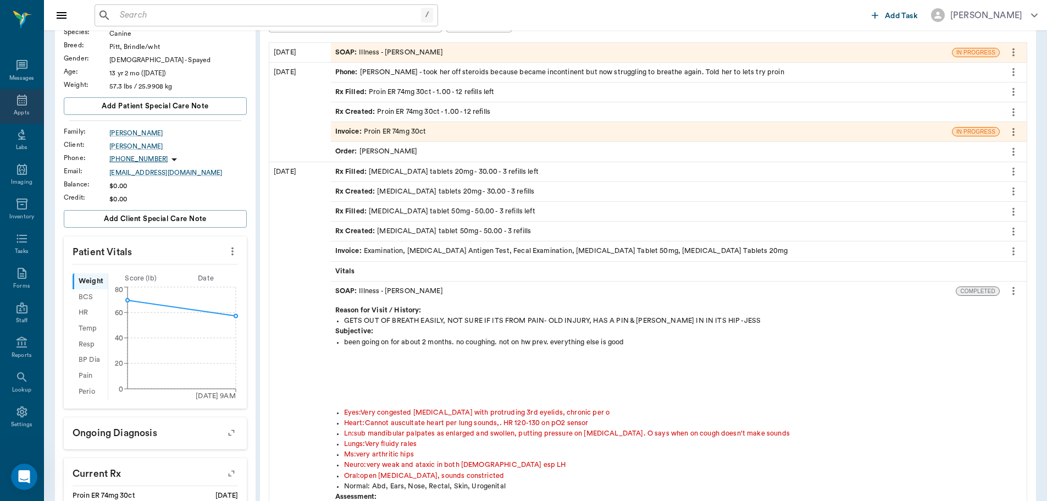
click at [18, 103] on icon at bounding box center [21, 99] width 13 height 13
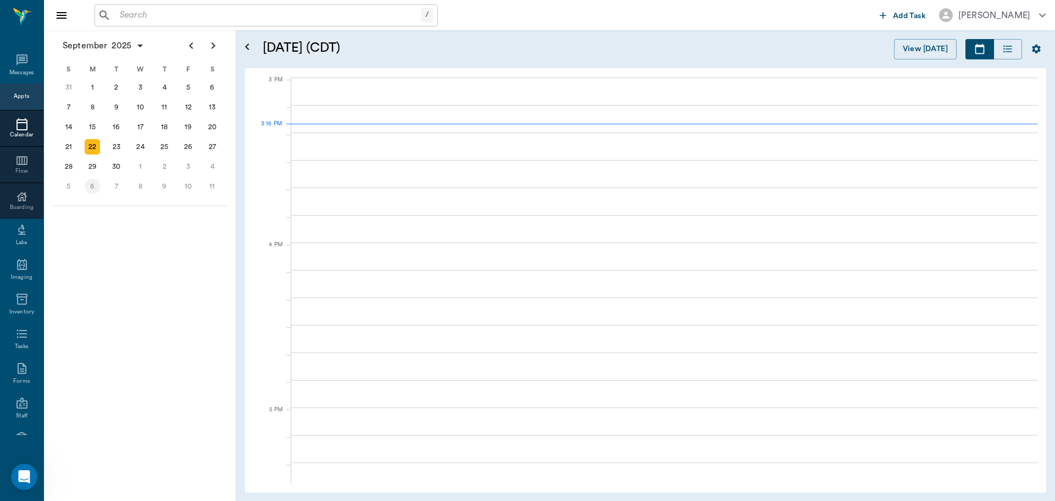
scroll to position [1156, 0]
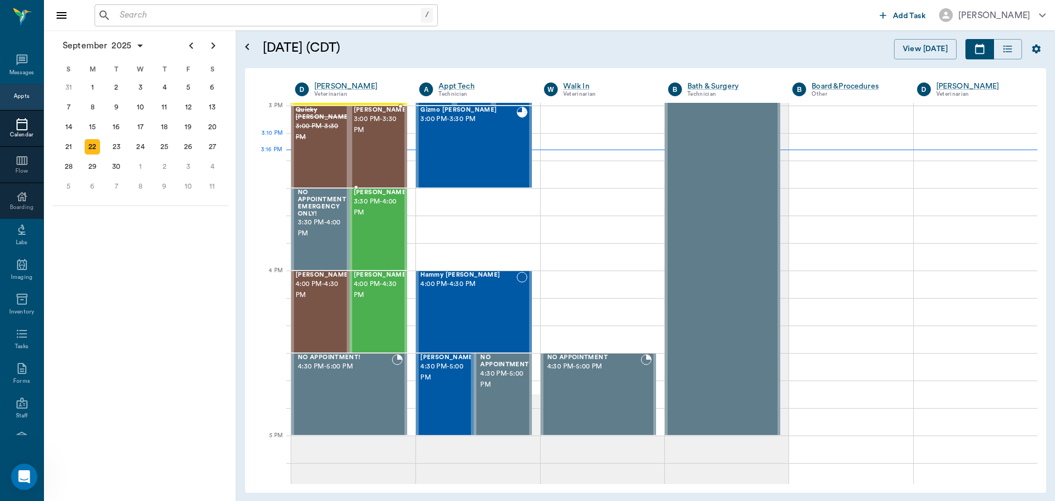
click at [378, 144] on div "[PERSON_NAME] 3:00 PM - 3:30 PM" at bounding box center [381, 147] width 55 height 80
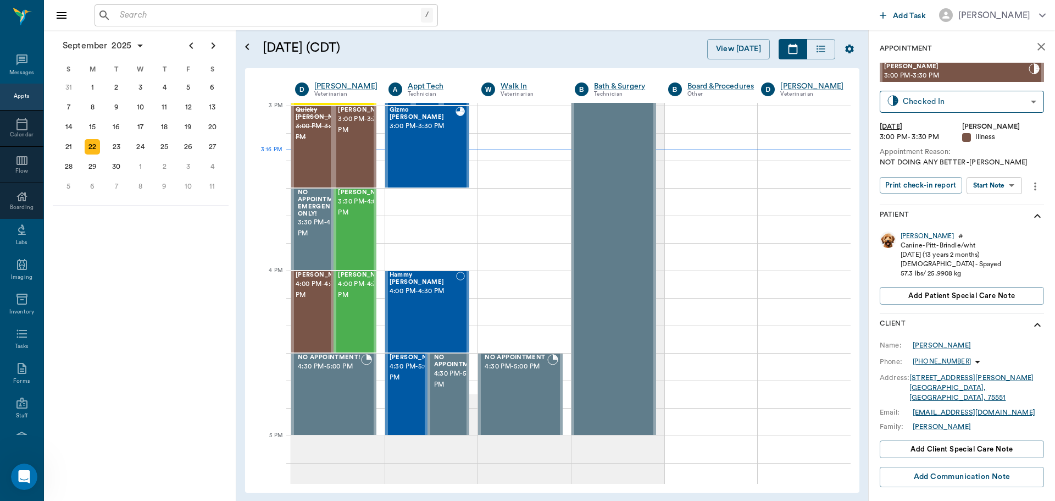
click at [993, 185] on body "/ ​ Add Task [PERSON_NAME] Nectar Messages Appts Calendar Flow Boarding Labs Im…" at bounding box center [527, 250] width 1055 height 501
click at [987, 204] on button "View SOAP" at bounding box center [982, 208] width 37 height 13
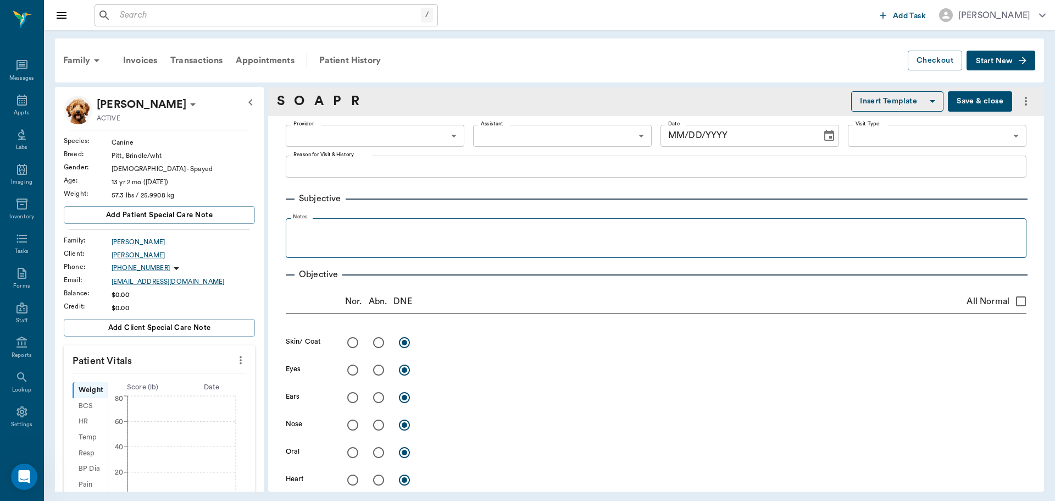
type input "63ec2f075fda476ae8351a4d"
type input "65d2be4f46e3a538d89b8c15"
type textarea "NOT DOING ANY BETTER -[PERSON_NAME]"
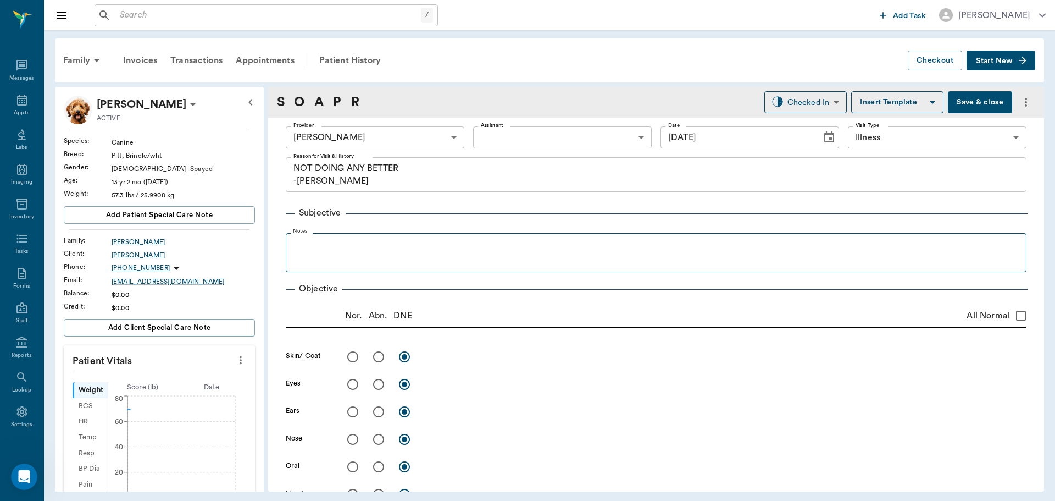
type input "[DATE]"
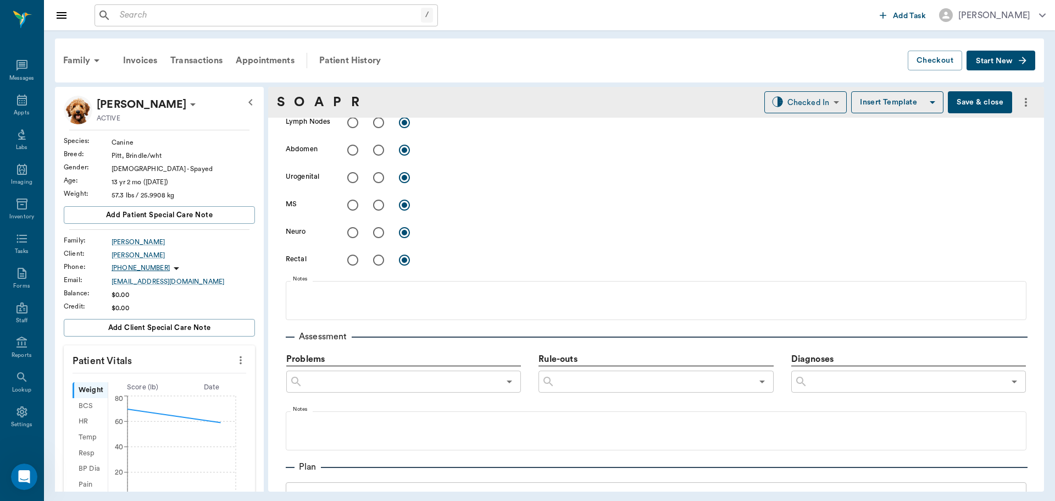
scroll to position [550, 0]
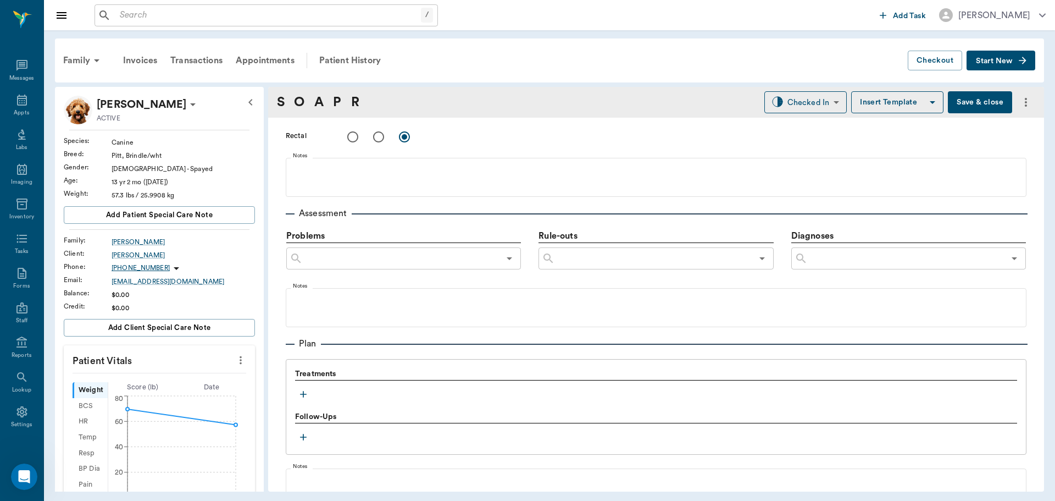
click at [306, 390] on icon "button" at bounding box center [303, 394] width 11 height 11
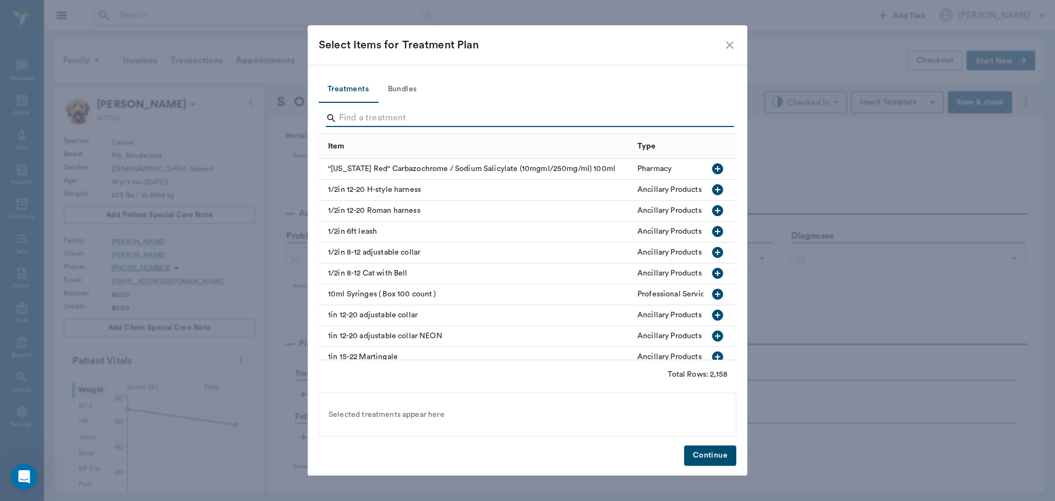
click at [388, 121] on input "Search" at bounding box center [528, 118] width 379 height 18
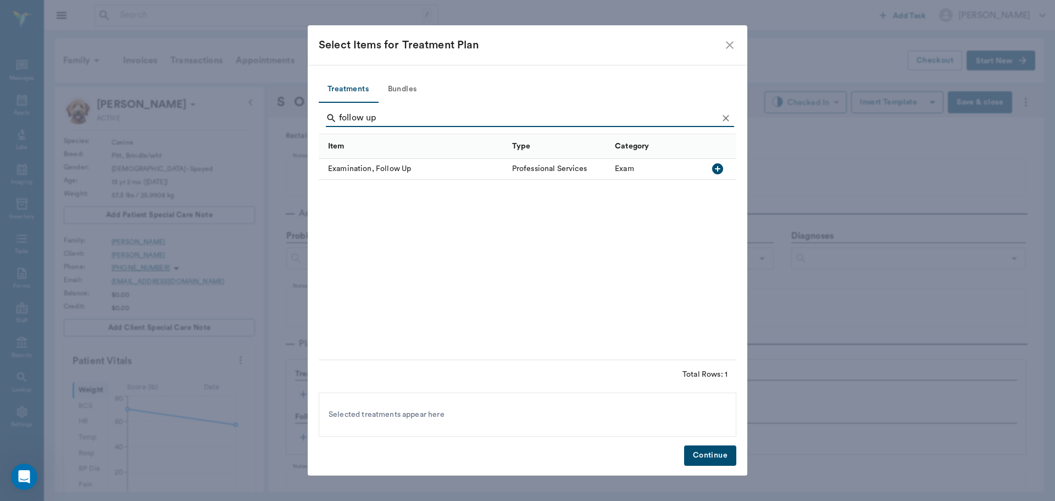
type input "follow up"
click at [718, 174] on icon "button" at bounding box center [717, 168] width 11 height 11
click at [710, 450] on button "Continue" at bounding box center [710, 455] width 52 height 20
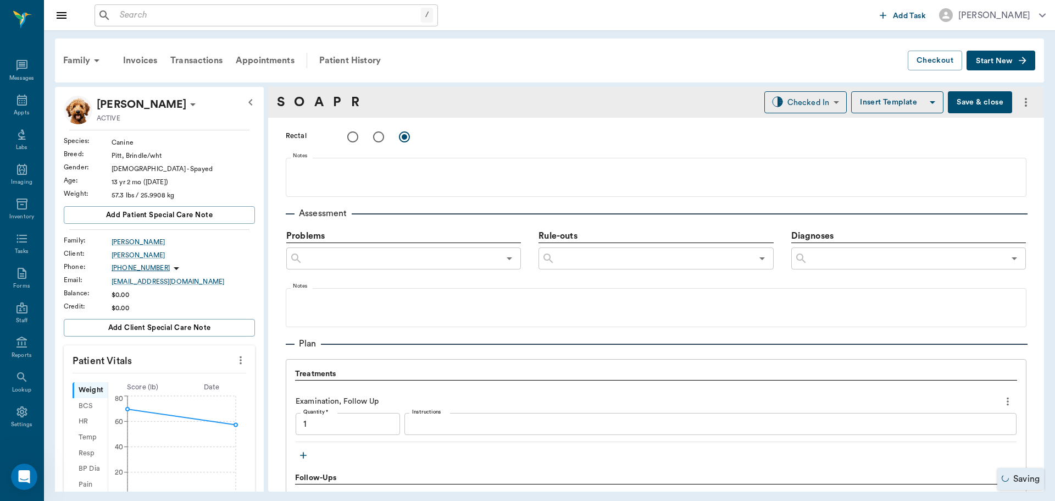
type input "1.00"
click at [972, 106] on button "Save & close" at bounding box center [980, 102] width 64 height 22
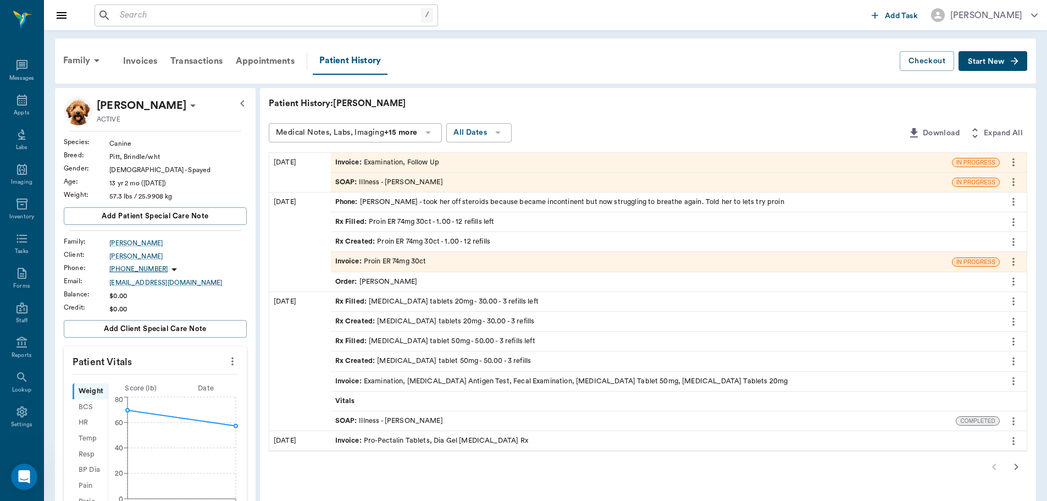
click at [417, 298] on div "Rx Filled : [MEDICAL_DATA] tablets 20mg - 30.00 - 3 refills left" at bounding box center [436, 301] width 203 height 10
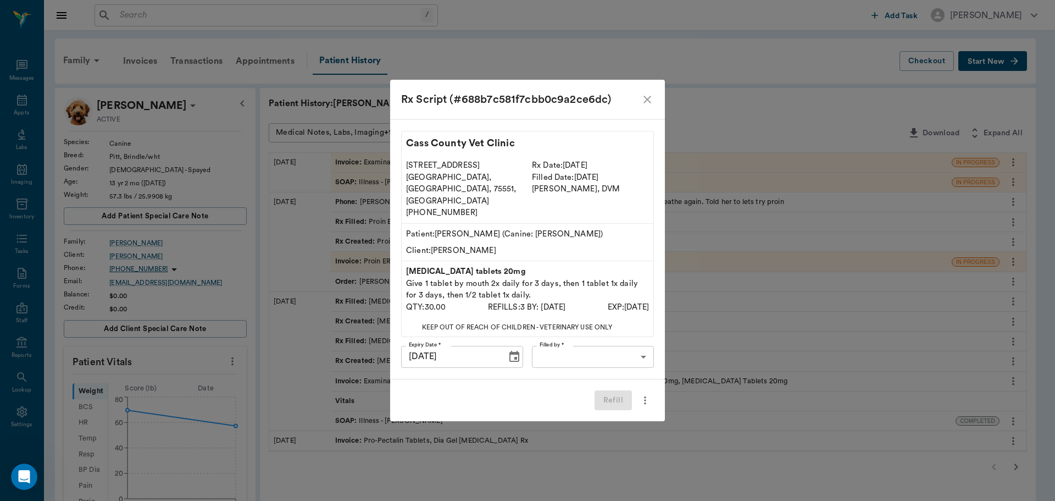
click at [622, 345] on body "/ ​ Add Task [PERSON_NAME] Nectar Messages Appts Labs Imaging Inventory Tasks F…" at bounding box center [527, 430] width 1055 height 861
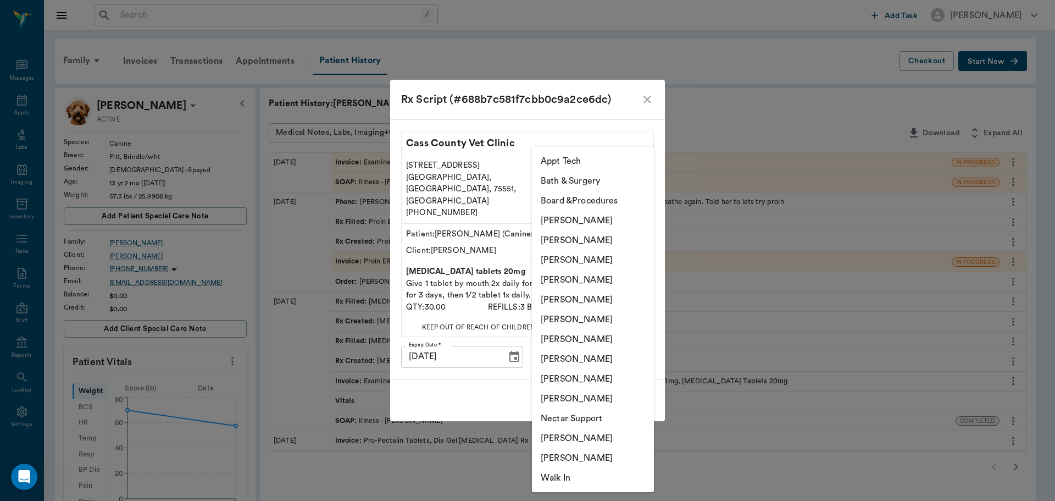
click at [583, 278] on li "[PERSON_NAME]" at bounding box center [593, 280] width 122 height 20
type input "63ec2f075fda476ae8351a4d"
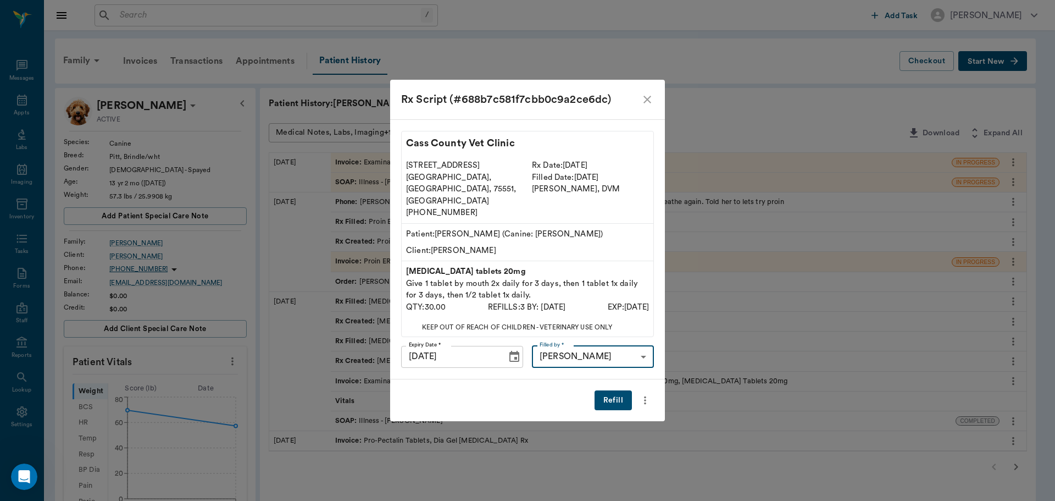
click at [611, 390] on button "Refill" at bounding box center [613, 400] width 37 height 20
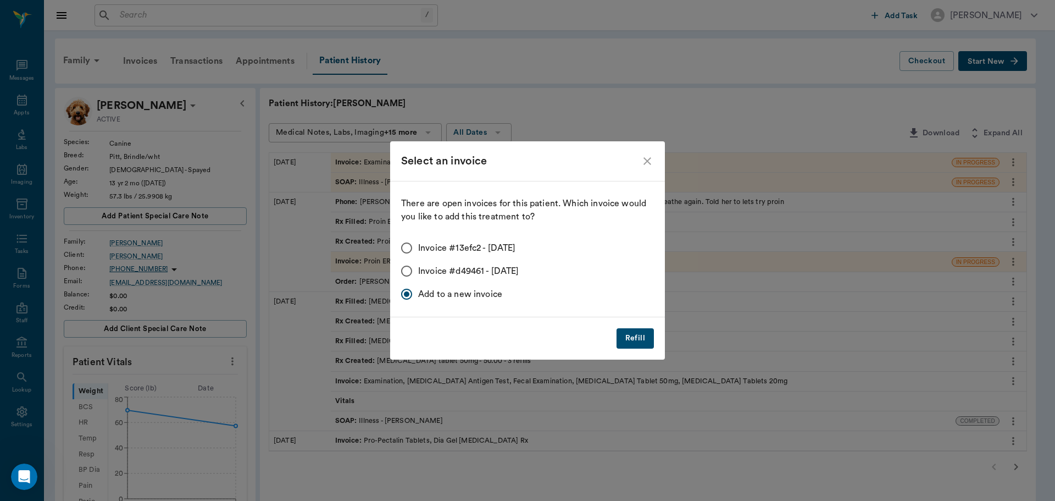
click at [404, 246] on input "Invoice #13efc2 - [DATE]" at bounding box center [406, 247] width 23 height 23
radio input "true"
click at [634, 338] on button "Refill" at bounding box center [635, 338] width 37 height 20
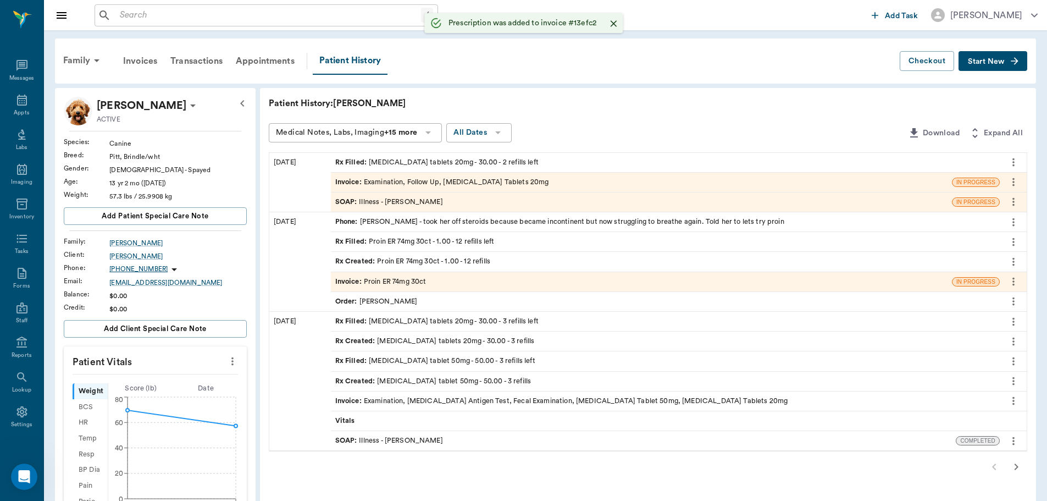
click at [427, 181] on div "Invoice : Examination, Follow Up, [MEDICAL_DATA] Tablets 20mg" at bounding box center [442, 182] width 214 height 10
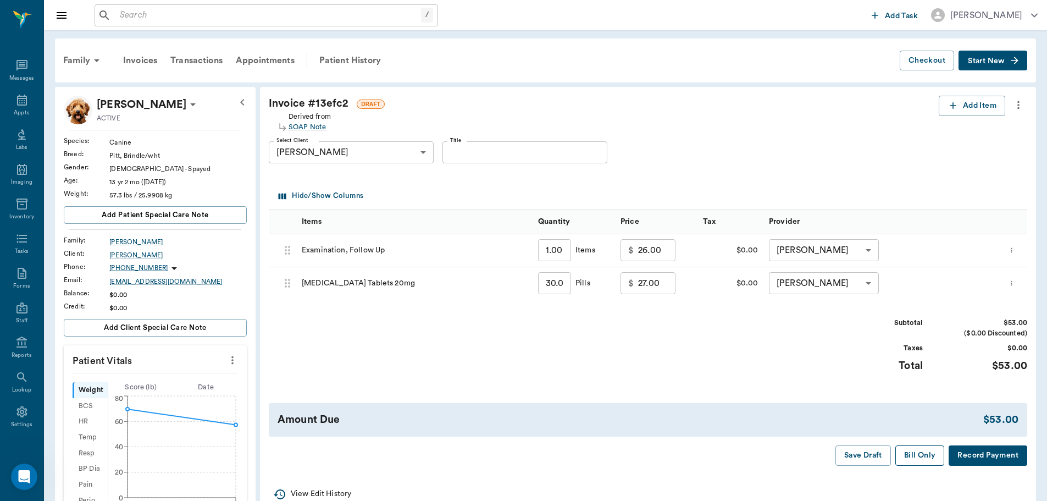
click at [912, 454] on button "Bill Only" at bounding box center [920, 455] width 49 height 20
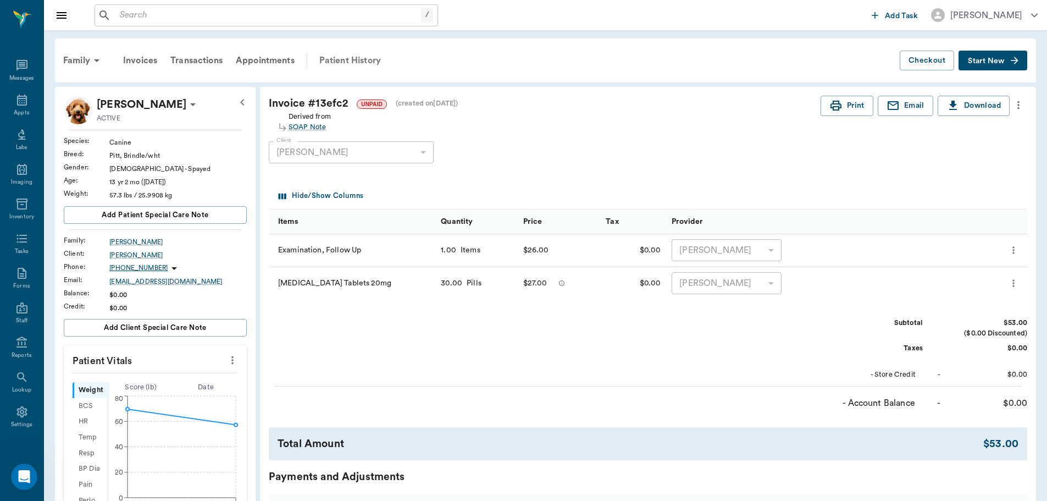
click at [338, 63] on div "Patient History" at bounding box center [350, 60] width 75 height 26
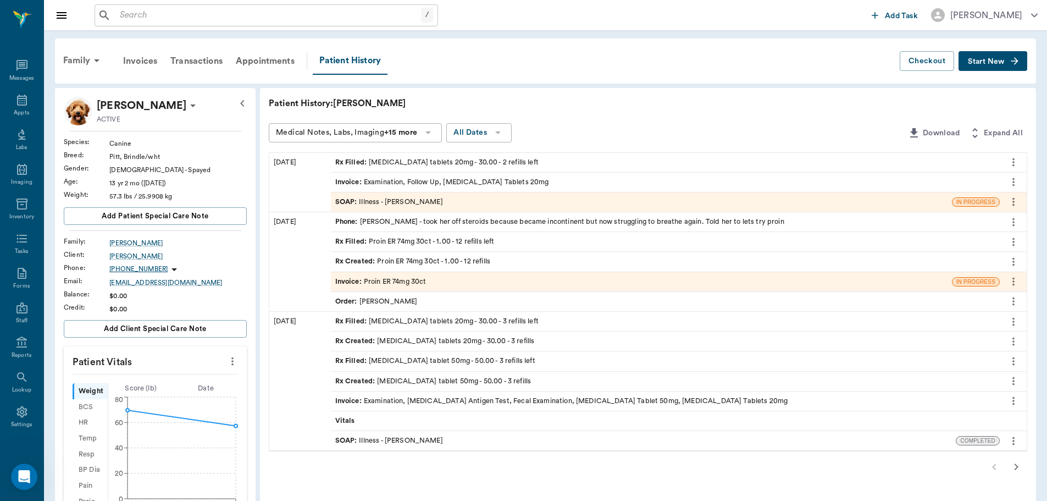
click at [362, 204] on div "SOAP : Illness - [PERSON_NAME]" at bounding box center [389, 202] width 108 height 10
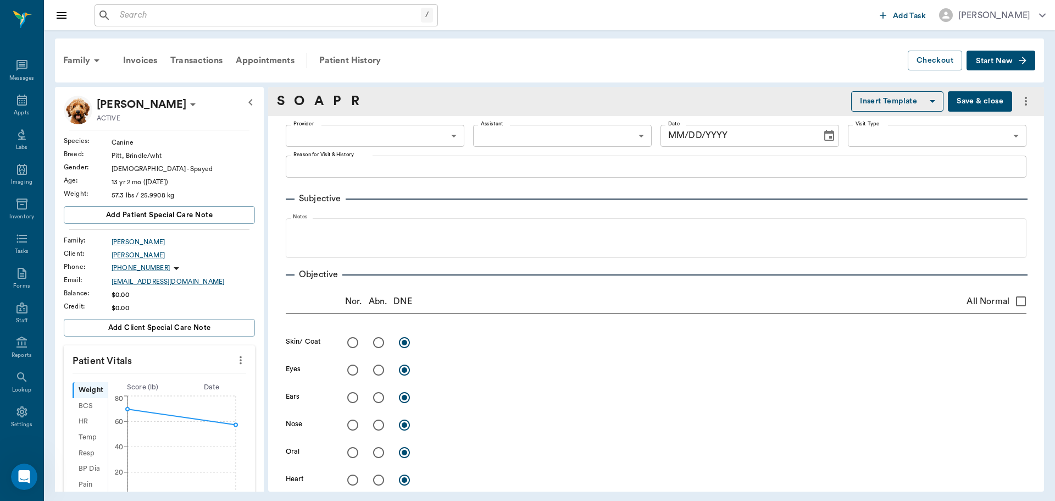
type input "63ec2f075fda476ae8351a4d"
type input "65d2be4f46e3a538d89b8c15"
type textarea "NOT DOING ANY BETTER -[PERSON_NAME]"
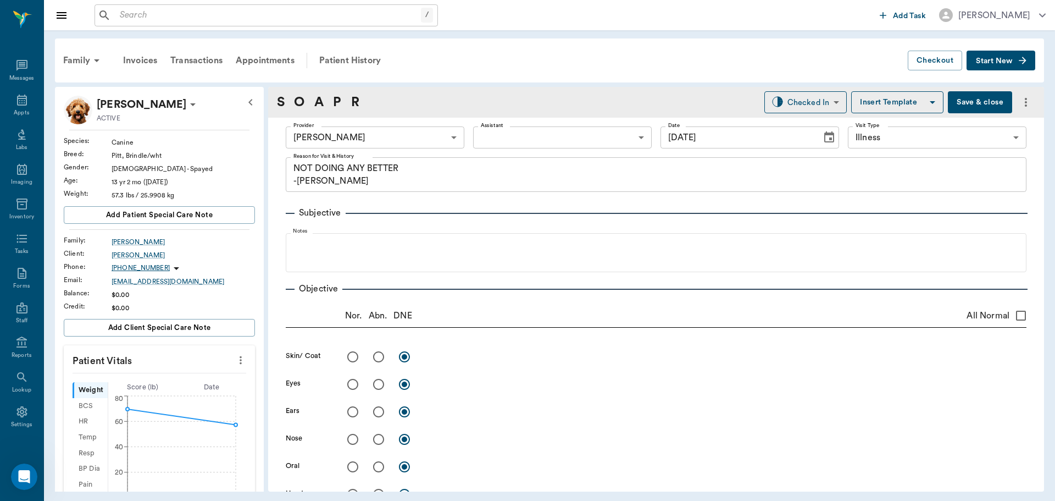
type input "[DATE]"
click at [822, 102] on body "/ ​ Add Task [PERSON_NAME] Nectar Messages Appts Labs Imaging Inventory Tasks F…" at bounding box center [527, 250] width 1055 height 501
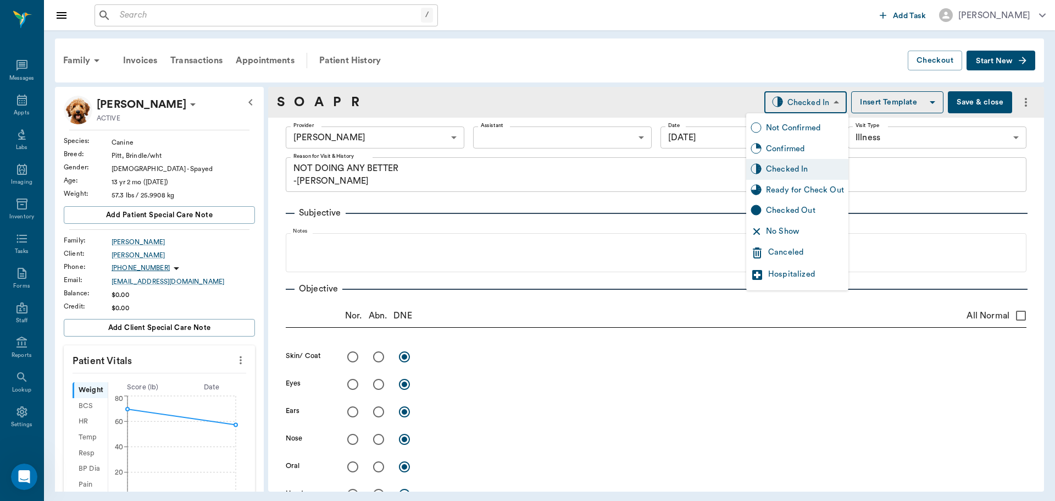
click at [803, 190] on div "Ready for Check Out" at bounding box center [805, 190] width 78 height 12
type input "READY_TO_CHECKOUT"
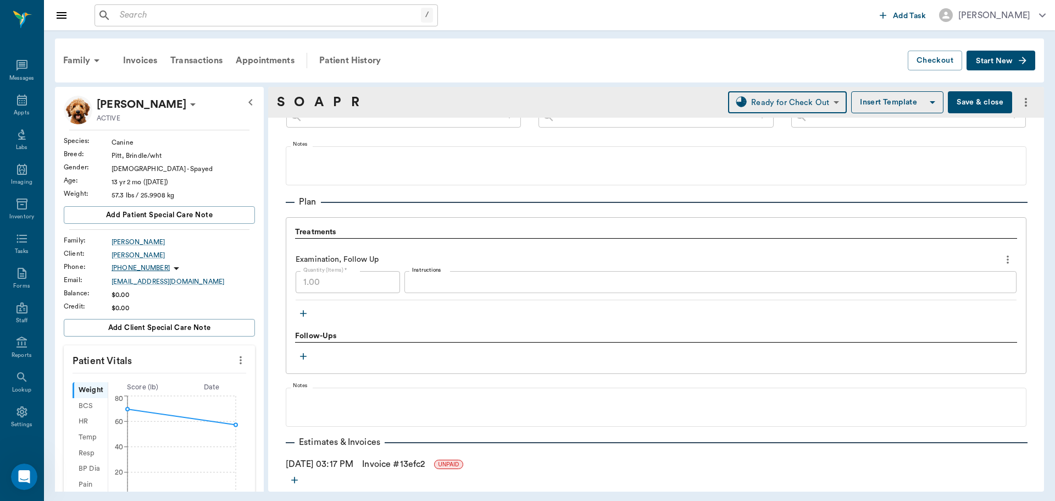
scroll to position [742, 0]
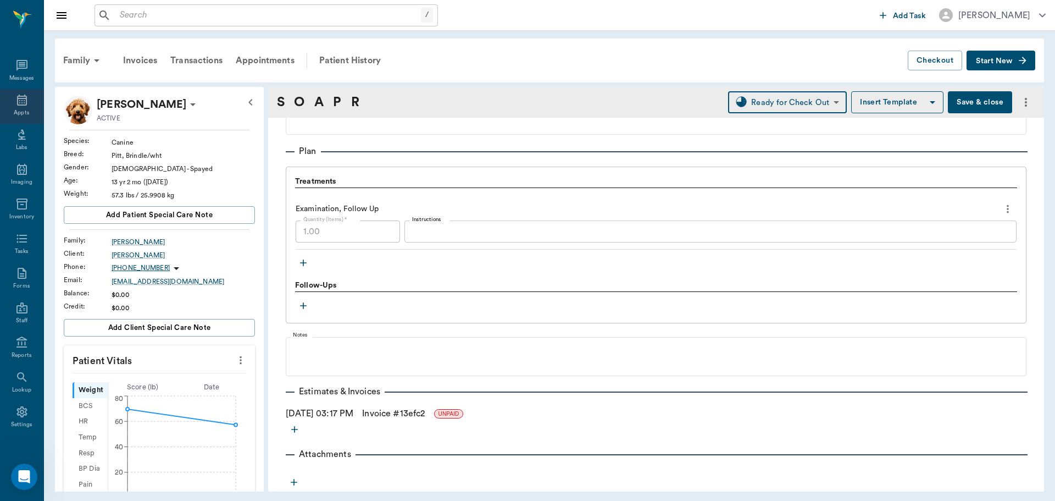
click at [17, 100] on icon at bounding box center [21, 99] width 13 height 13
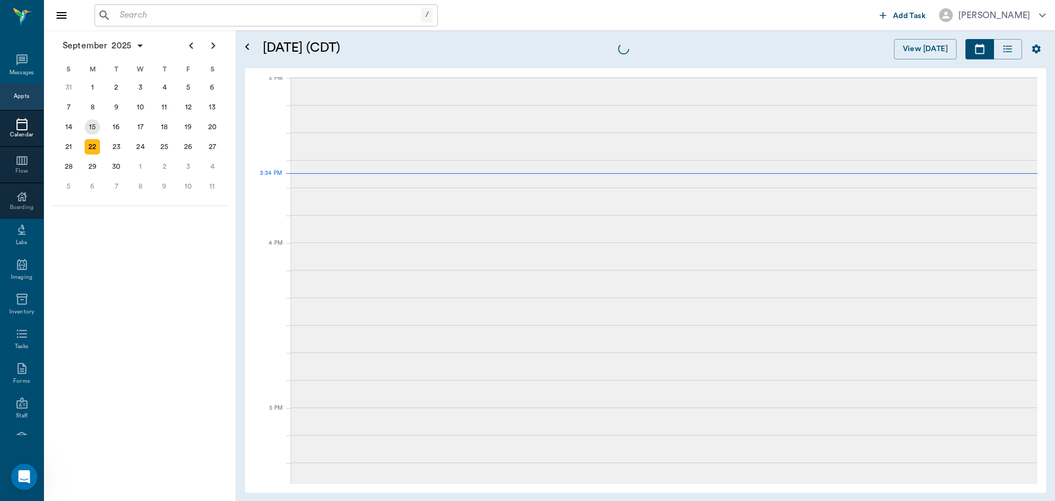
scroll to position [1156, 0]
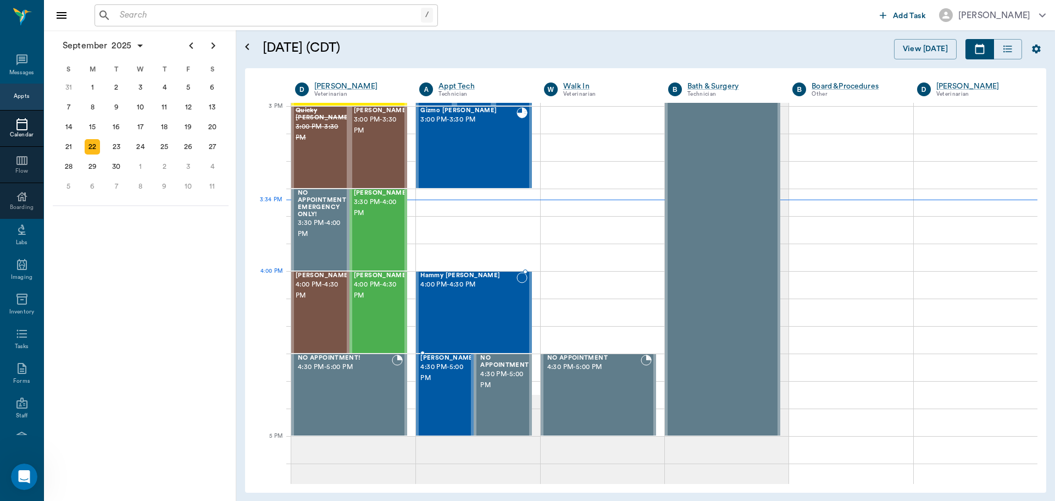
click at [488, 290] on span "4:00 PM - 4:30 PM" at bounding box center [469, 284] width 96 height 11
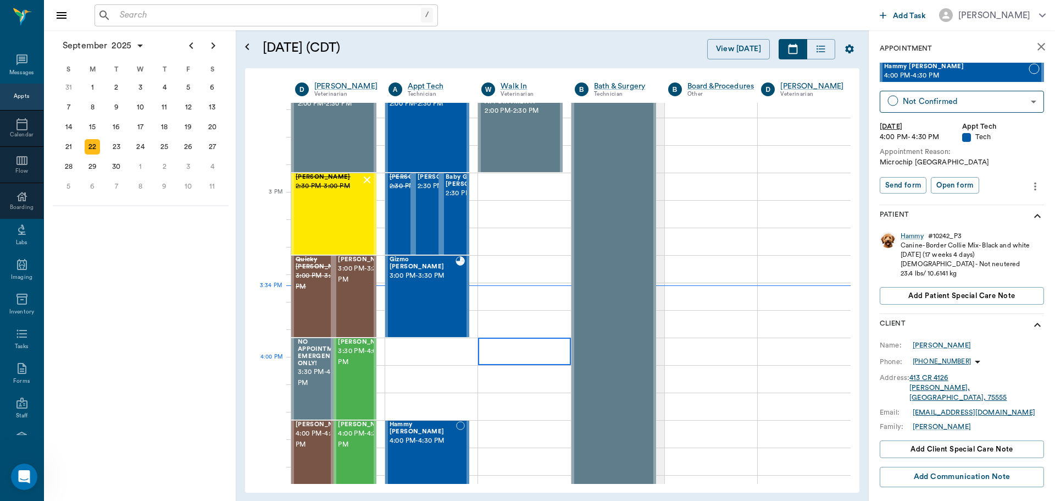
scroll to position [991, 0]
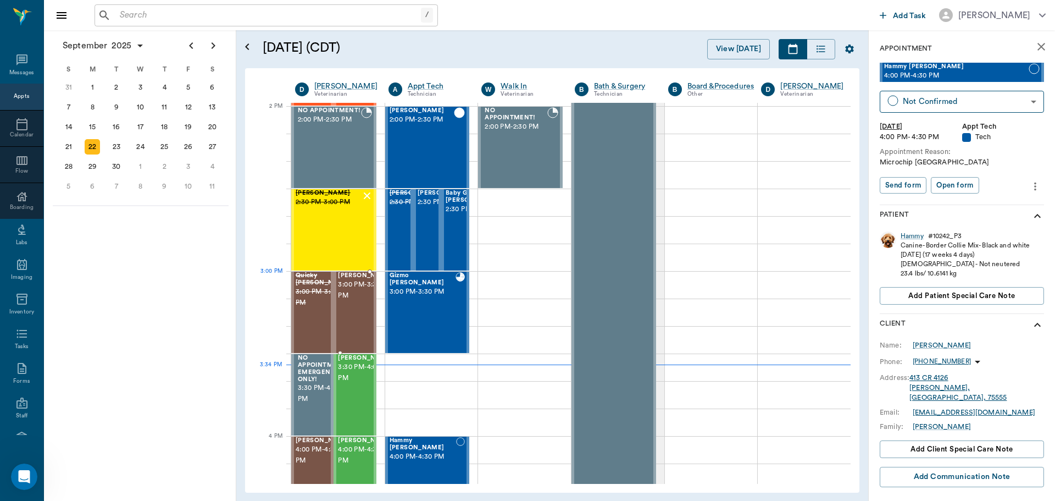
click at [356, 288] on span "3:00 PM - 3:30 PM" at bounding box center [365, 290] width 55 height 22
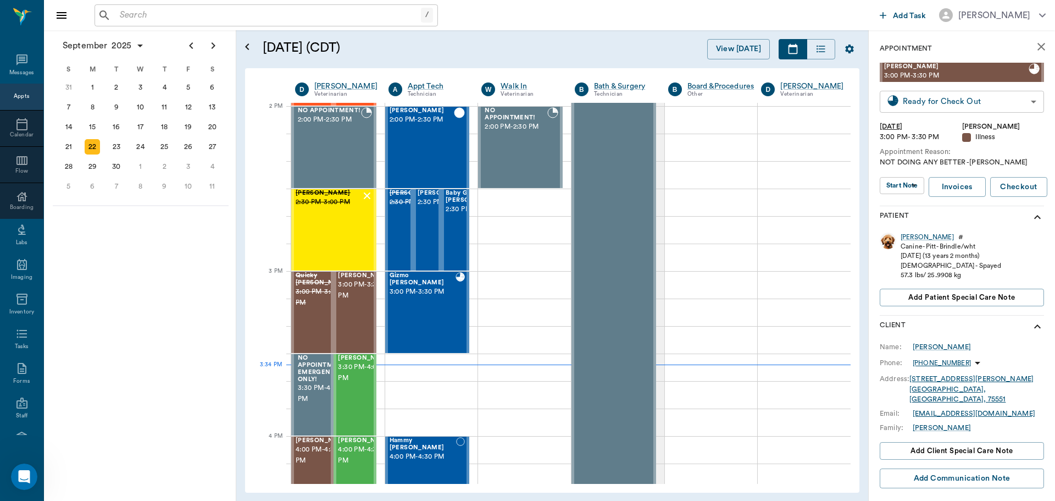
click at [949, 105] on body "/ ​ Add Task [PERSON_NAME] Nectar Messages Appts Calendar Flow Boarding Labs Im…" at bounding box center [527, 250] width 1055 height 501
